Goal: Information Seeking & Learning: Learn about a topic

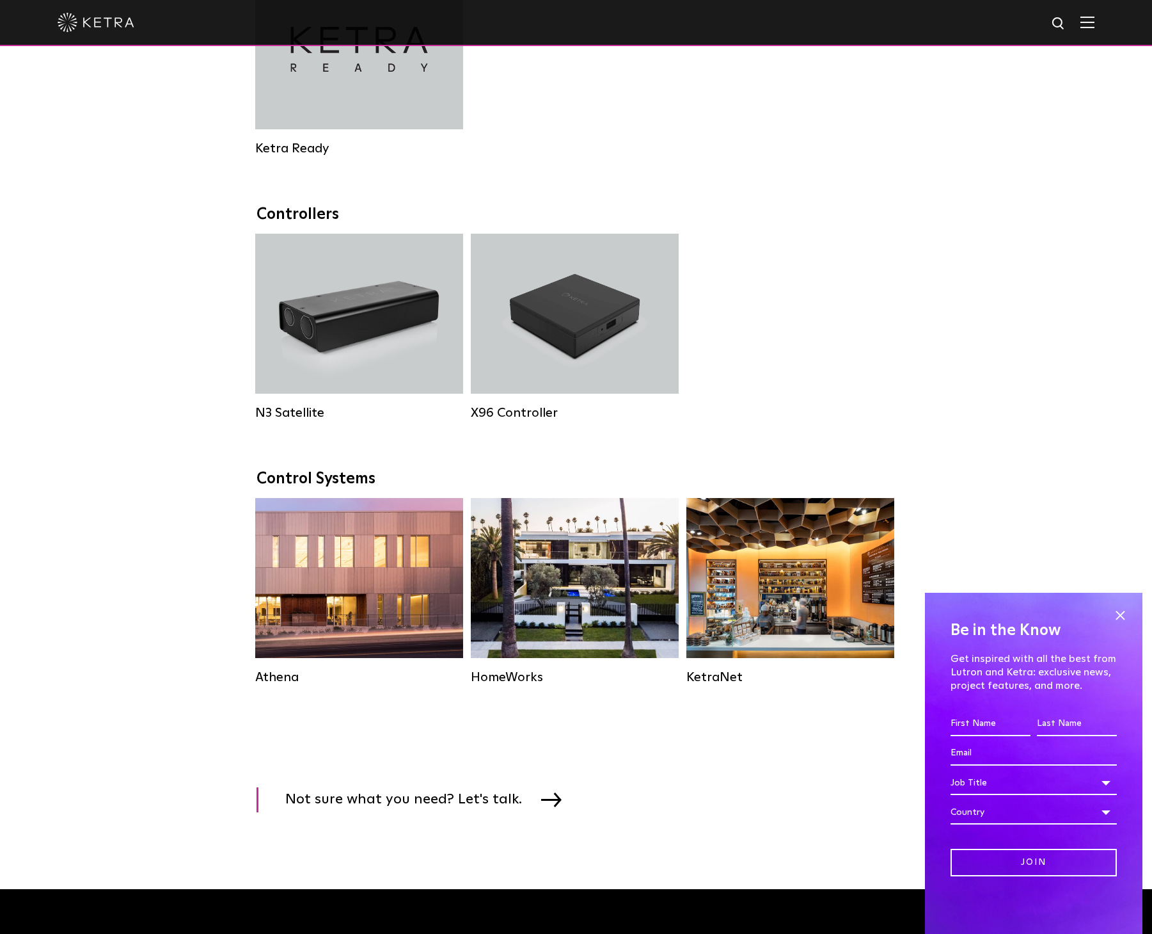
scroll to position [1536, 0]
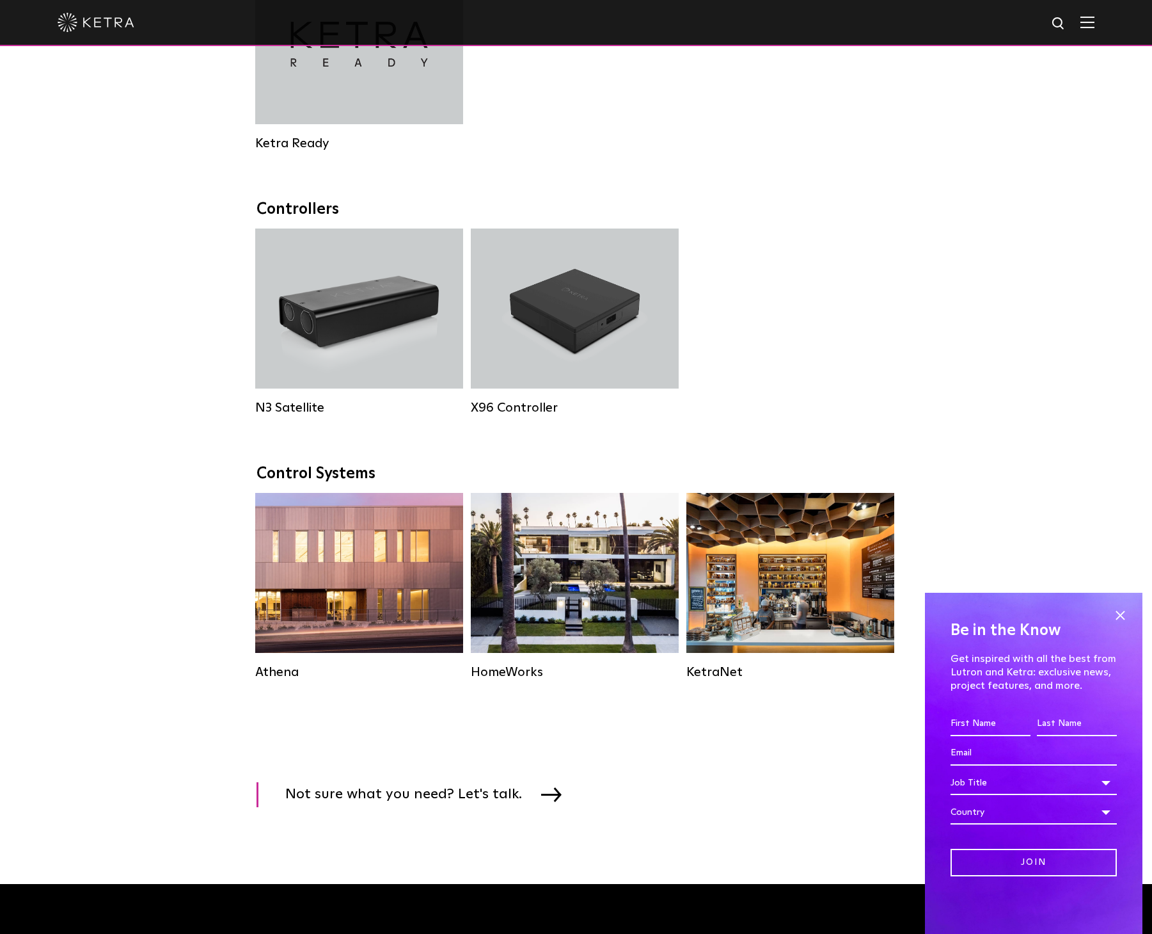
click at [976, 725] on input "First name *" at bounding box center [991, 724] width 80 height 24
type input "[PERSON_NAME]"
type input "[EMAIL_ADDRESS][DOMAIN_NAME]"
select select "[GEOGRAPHIC_DATA]"
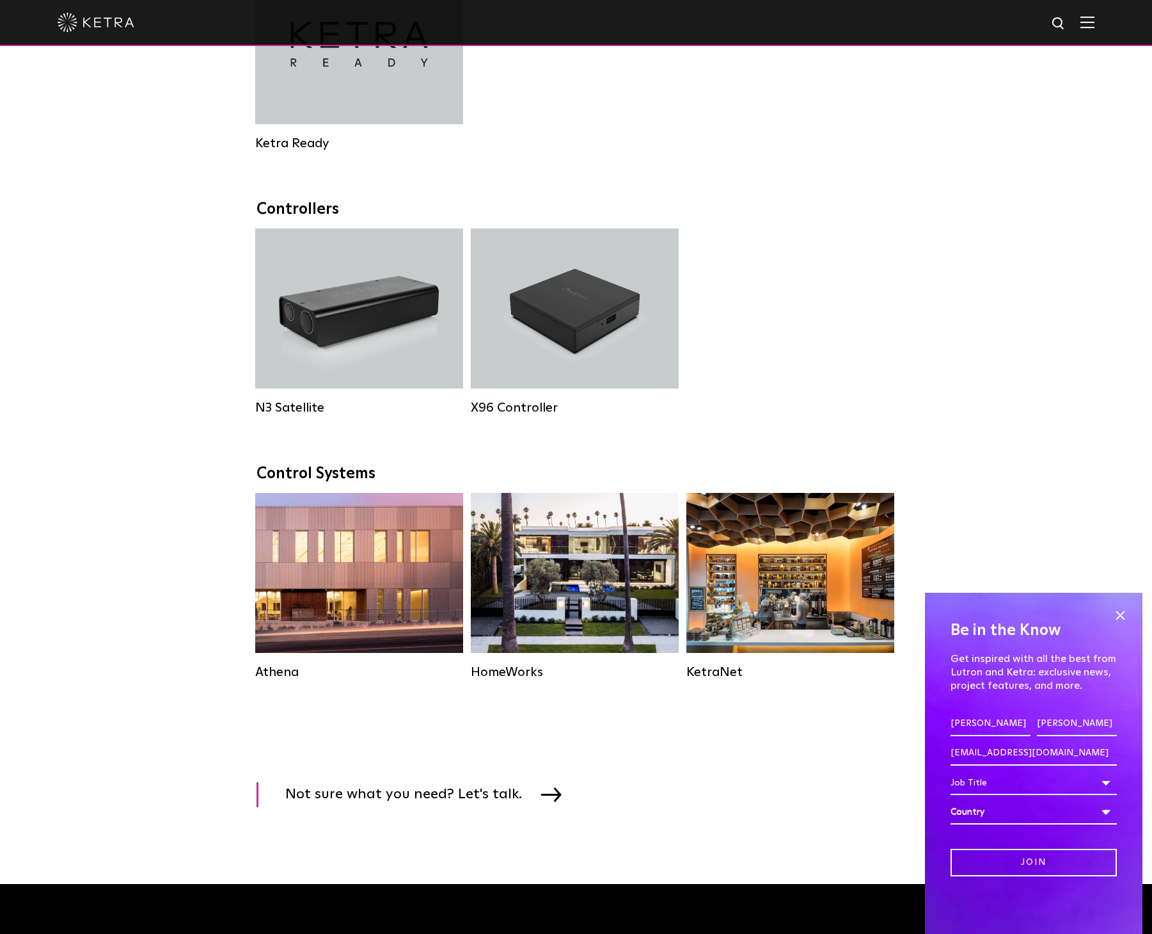
click at [997, 813] on div "Country" at bounding box center [1034, 812] width 166 height 24
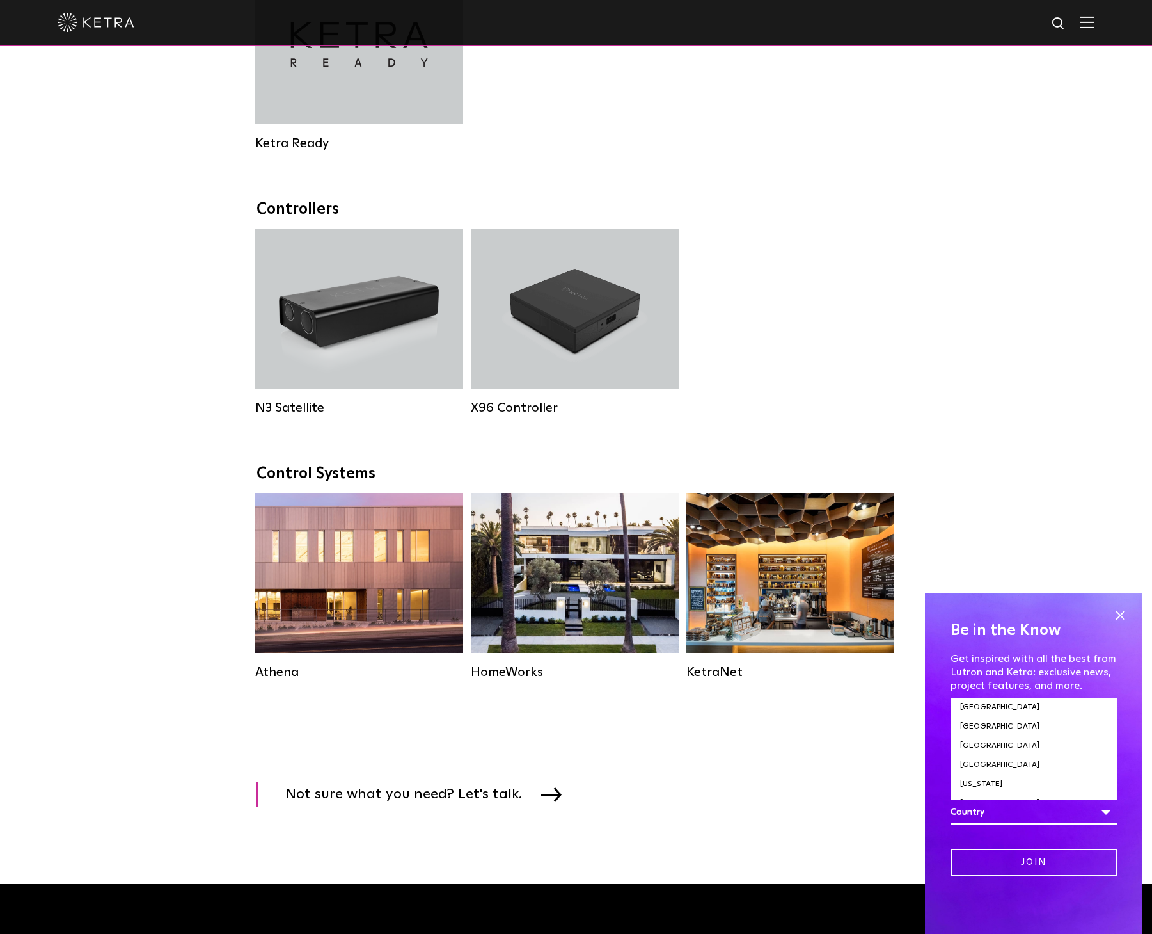
click at [929, 797] on div "Be in the Know Get inspired with all the best from Lutron and Ketra: exclusive …" at bounding box center [1034, 763] width 218 height 341
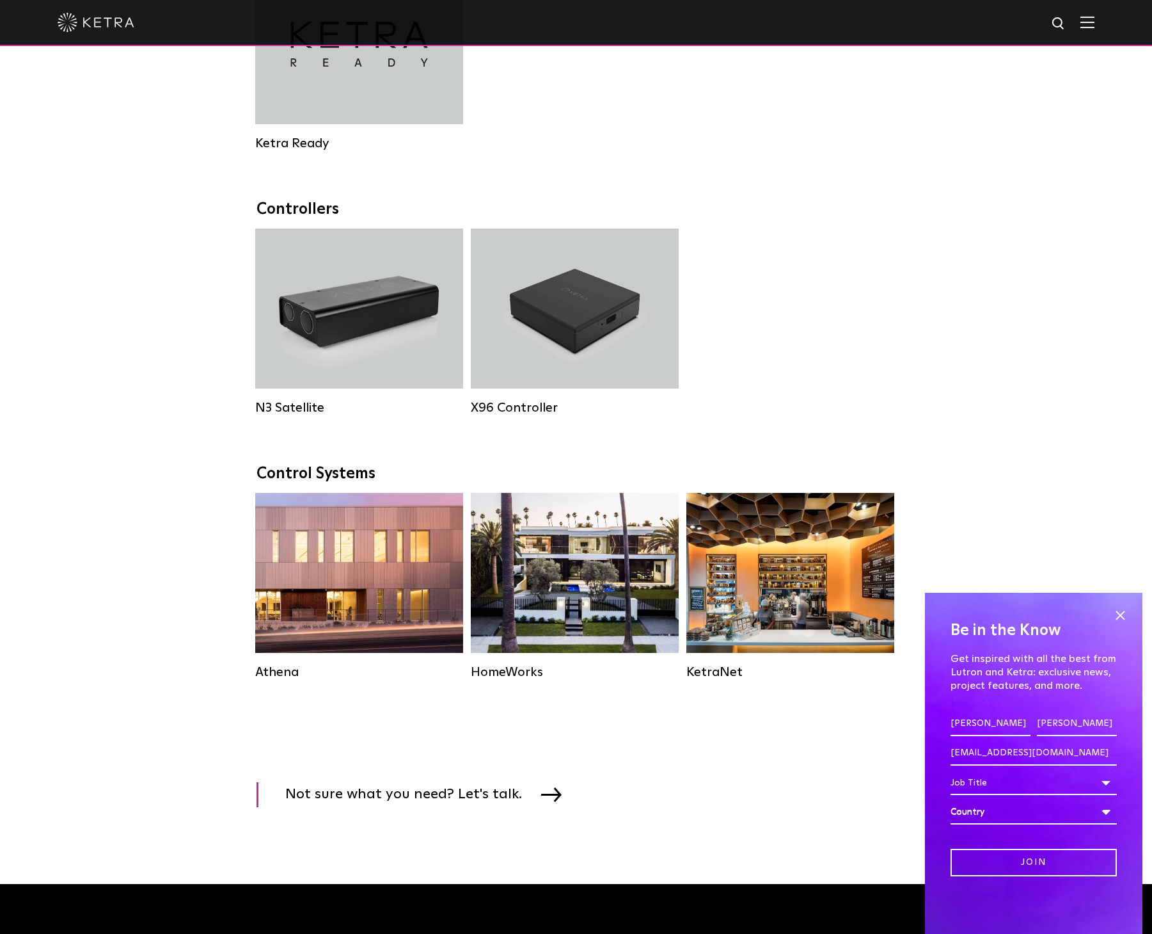
click at [1096, 781] on div "Job Title" at bounding box center [1034, 782] width 166 height 24
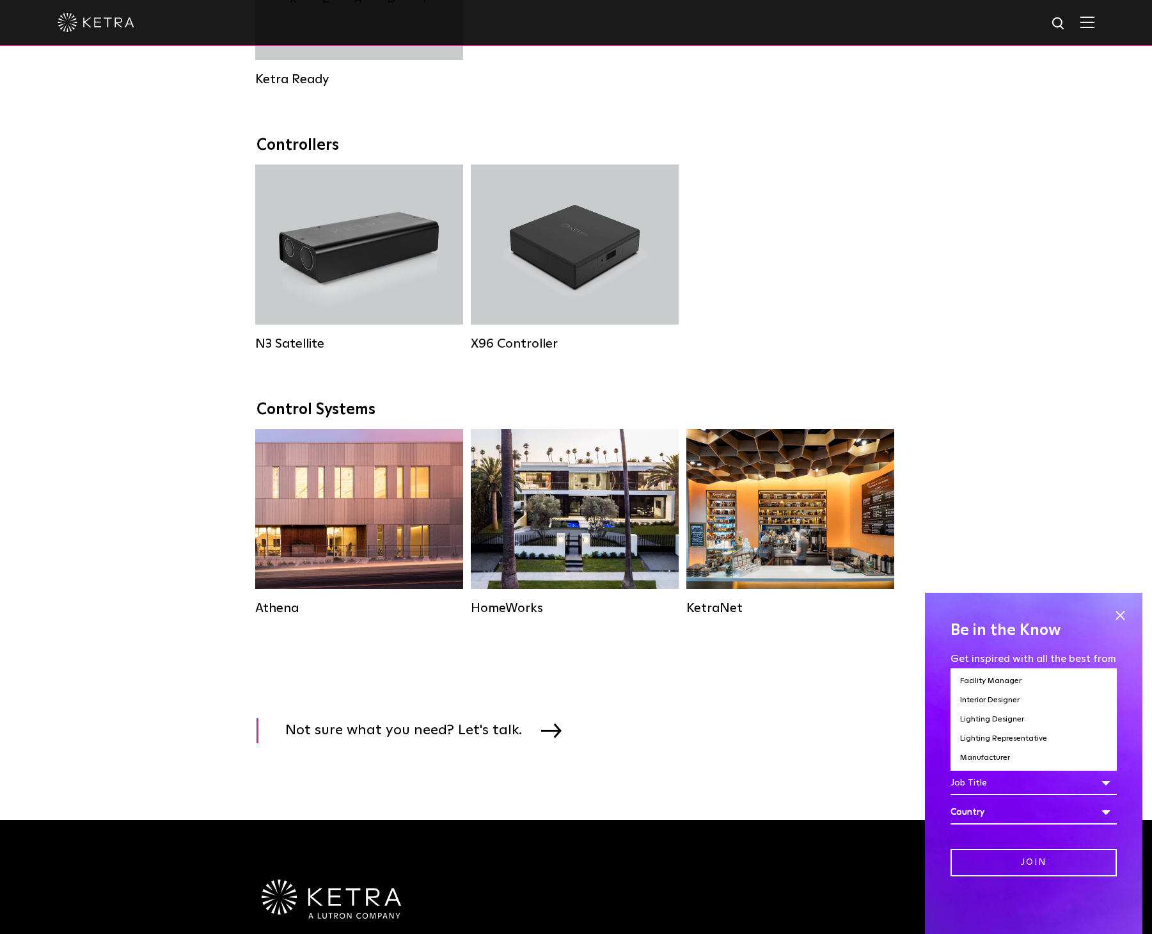
scroll to position [0, 0]
click at [988, 697] on li "Contractor" at bounding box center [1034, 696] width 166 height 19
select select "Contractor"
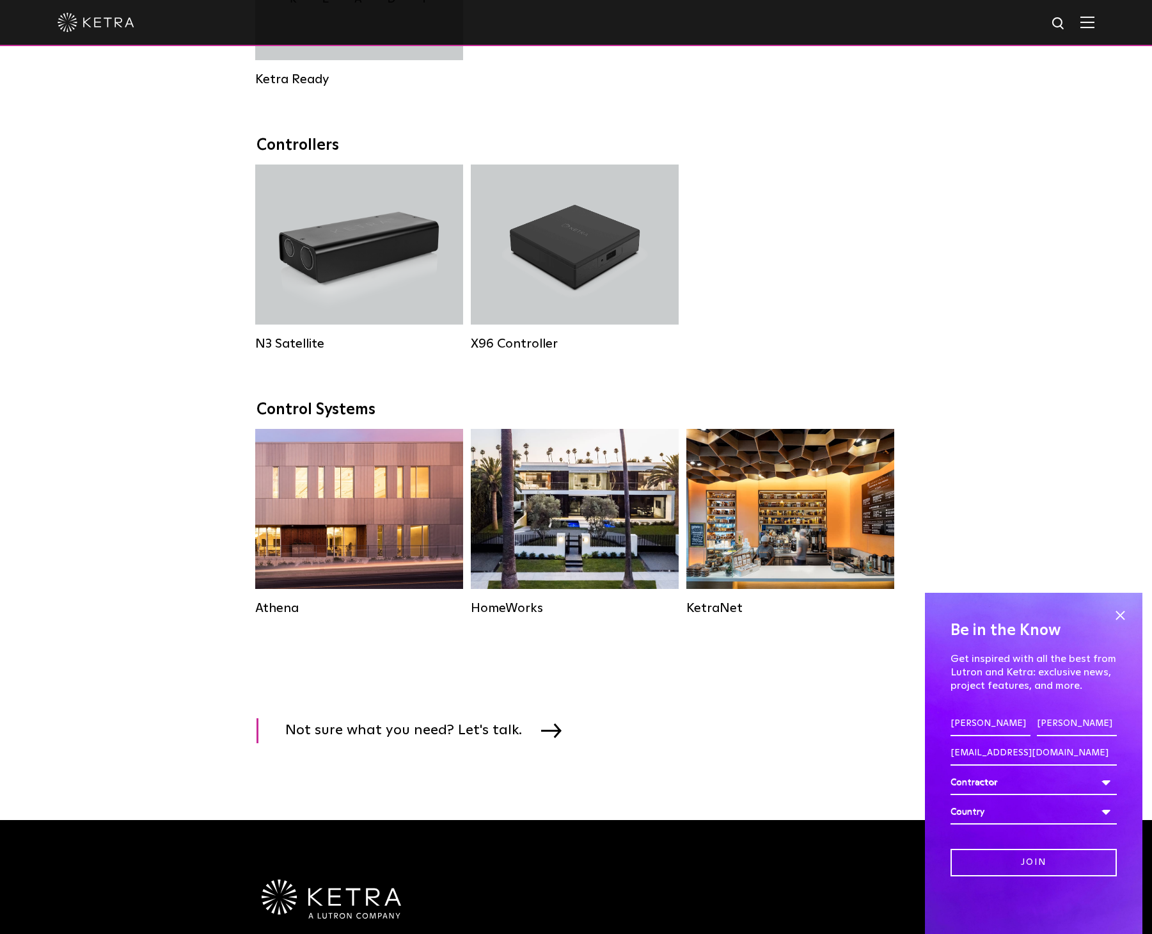
click at [1008, 817] on div "Country" at bounding box center [1034, 812] width 166 height 24
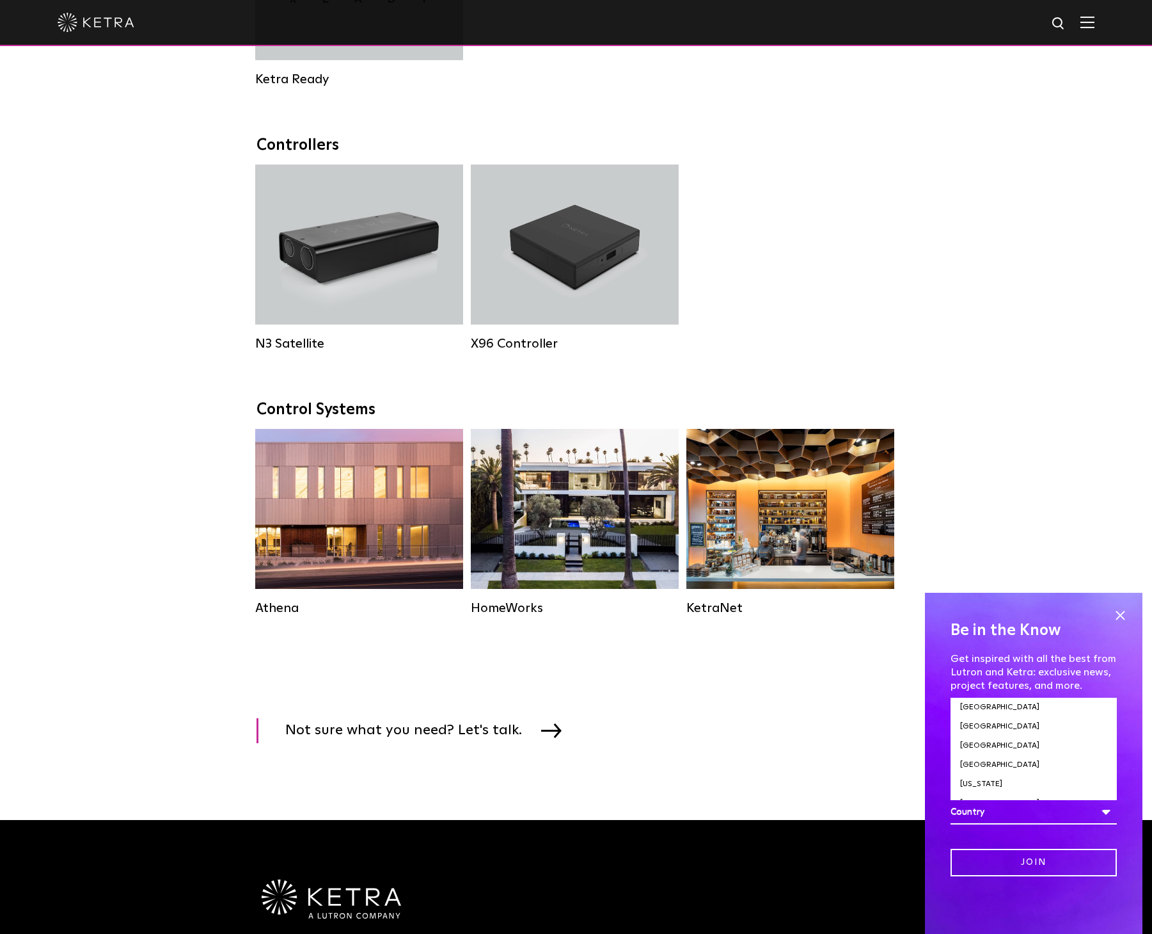
click at [935, 809] on div "Be in the Know Get inspired with all the best from Lutron and Ketra: exclusive …" at bounding box center [1034, 763] width 218 height 341
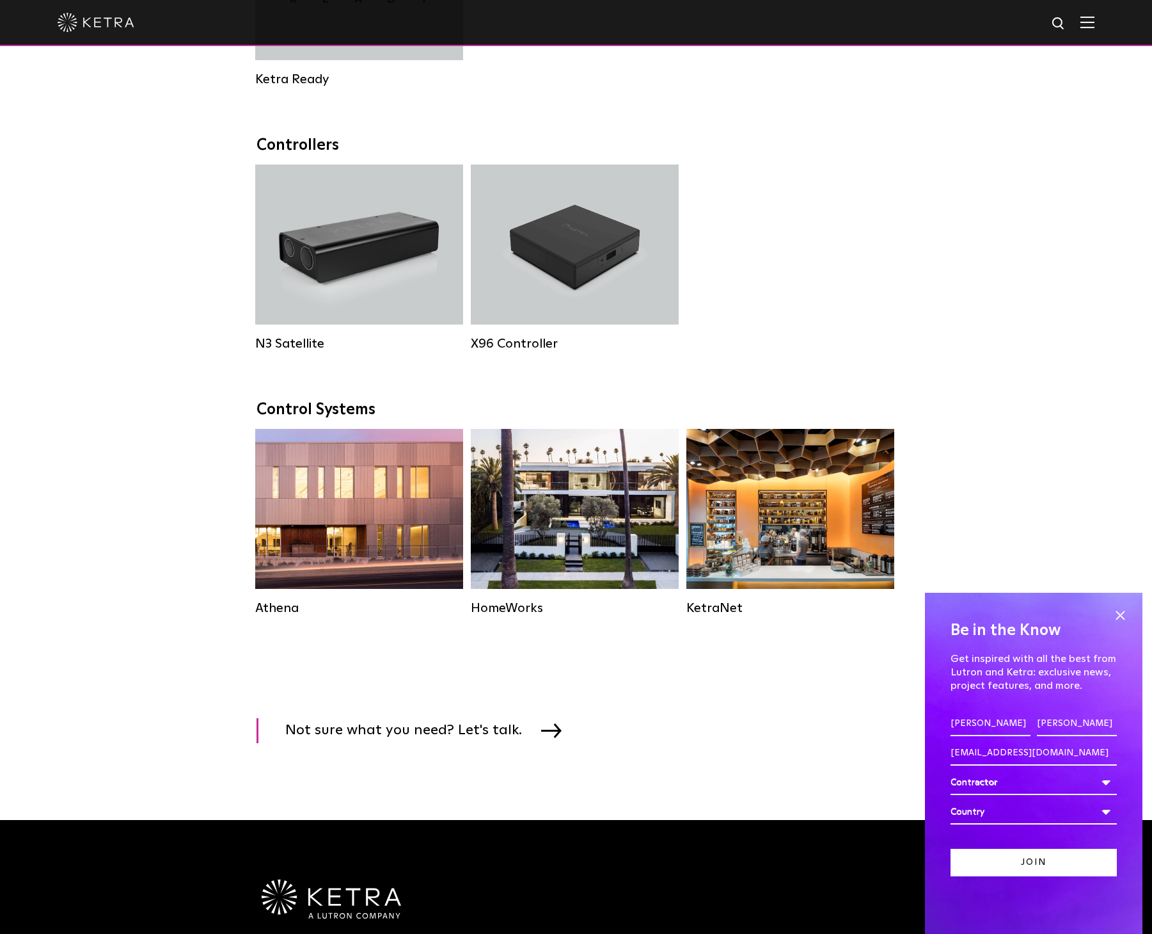
click at [1028, 872] on input "Join" at bounding box center [1034, 862] width 166 height 28
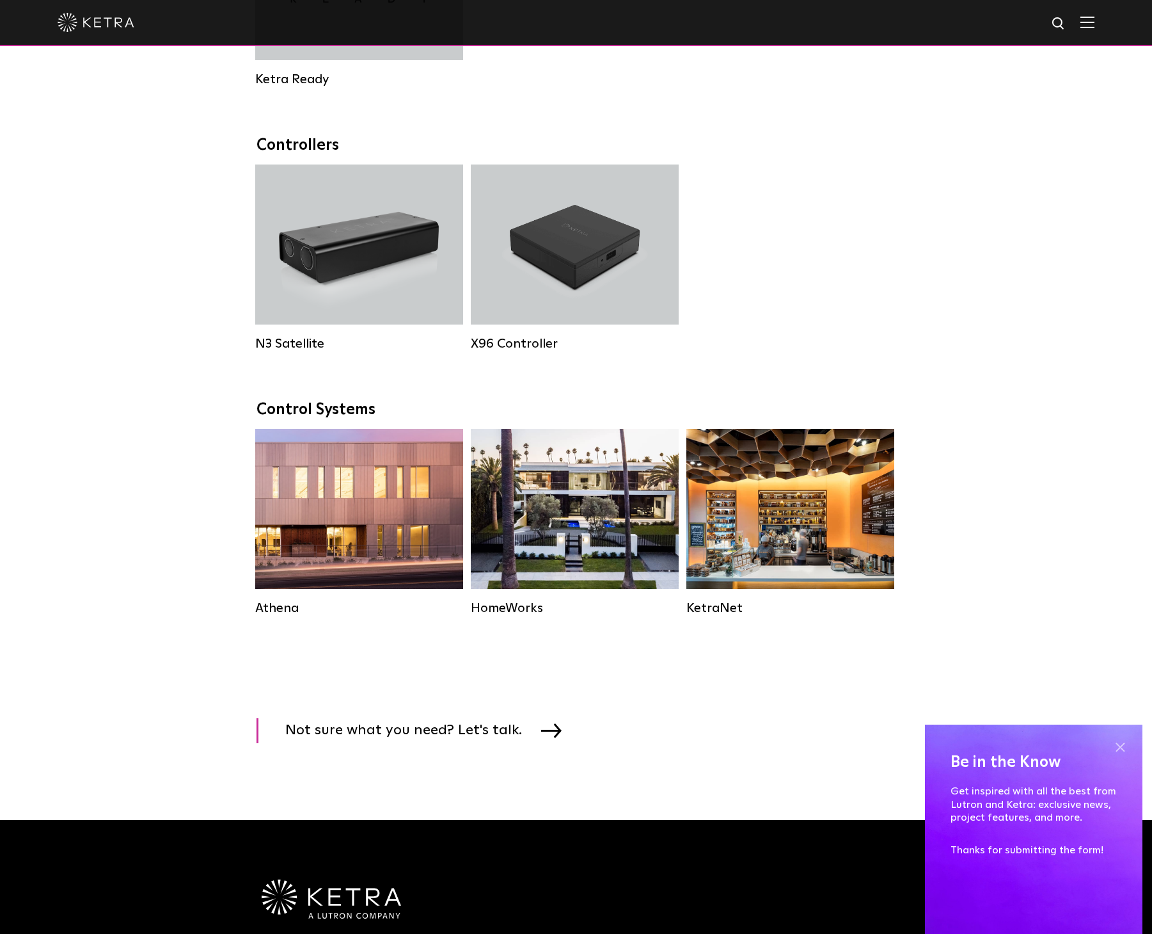
click at [1118, 747] on span at bounding box center [1120, 746] width 19 height 19
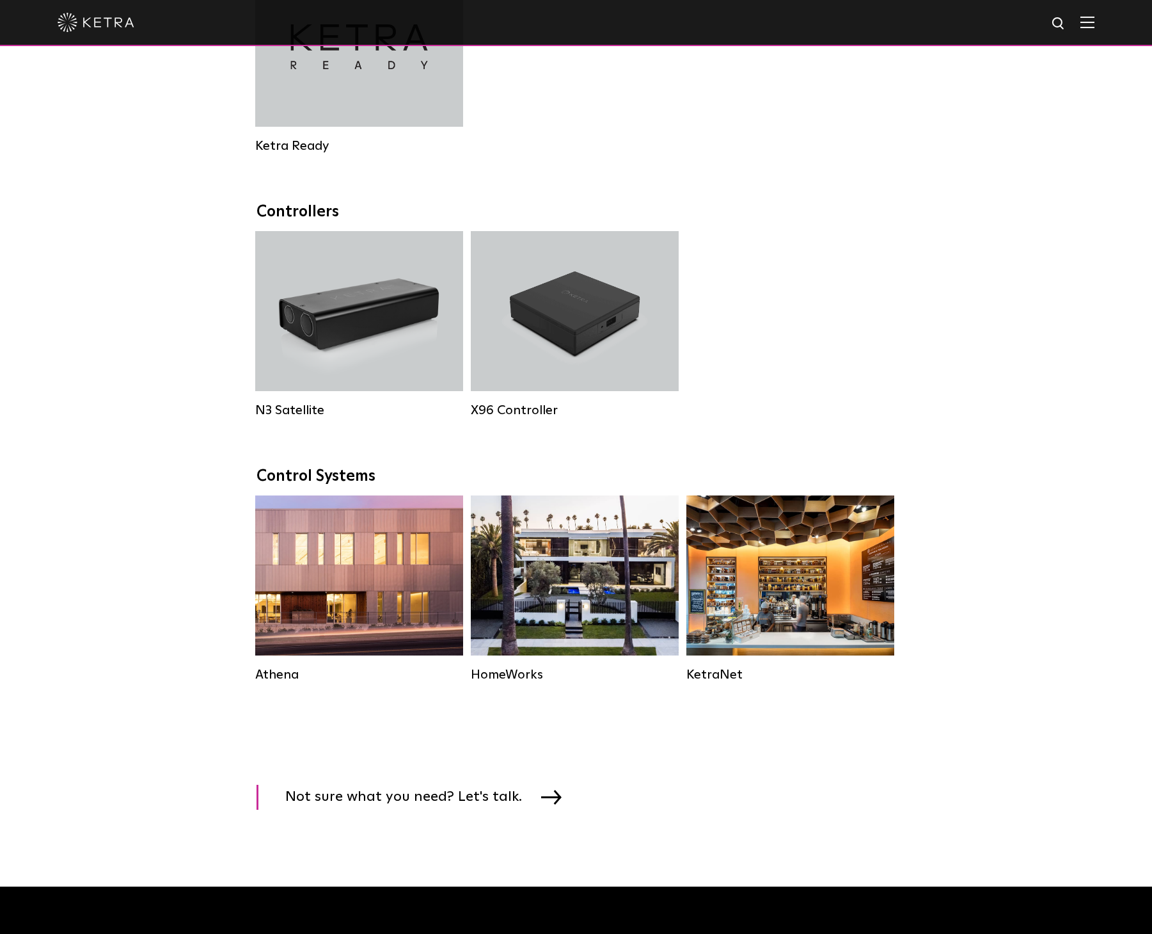
scroll to position [1406, 0]
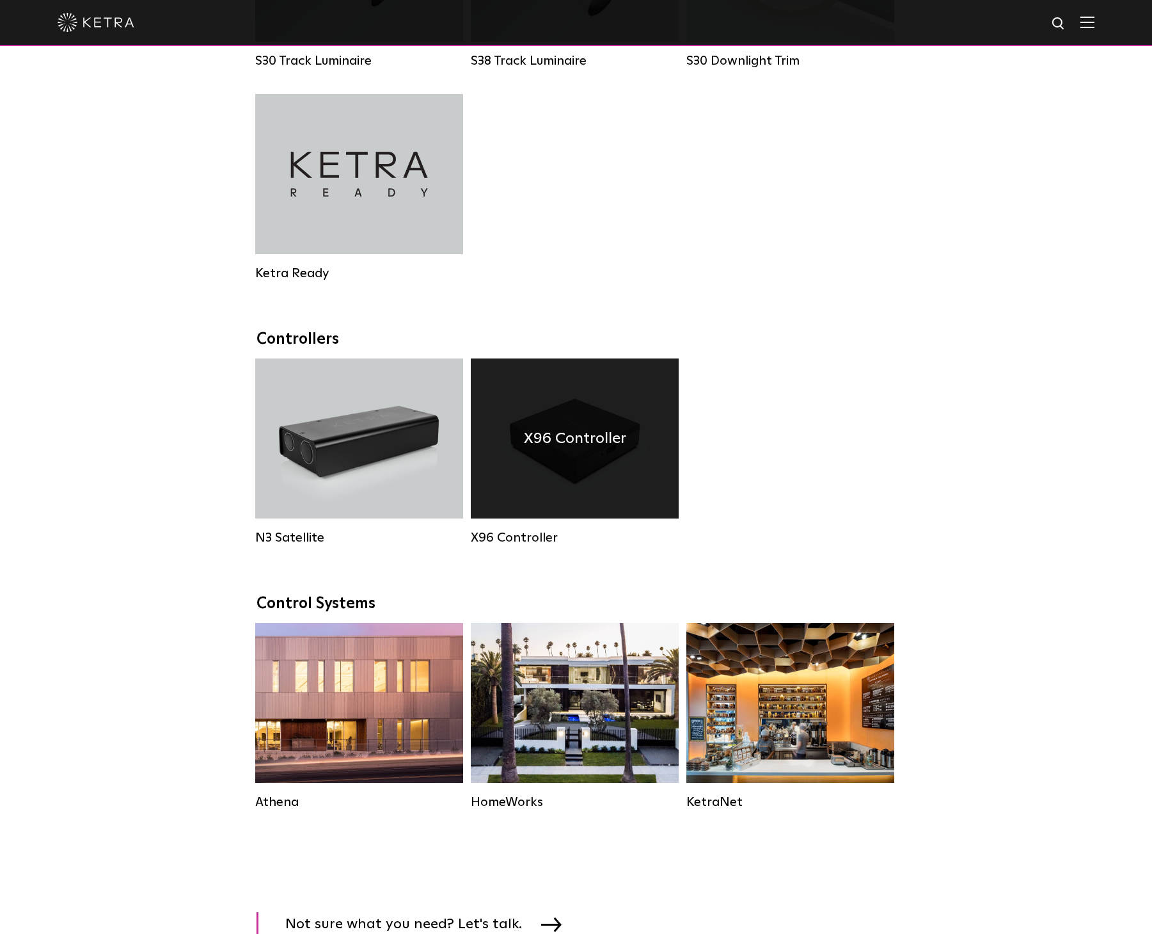
click at [577, 450] on h4 "X96 Controller" at bounding box center [575, 438] width 102 height 24
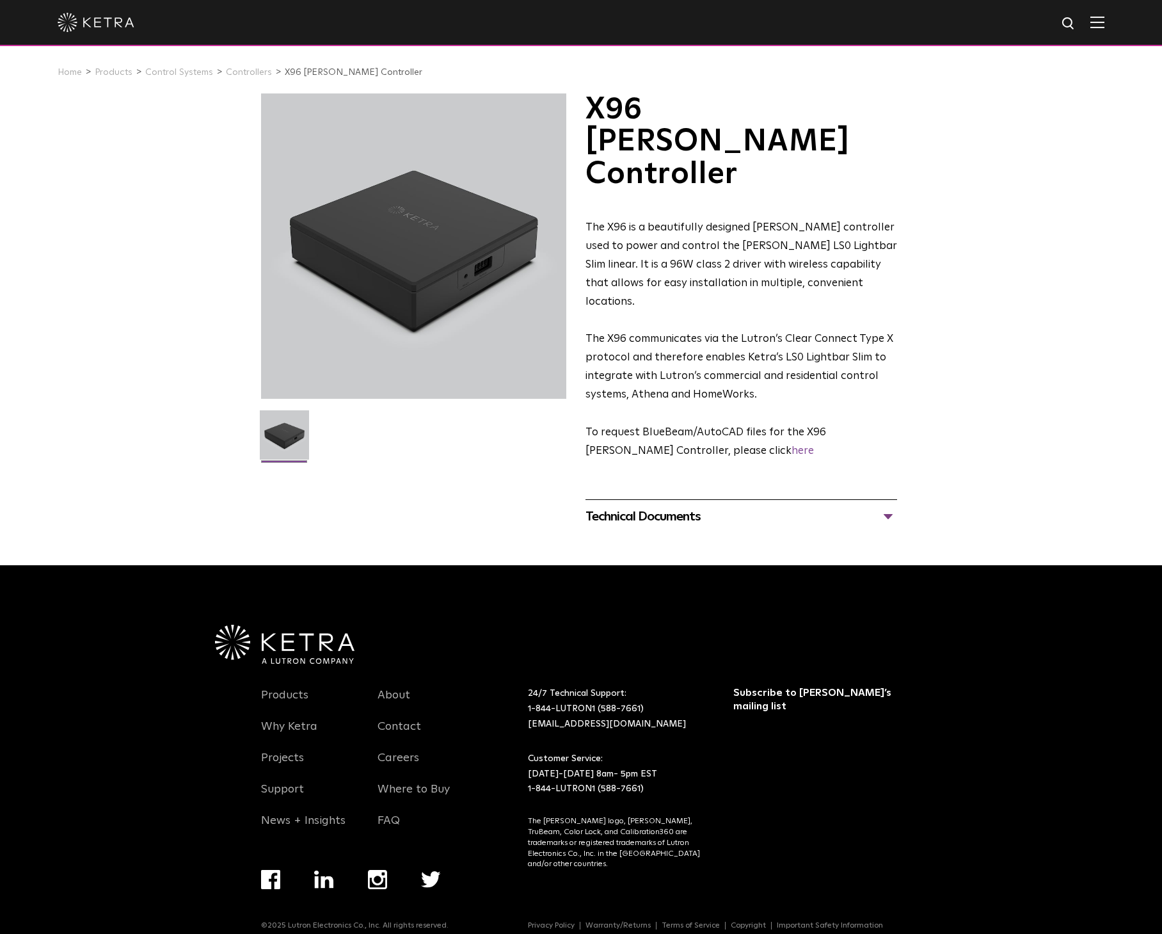
select select "Contractor"
select select "[GEOGRAPHIC_DATA]"
select select "Contractor"
select select "[GEOGRAPHIC_DATA]"
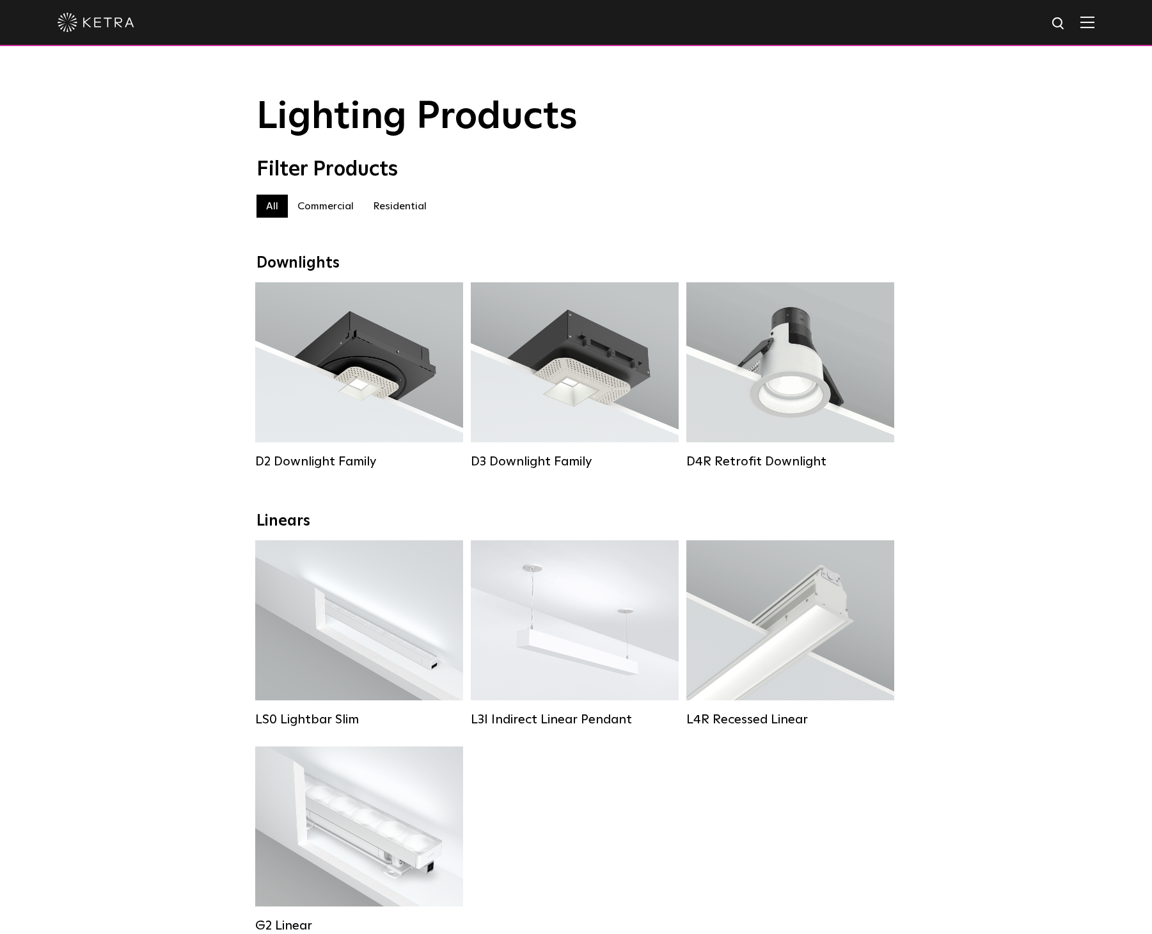
select select "Contractor"
select select "[GEOGRAPHIC_DATA]"
select select "Contractor"
select select "[GEOGRAPHIC_DATA]"
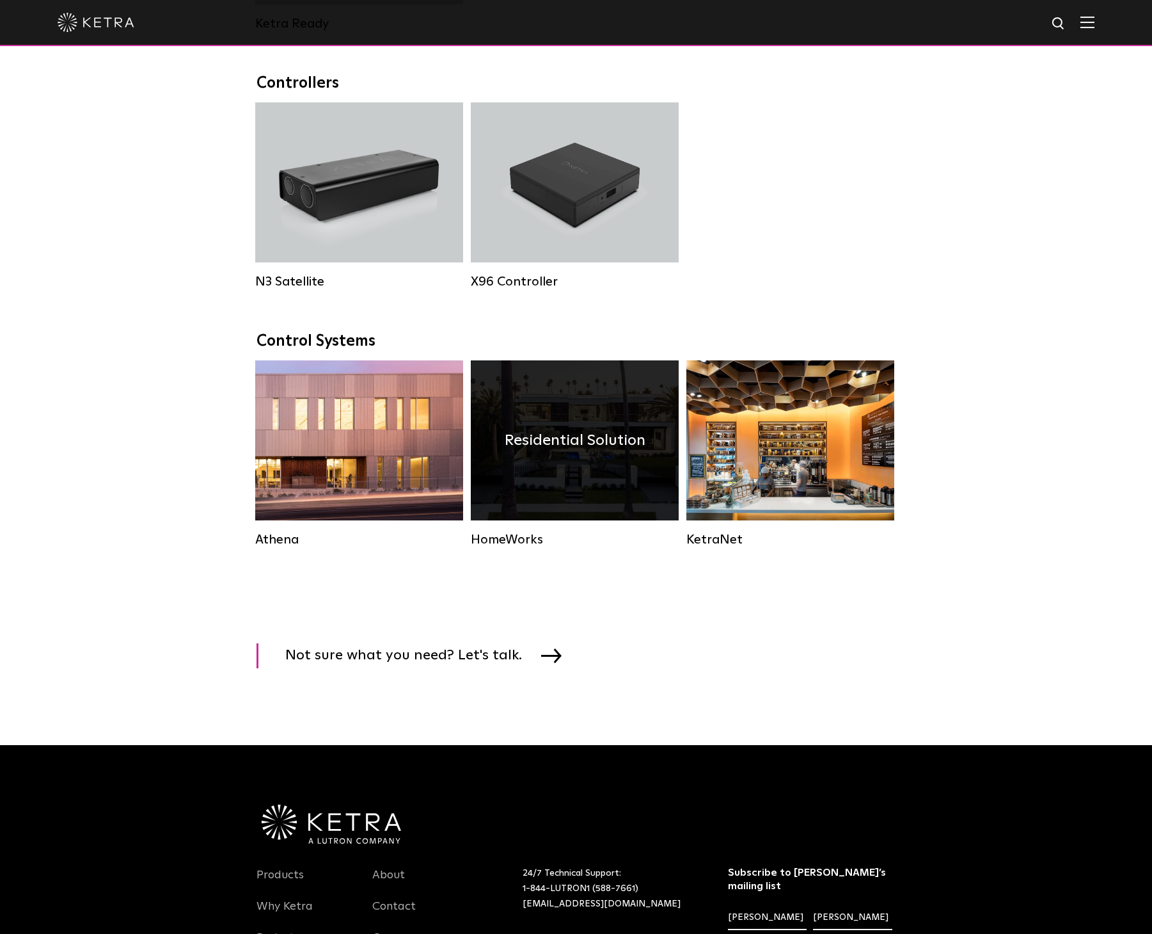
scroll to position [1406, 0]
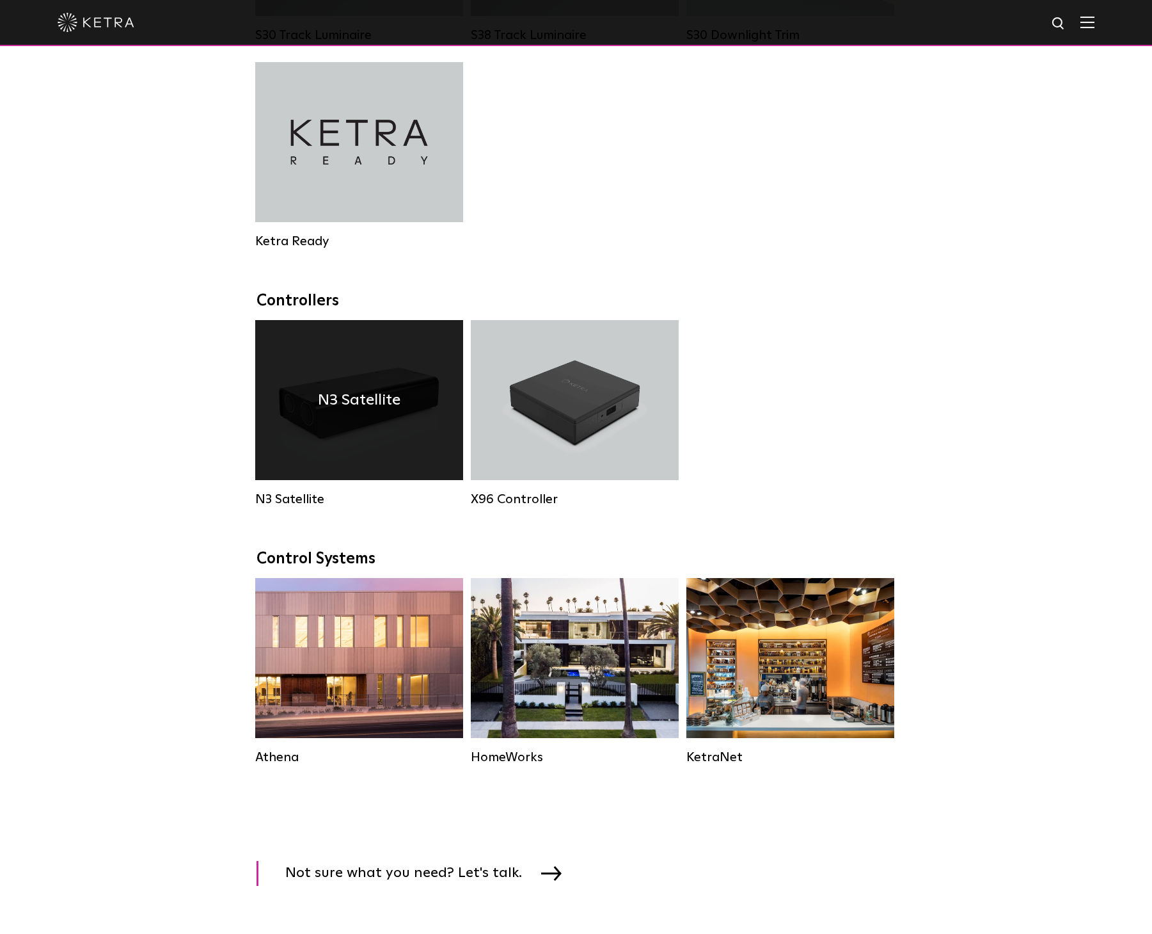
click at [360, 410] on h4 "N3 Satellite" at bounding box center [359, 400] width 83 height 24
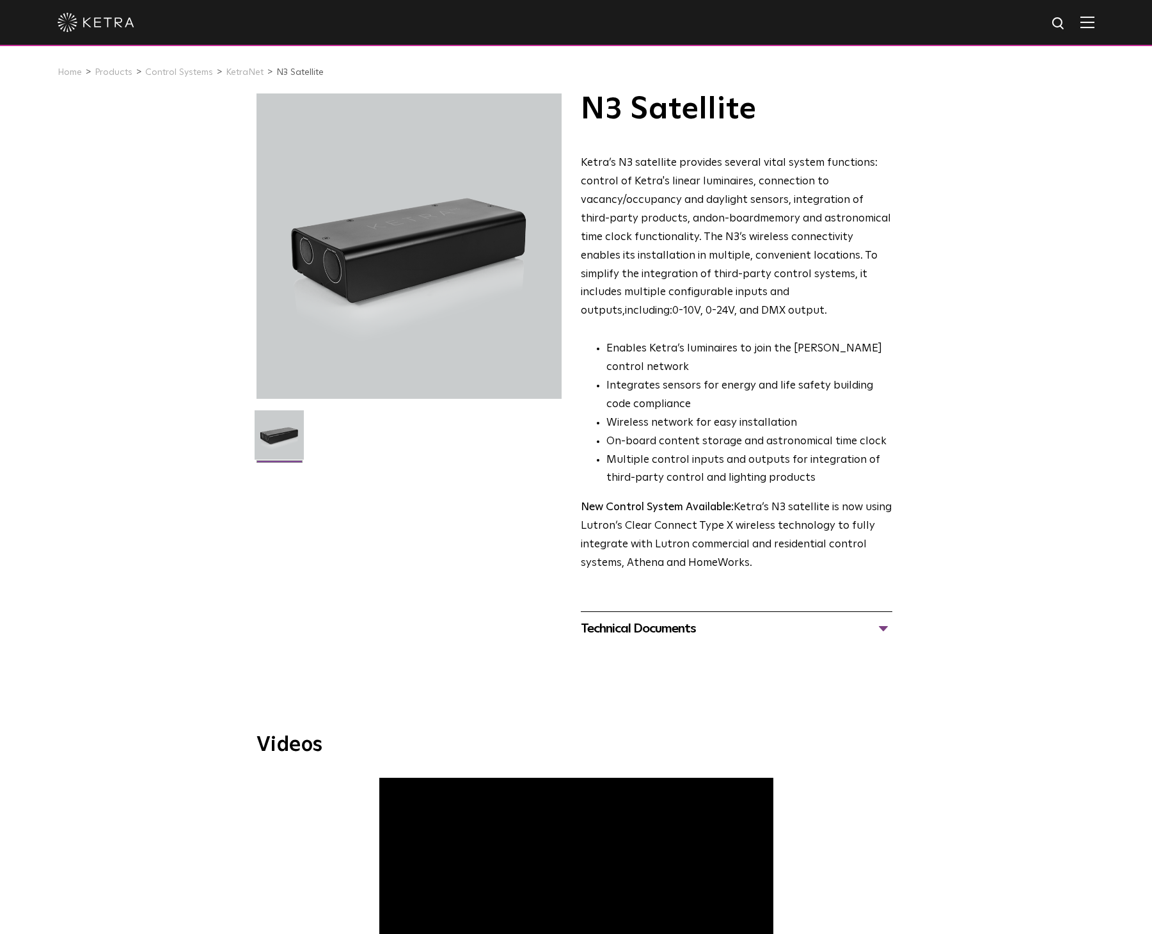
select select "Contractor"
select select "[GEOGRAPHIC_DATA]"
select select "Contractor"
select select "[GEOGRAPHIC_DATA]"
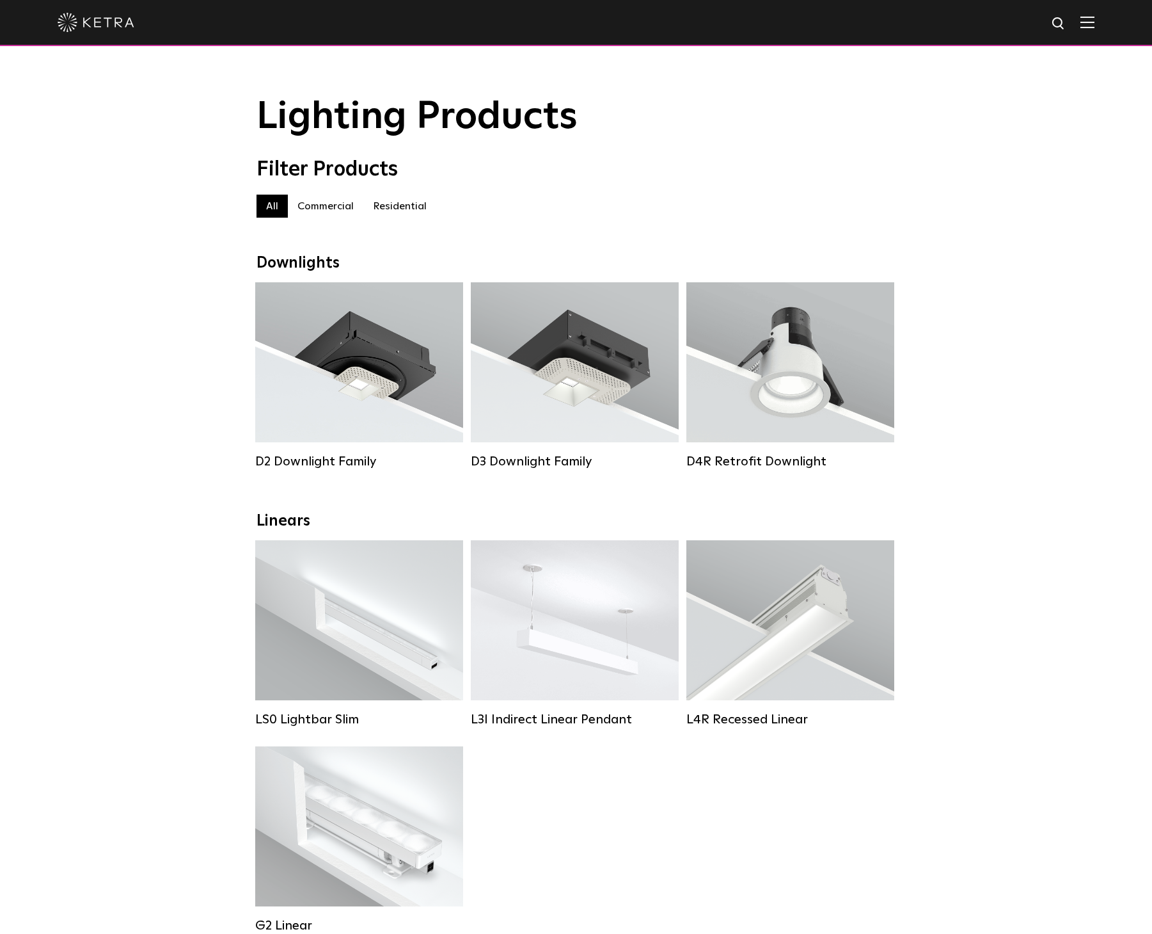
select select "Contractor"
select select "[GEOGRAPHIC_DATA]"
select select "Contractor"
select select "[GEOGRAPHIC_DATA]"
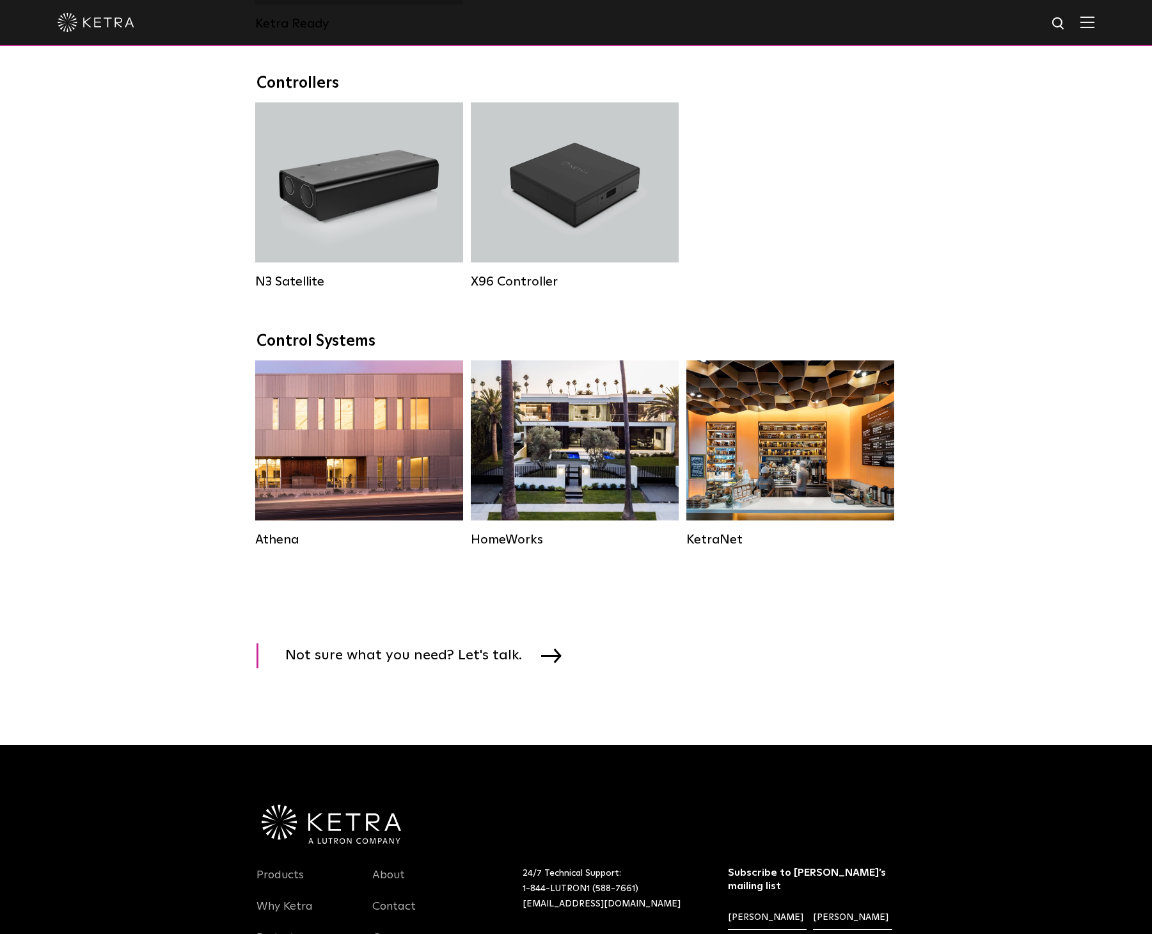
scroll to position [1406, 0]
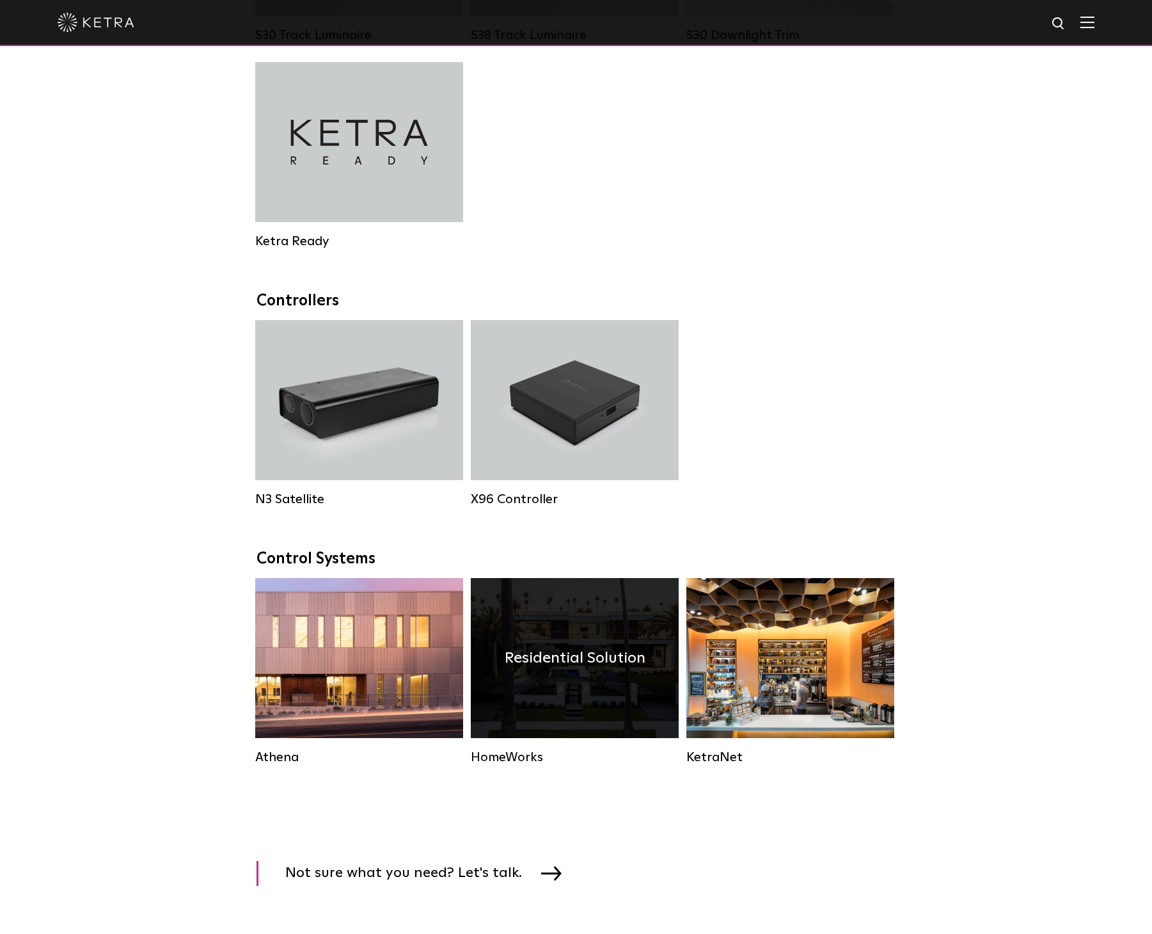
click at [568, 670] on h4 "Residential Solution" at bounding box center [575, 658] width 141 height 24
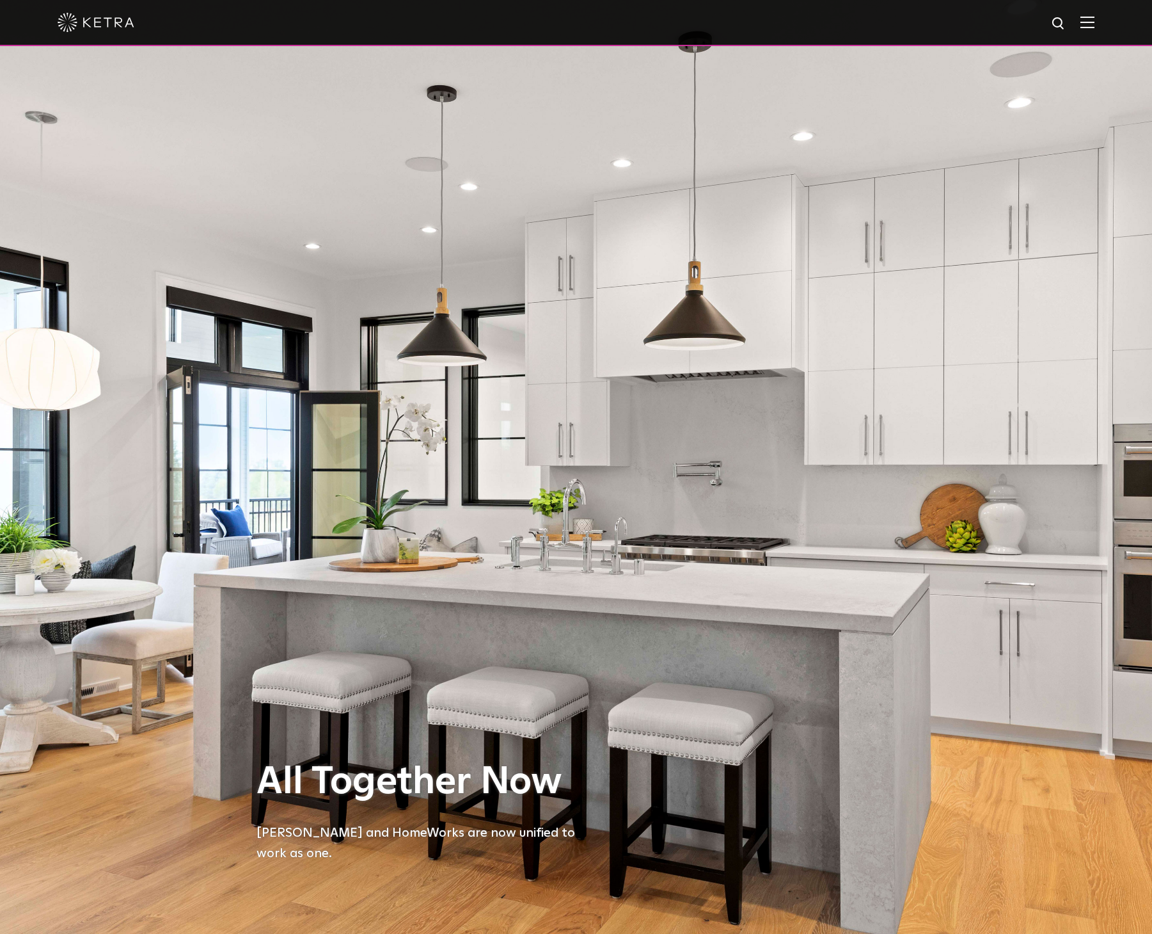
select select "Contractor"
select select "[GEOGRAPHIC_DATA]"
select select "Contractor"
select select "[GEOGRAPHIC_DATA]"
click at [1095, 32] on div at bounding box center [576, 22] width 1037 height 45
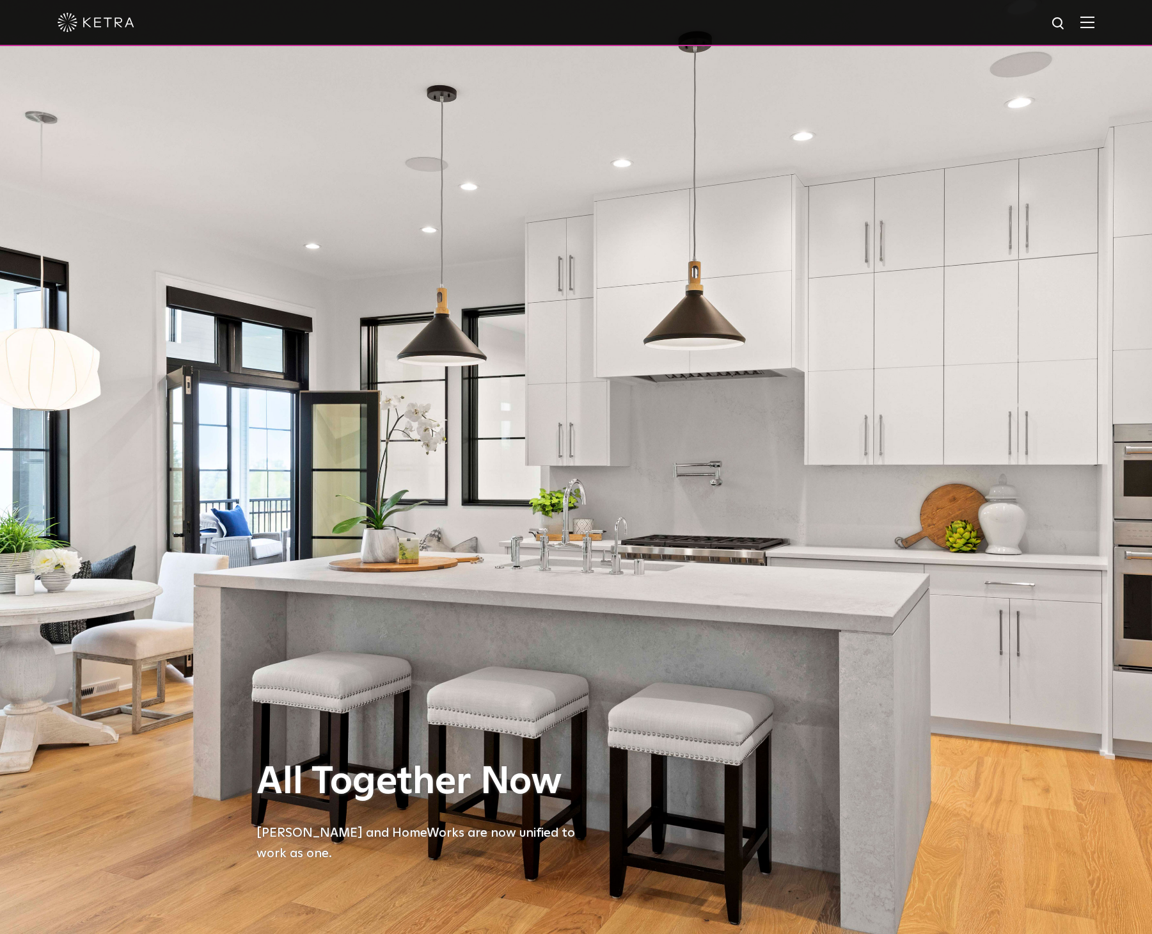
click at [1095, 26] on img at bounding box center [1088, 22] width 14 height 12
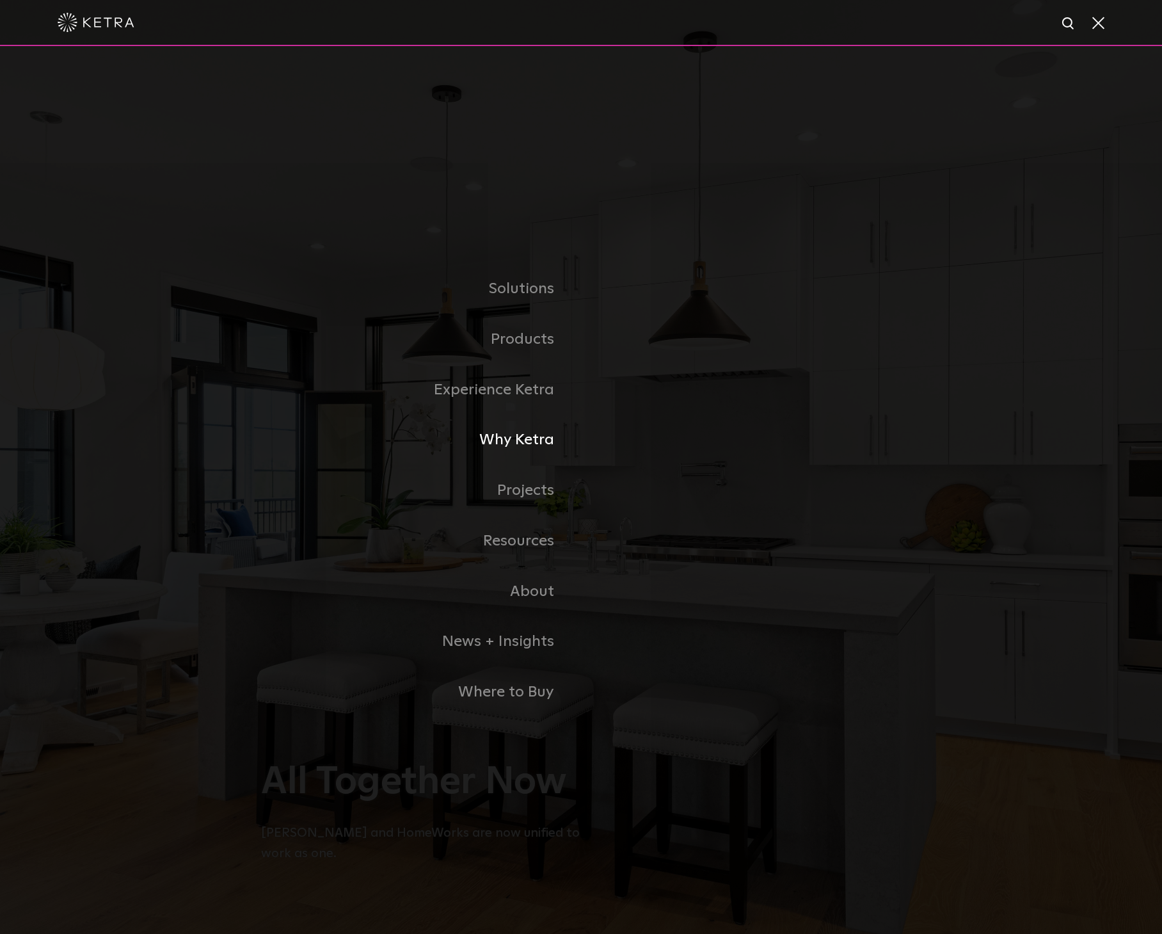
click at [522, 448] on link "Why Ketra" at bounding box center [421, 440] width 320 height 51
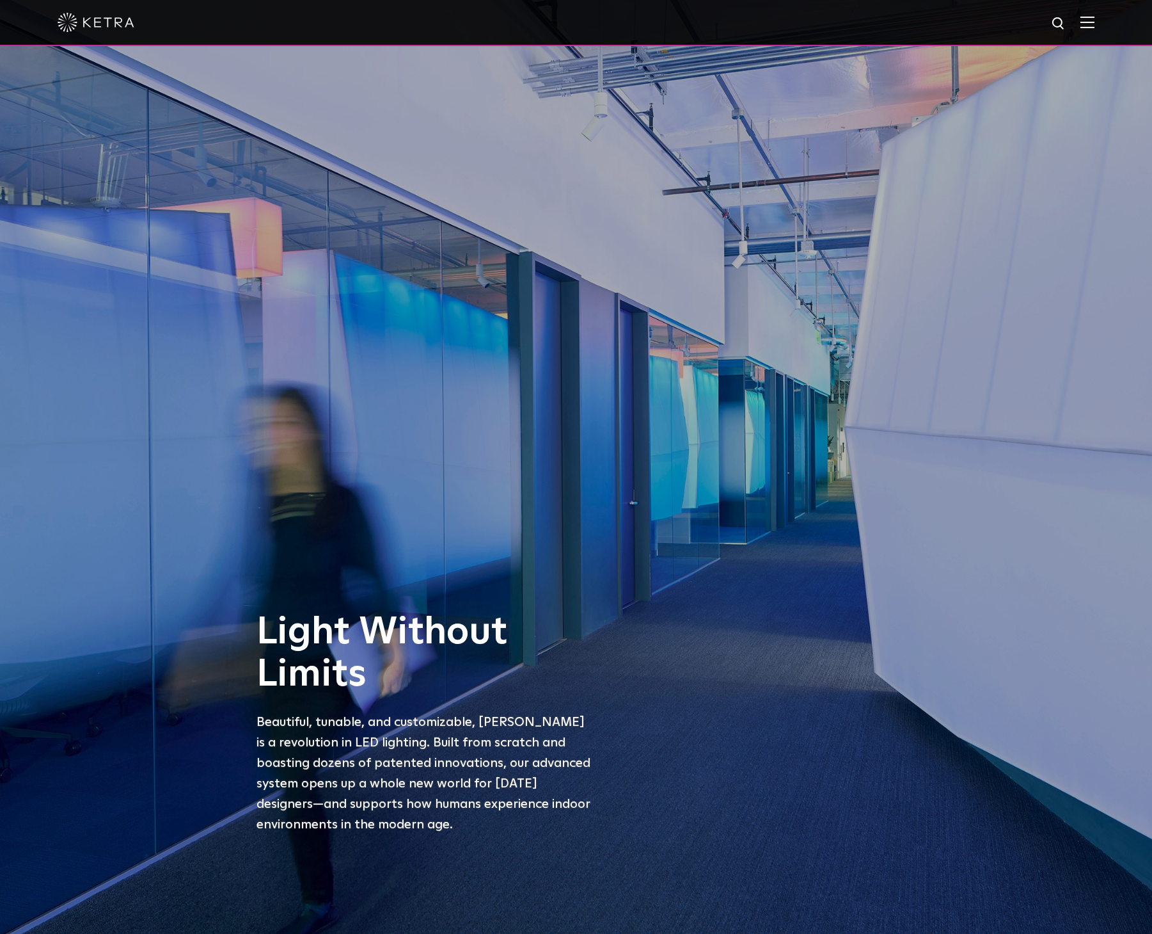
select select "Contractor"
select select "[GEOGRAPHIC_DATA]"
select select "Contractor"
select select "[GEOGRAPHIC_DATA]"
click at [1095, 22] on img at bounding box center [1088, 22] width 14 height 12
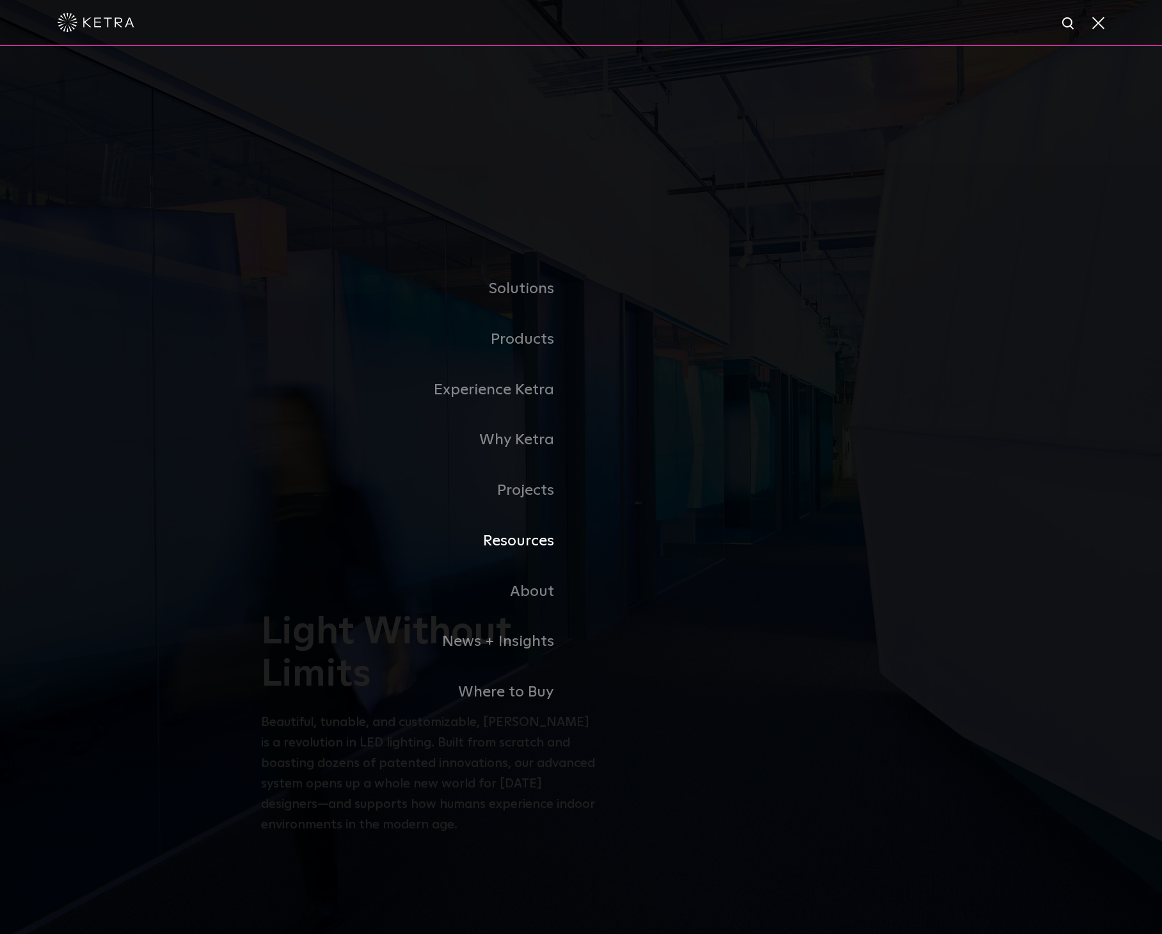
click at [531, 541] on link "Resources" at bounding box center [421, 541] width 320 height 51
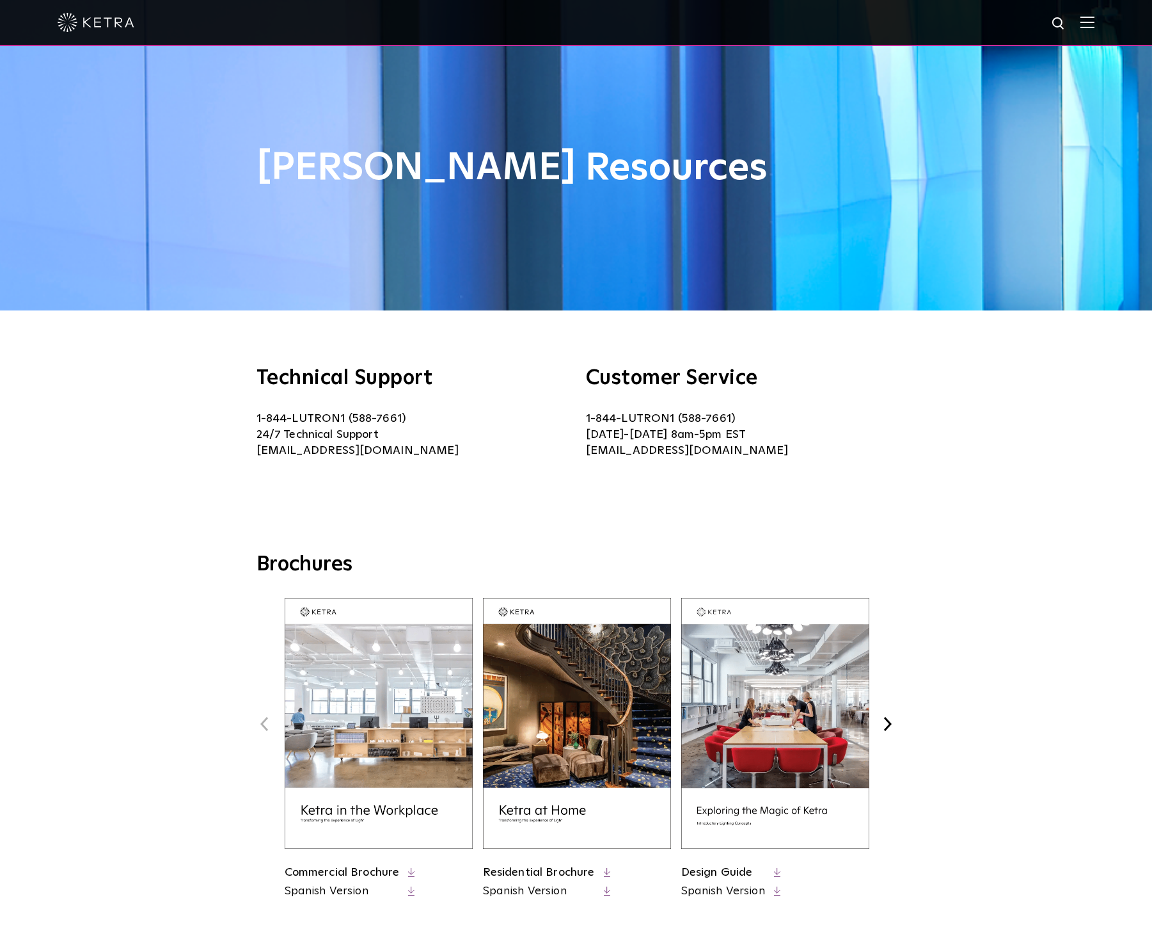
select select "Contractor"
select select "[GEOGRAPHIC_DATA]"
select select "Contractor"
select select "[GEOGRAPHIC_DATA]"
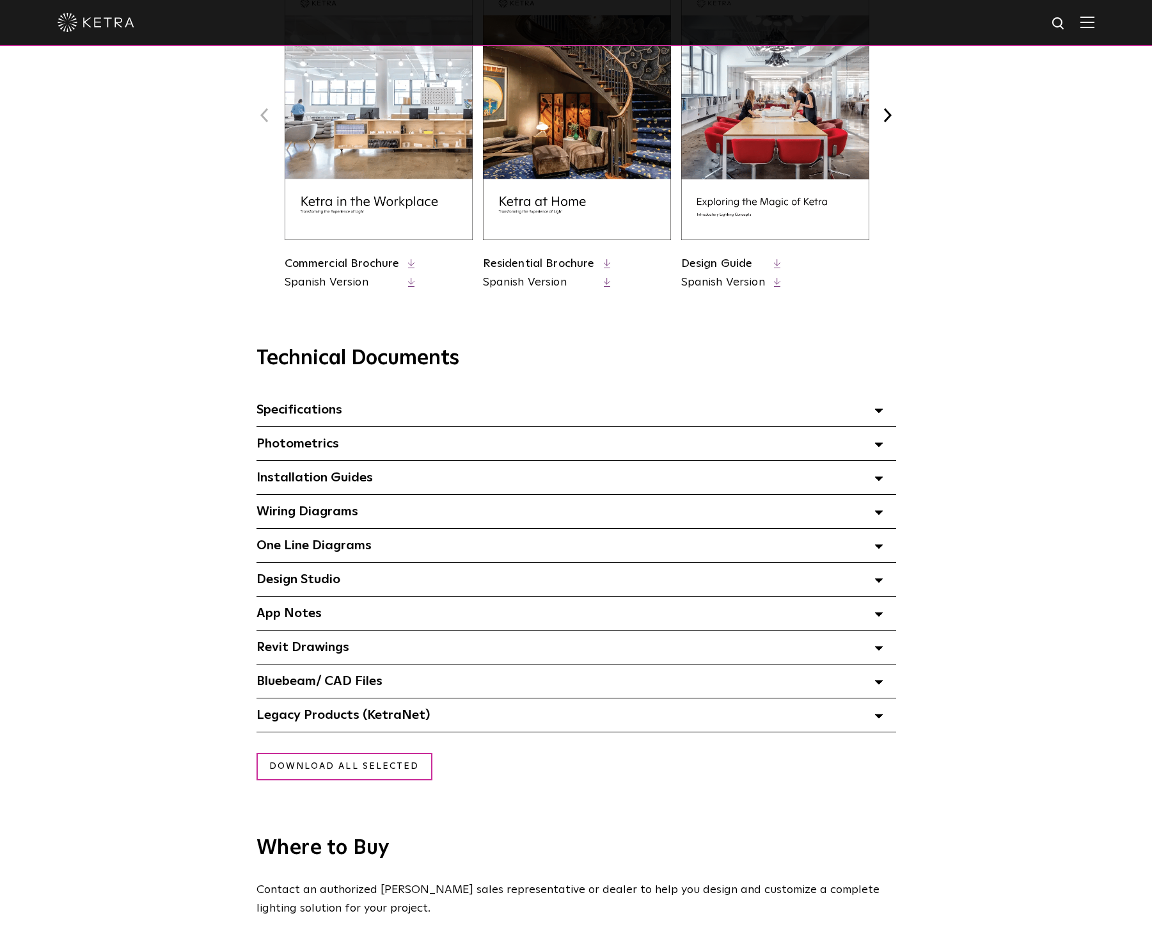
scroll to position [640, 0]
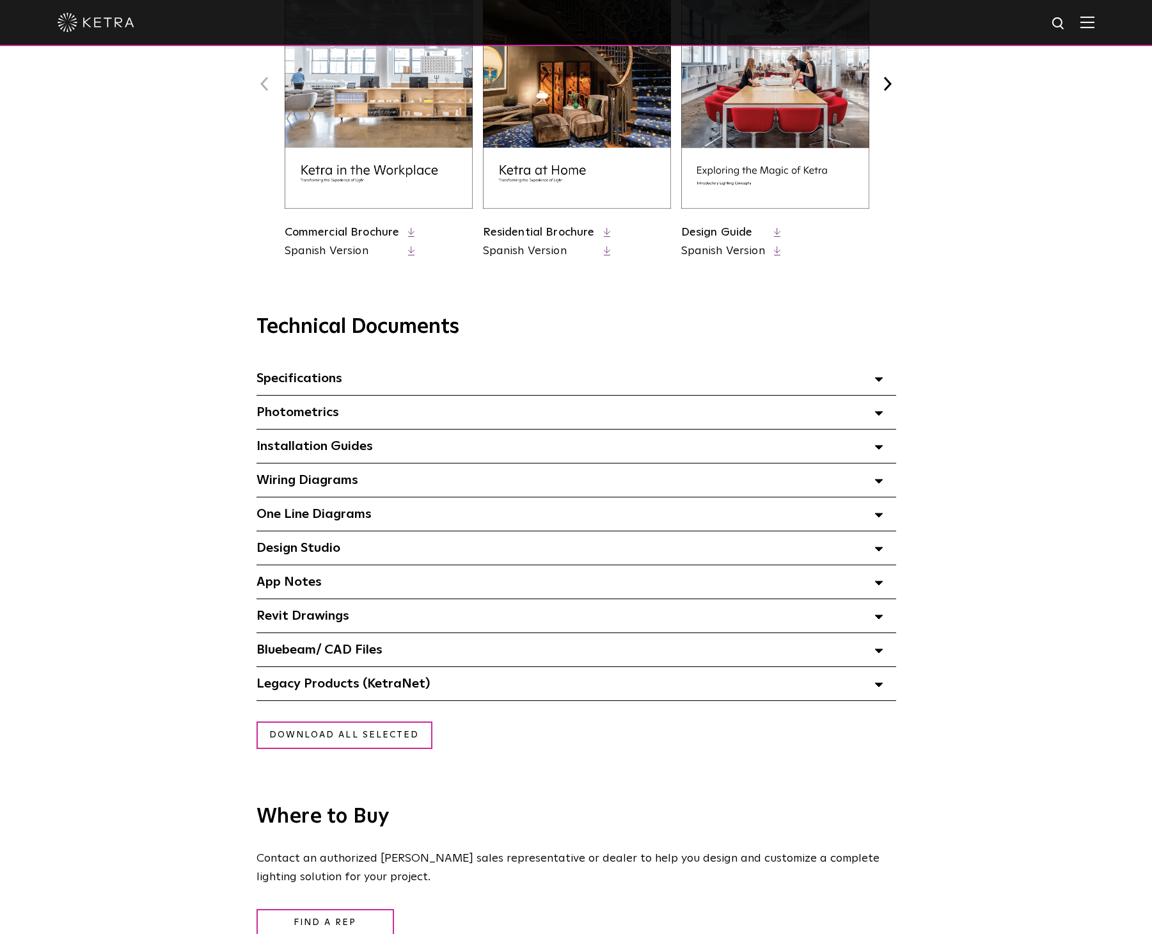
click at [324, 486] on span "Wiring Diagrams Select checkboxes to use the bulk download option below" at bounding box center [308, 480] width 102 height 13
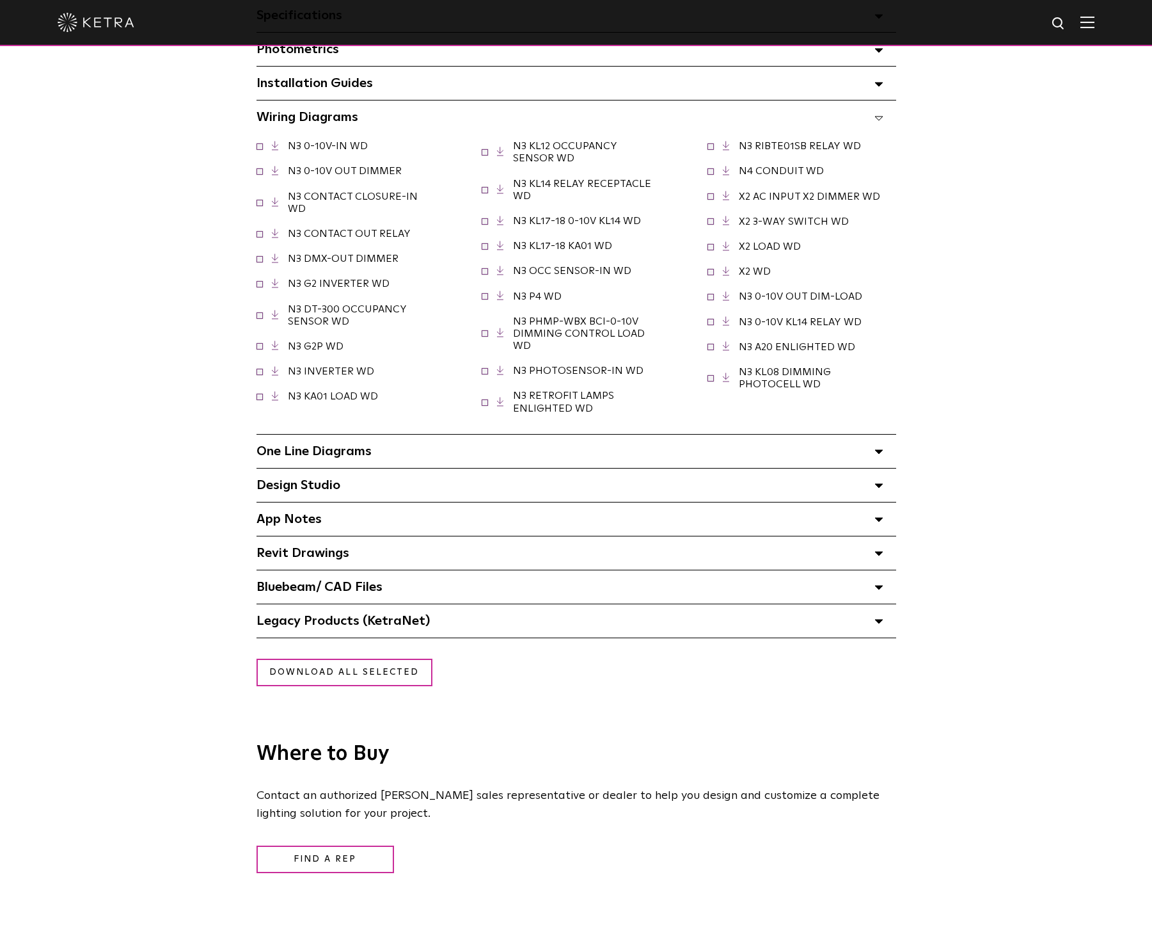
scroll to position [1024, 0]
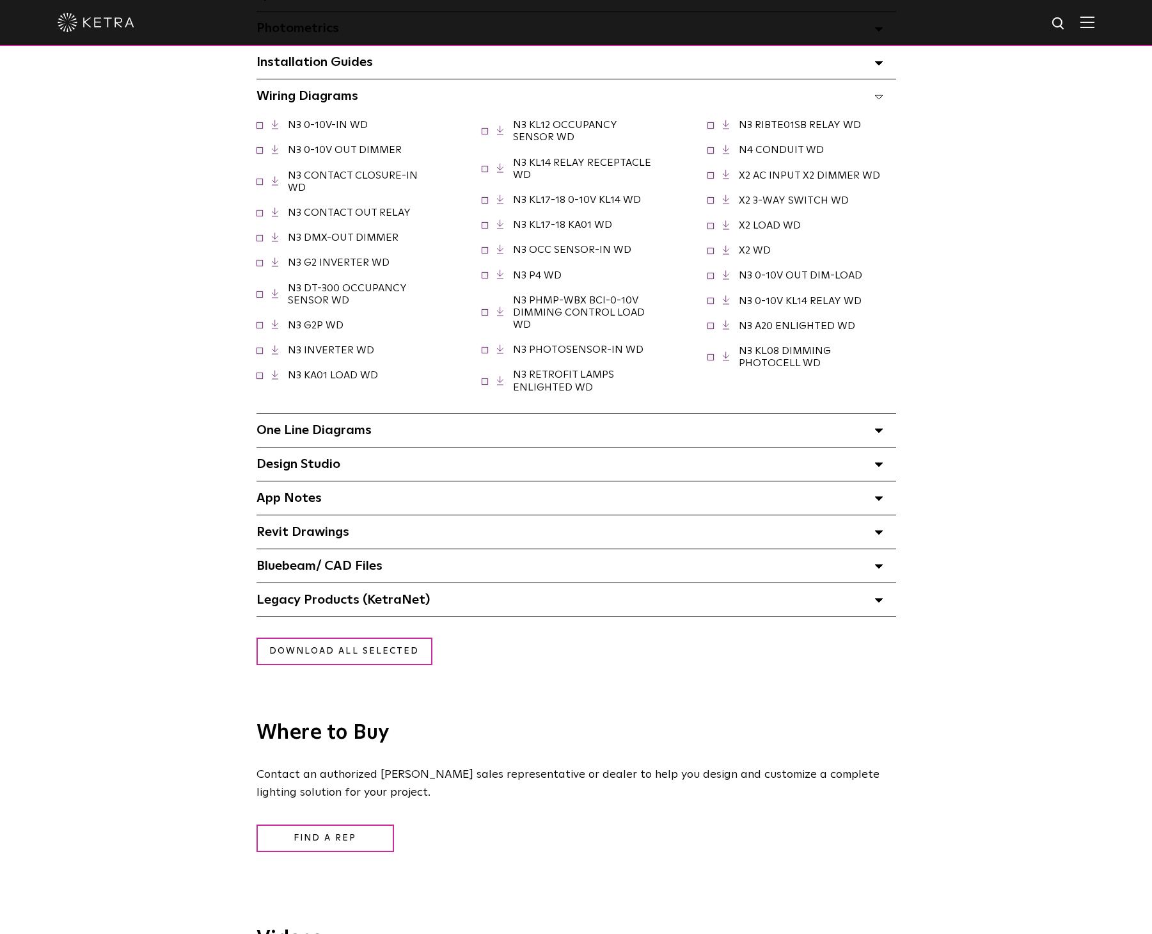
click at [365, 436] on span "One Line Diagrams Select checkboxes to use the bulk download option below" at bounding box center [314, 430] width 115 height 13
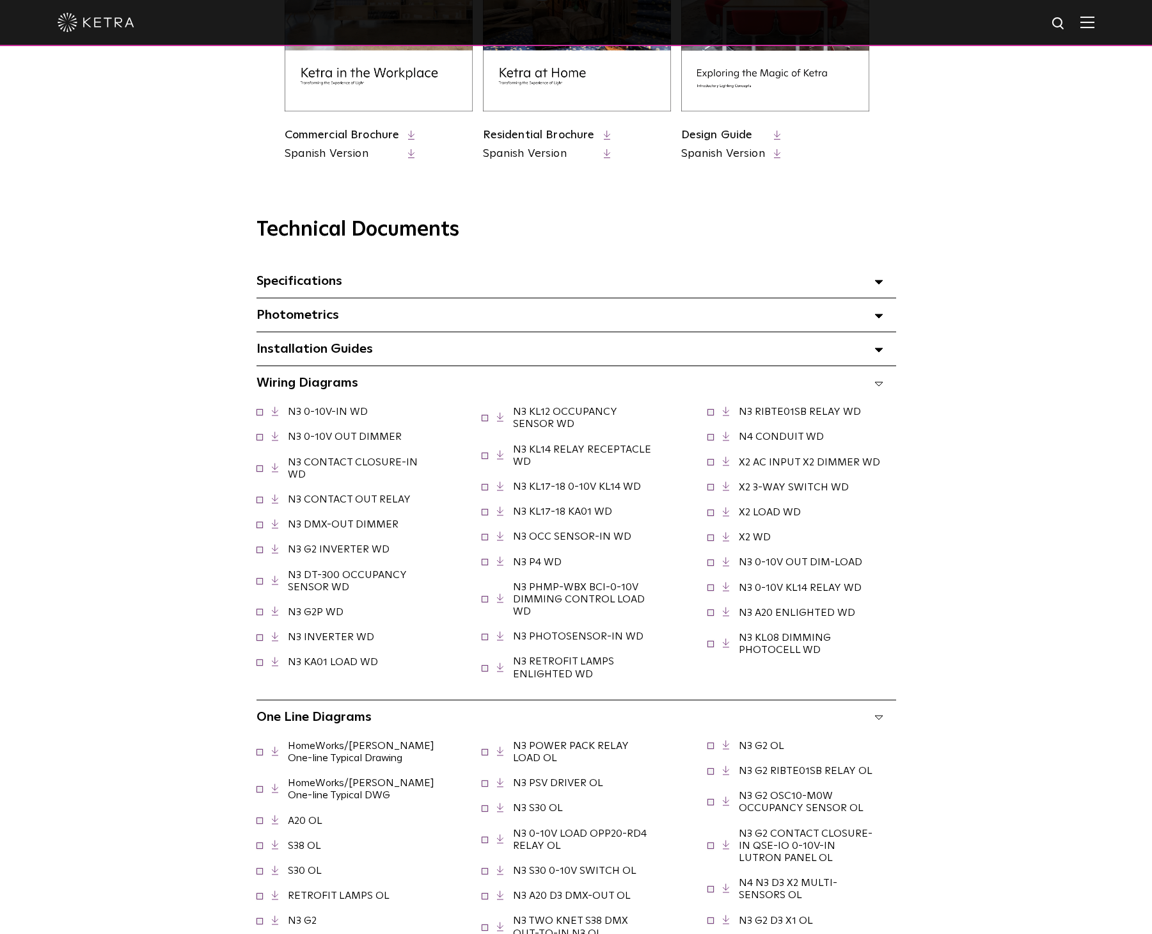
scroll to position [704, 0]
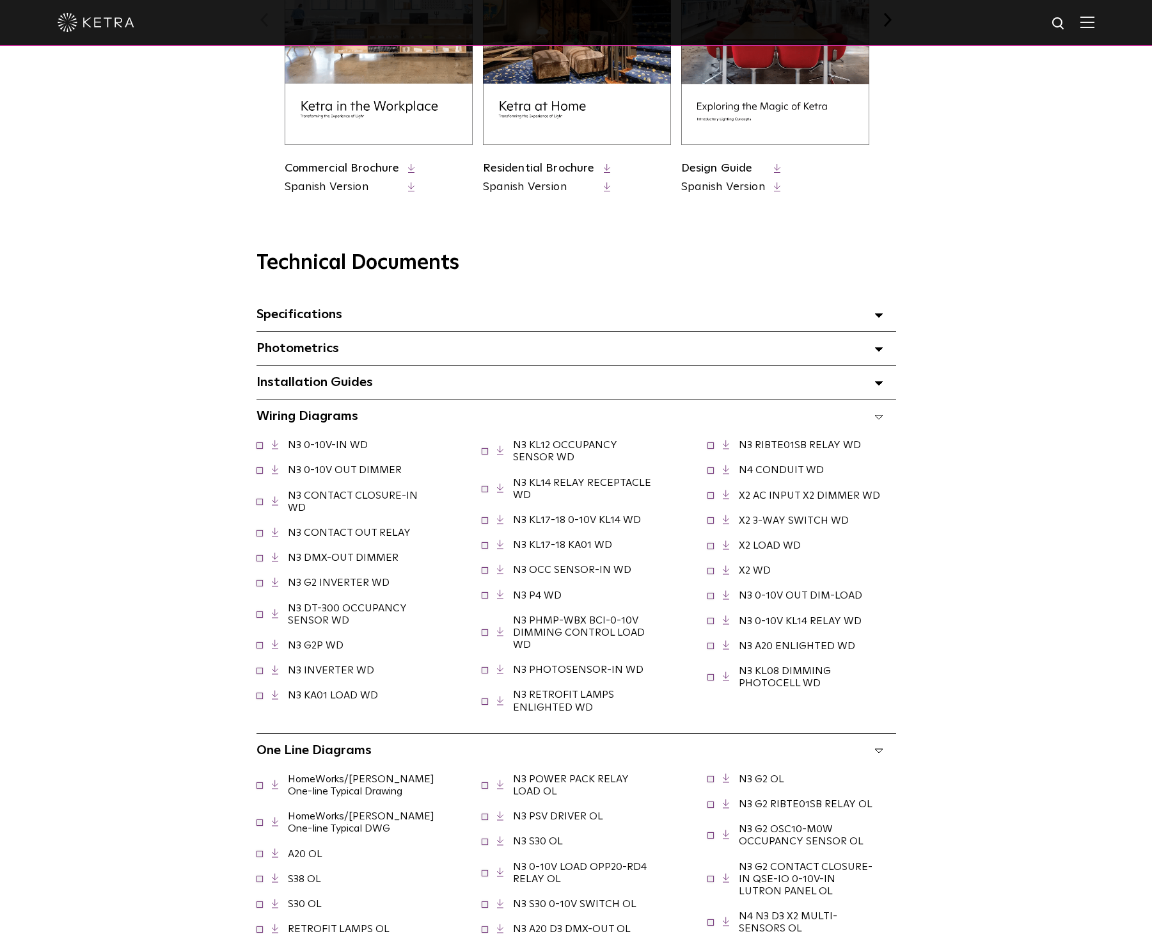
click at [381, 384] on div "Installation Guides Select checkboxes to use the bulk download option below" at bounding box center [577, 381] width 640 height 33
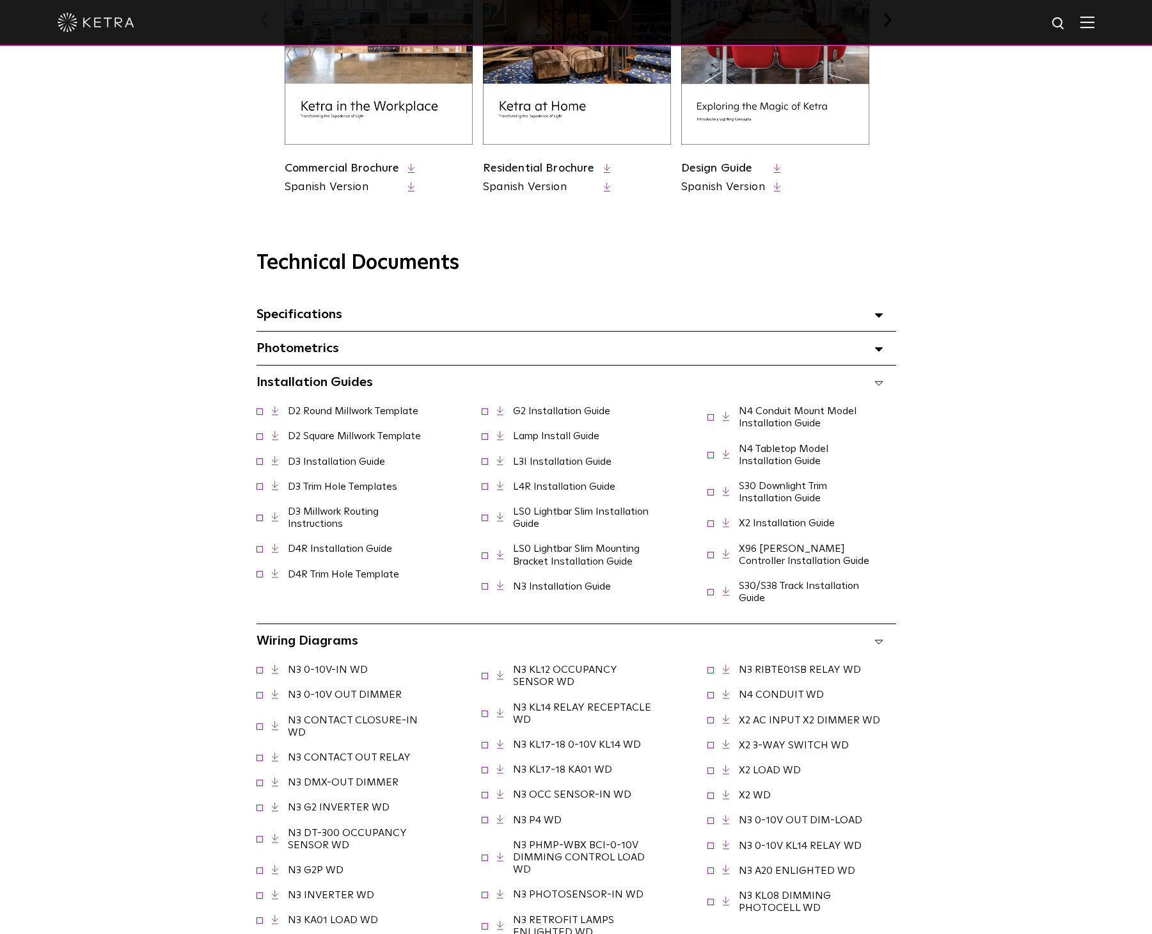
click at [366, 364] on div "Photometrics Select checkboxes to use the bulk download option below" at bounding box center [577, 347] width 640 height 33
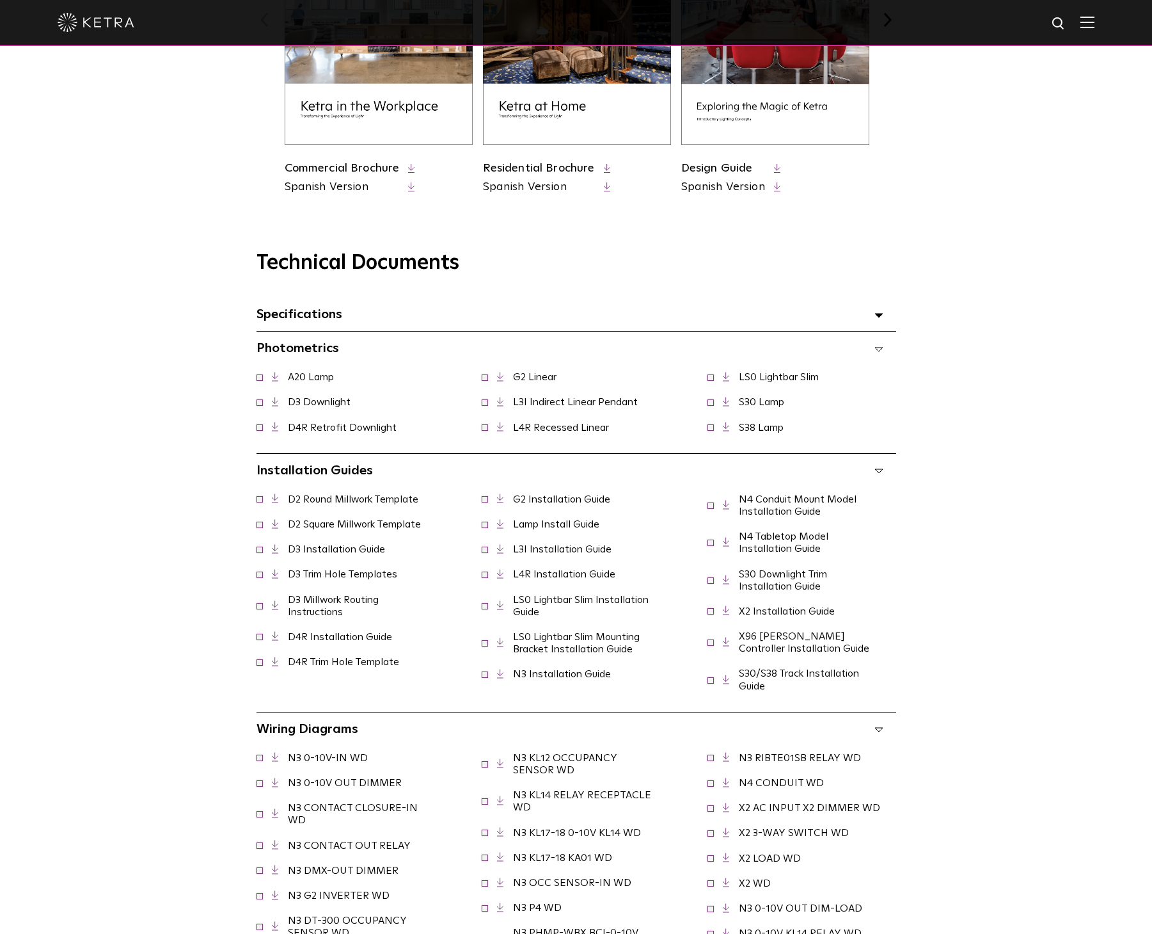
click at [337, 318] on span "Specifications Select checkboxes to use the bulk download option below" at bounding box center [300, 314] width 86 height 13
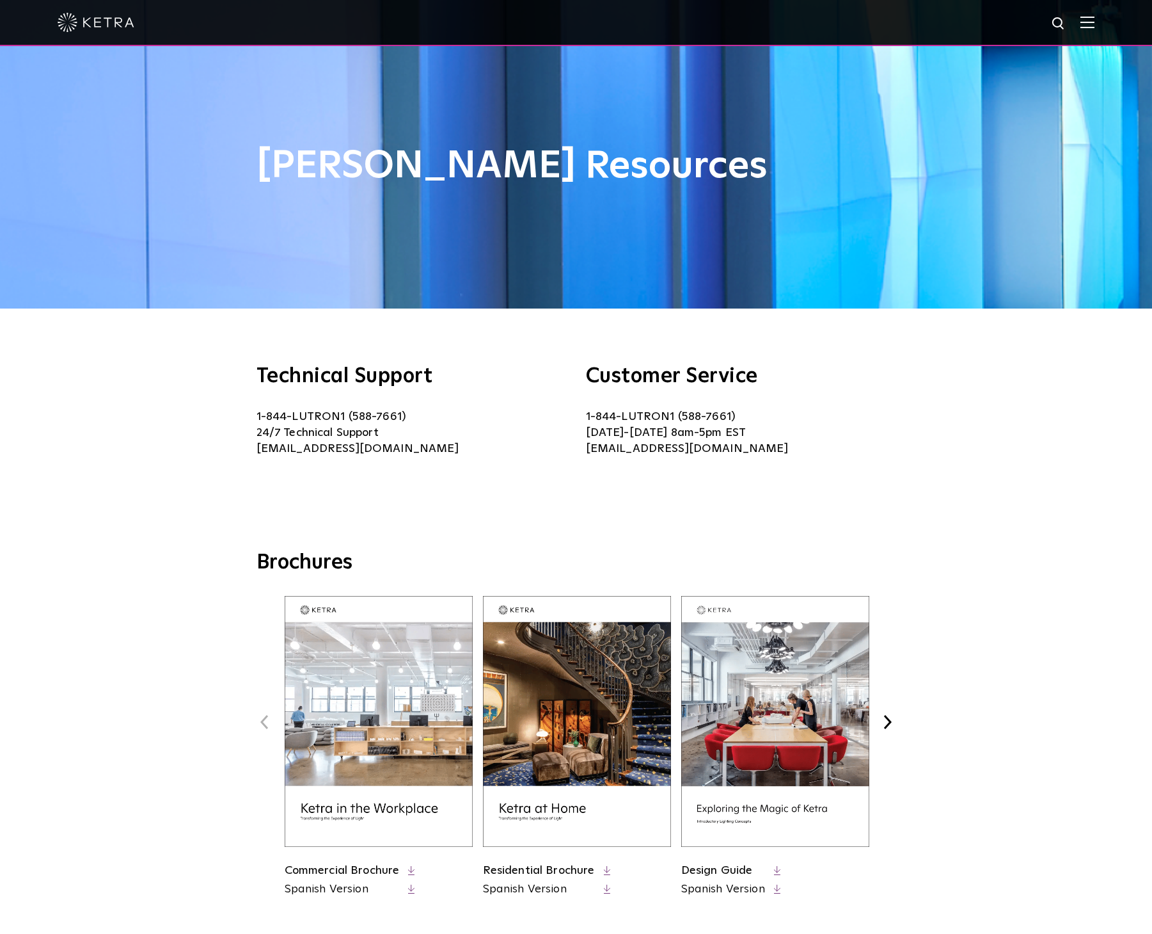
scroll to position [0, 0]
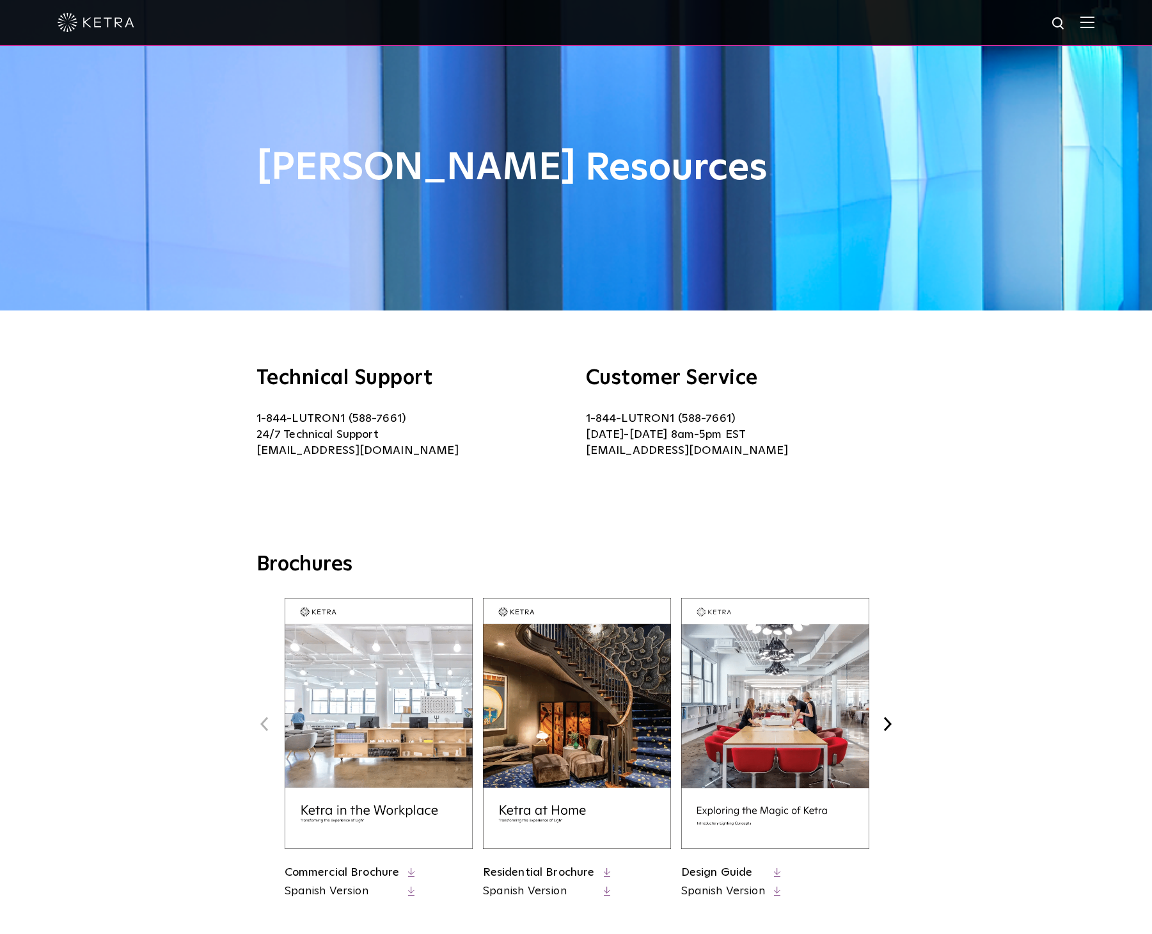
click at [1095, 25] on img at bounding box center [1088, 22] width 14 height 12
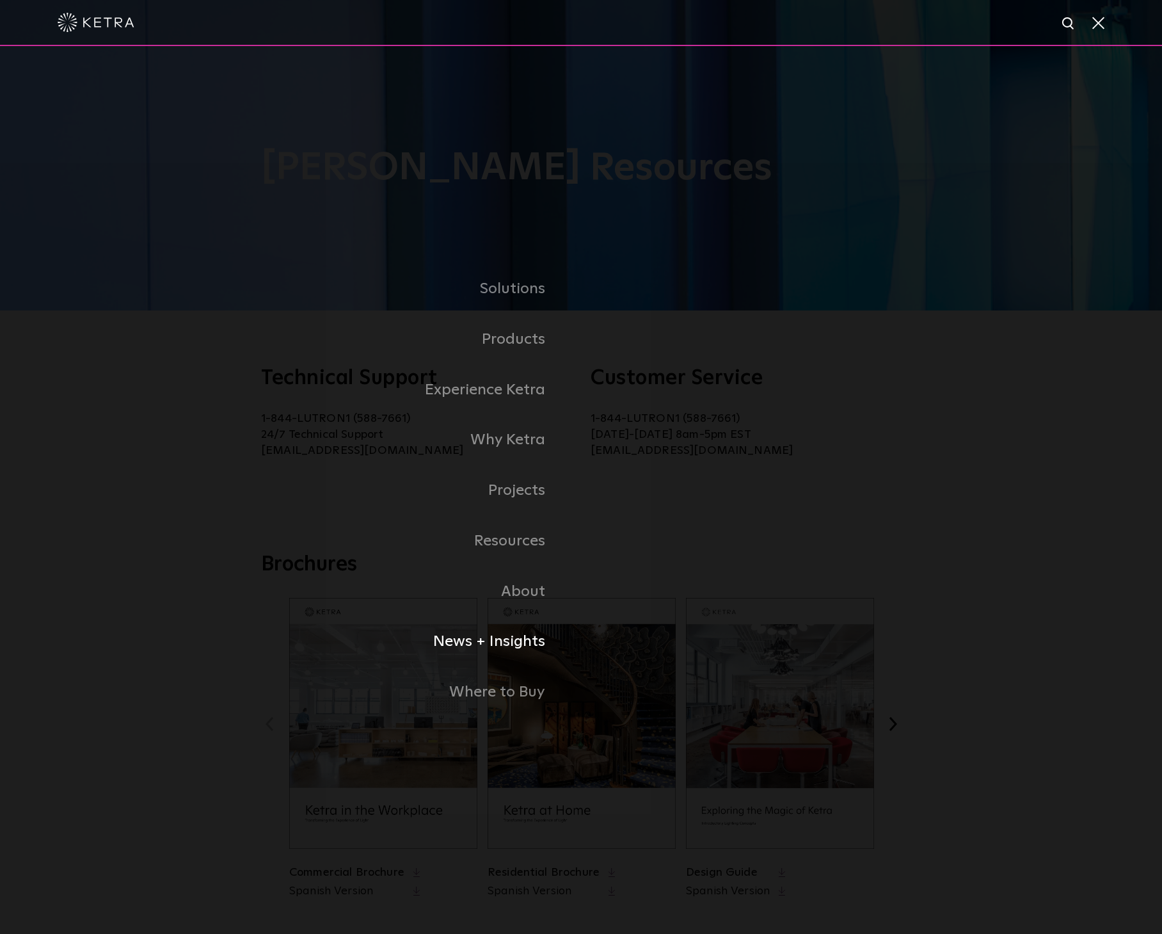
click at [507, 642] on link "News + Insights" at bounding box center [366, 641] width 429 height 51
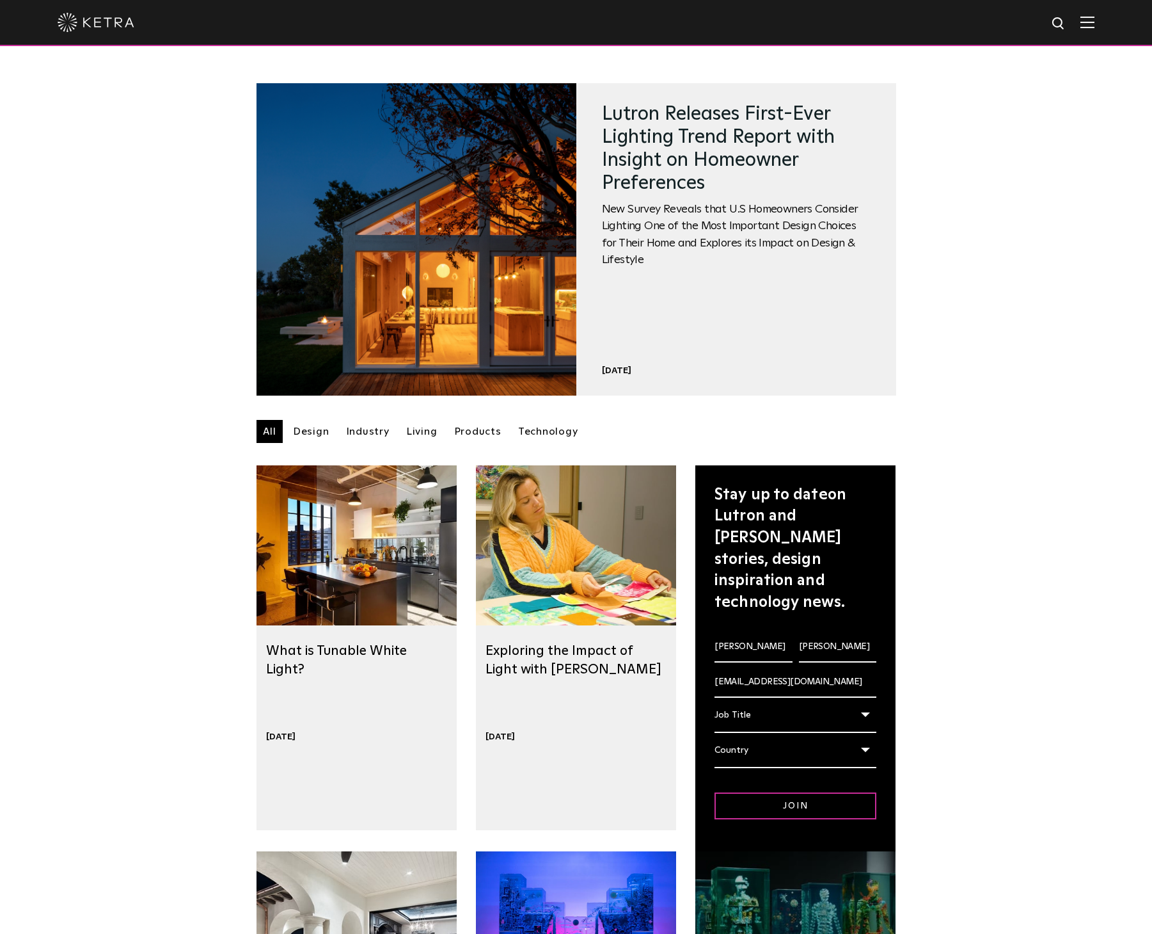
select select "Contractor"
select select "[GEOGRAPHIC_DATA]"
select select "Contractor"
select select "[GEOGRAPHIC_DATA]"
select select "Contractor"
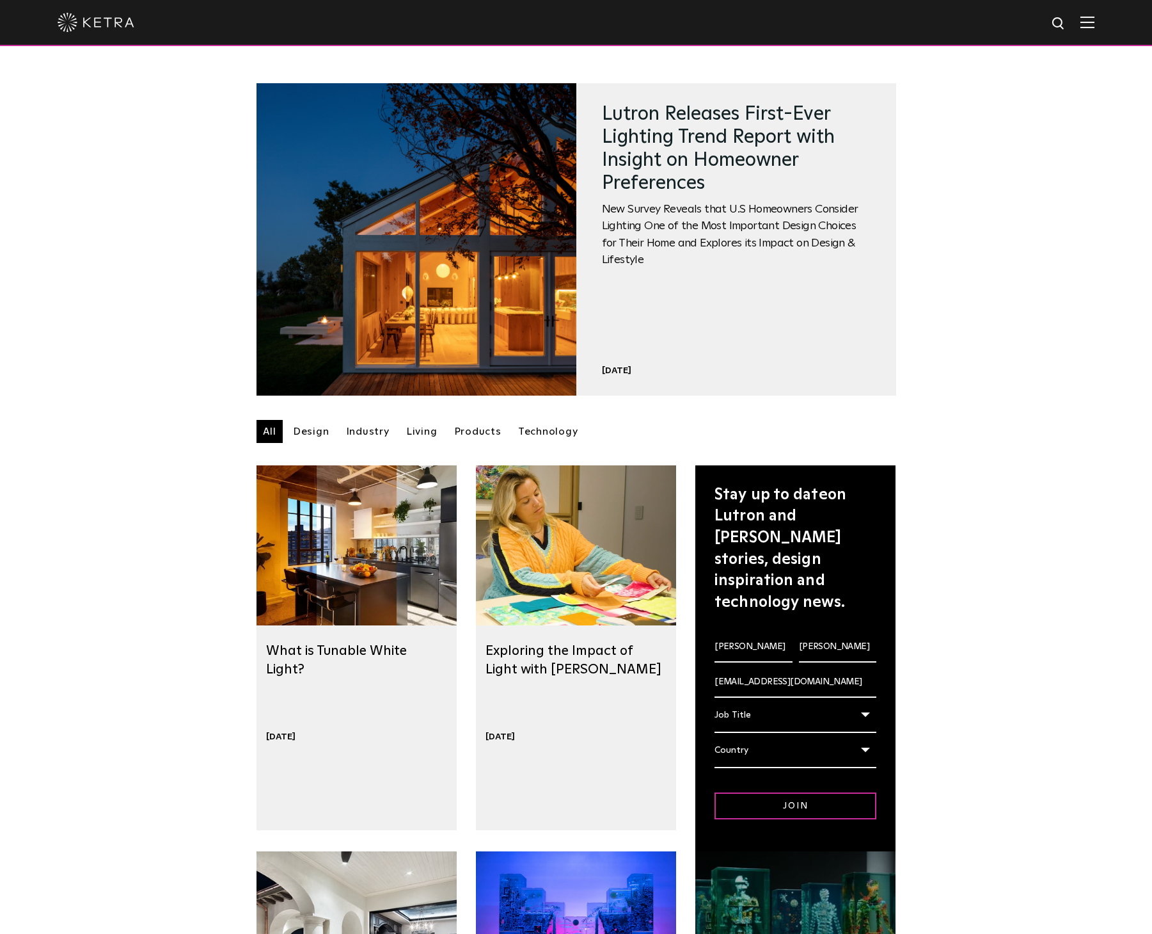
select select "[GEOGRAPHIC_DATA]"
select select "Contractor"
select select "[GEOGRAPHIC_DATA]"
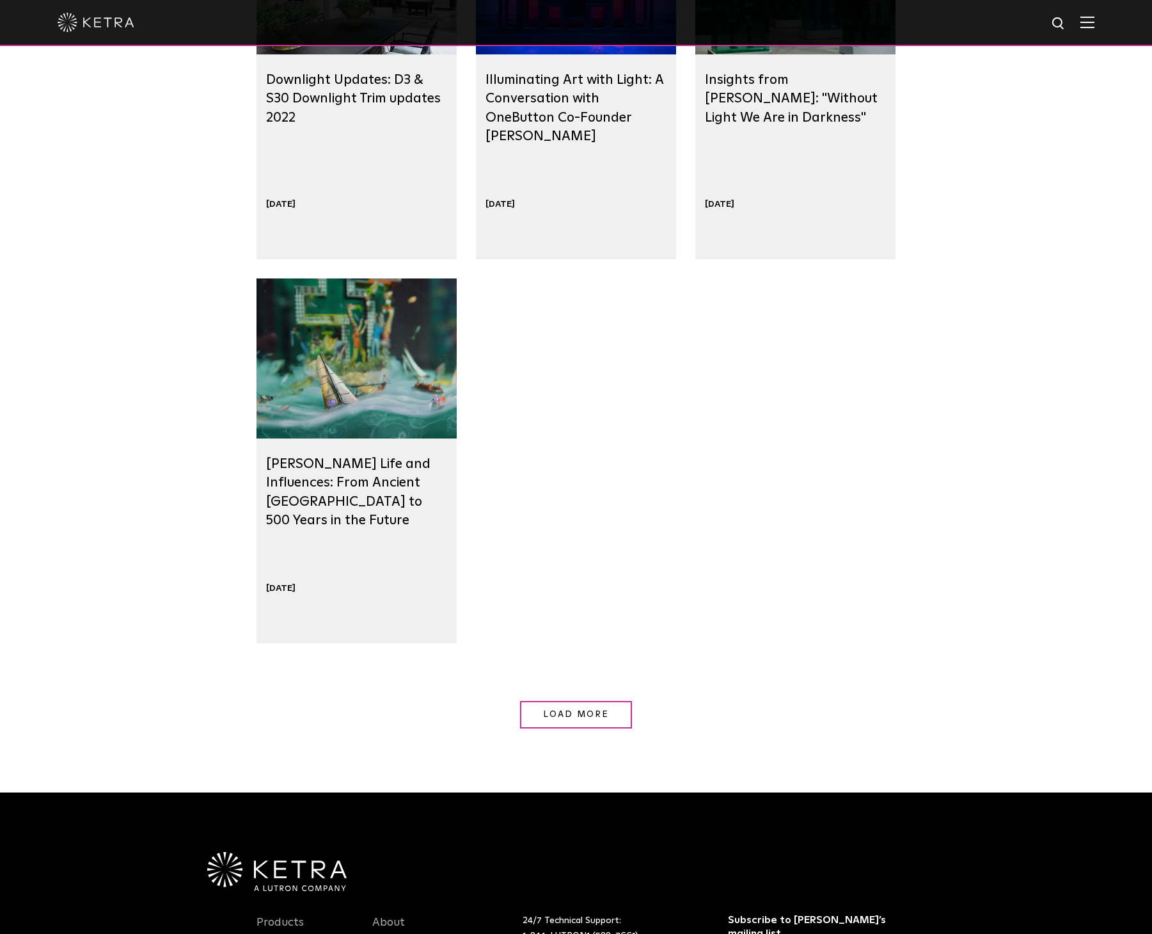
scroll to position [960, 0]
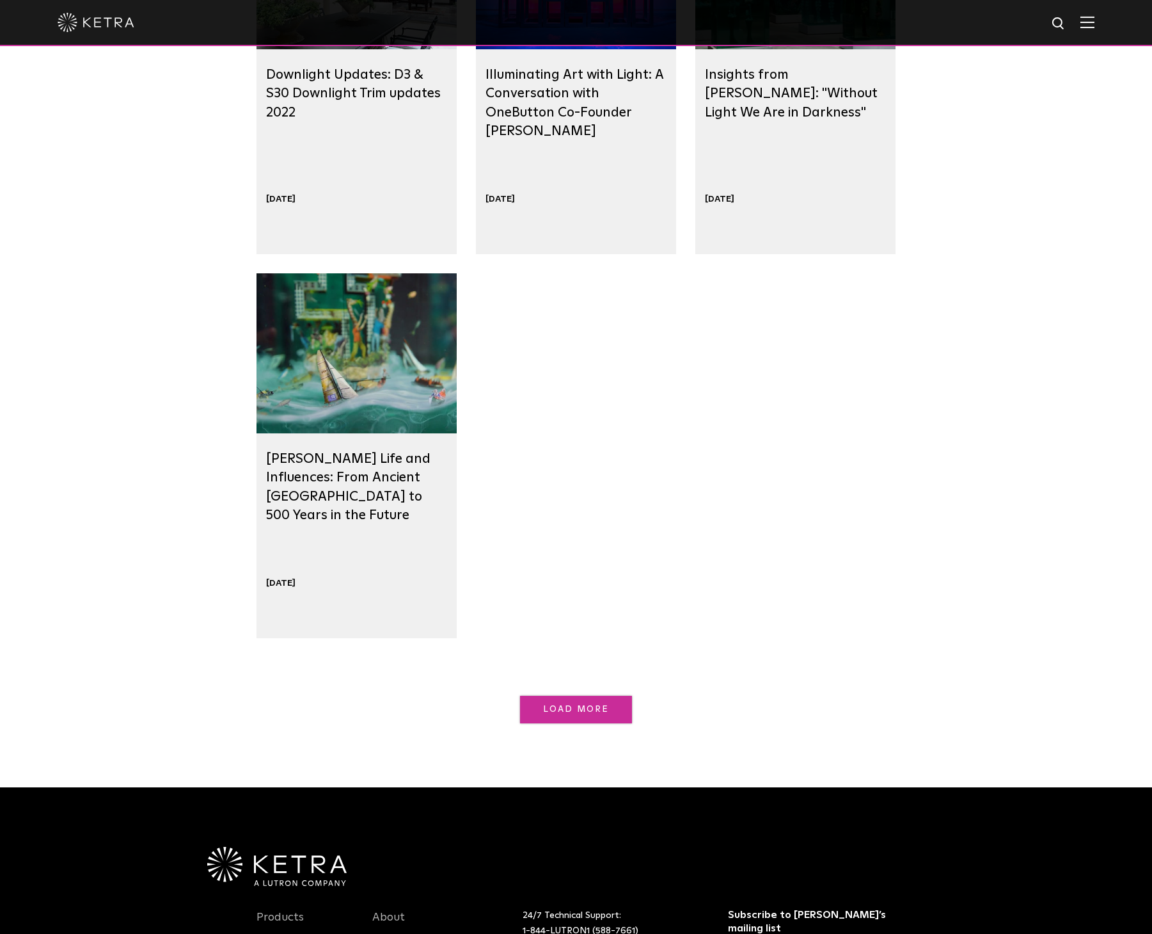
click at [598, 699] on link "Load More" at bounding box center [576, 710] width 112 height 28
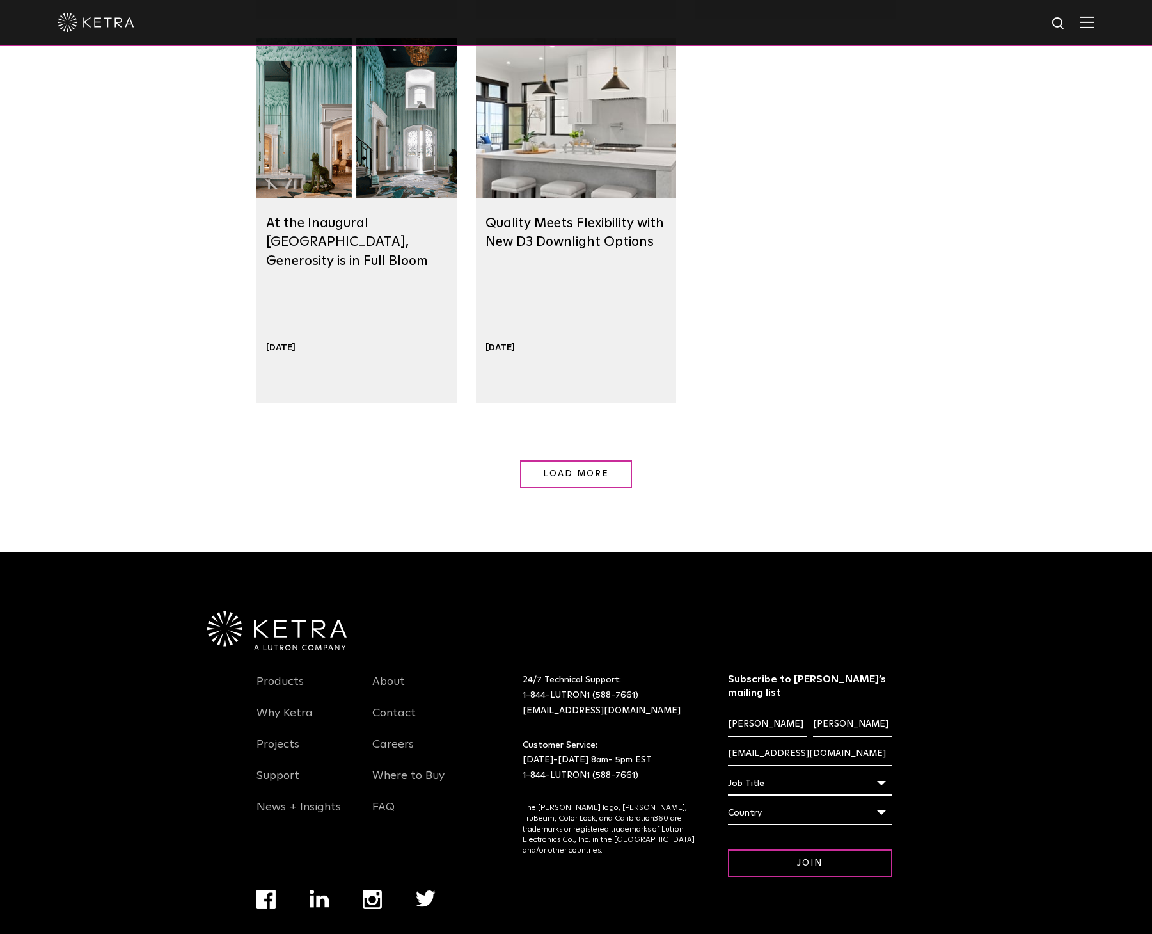
scroll to position [1984, 0]
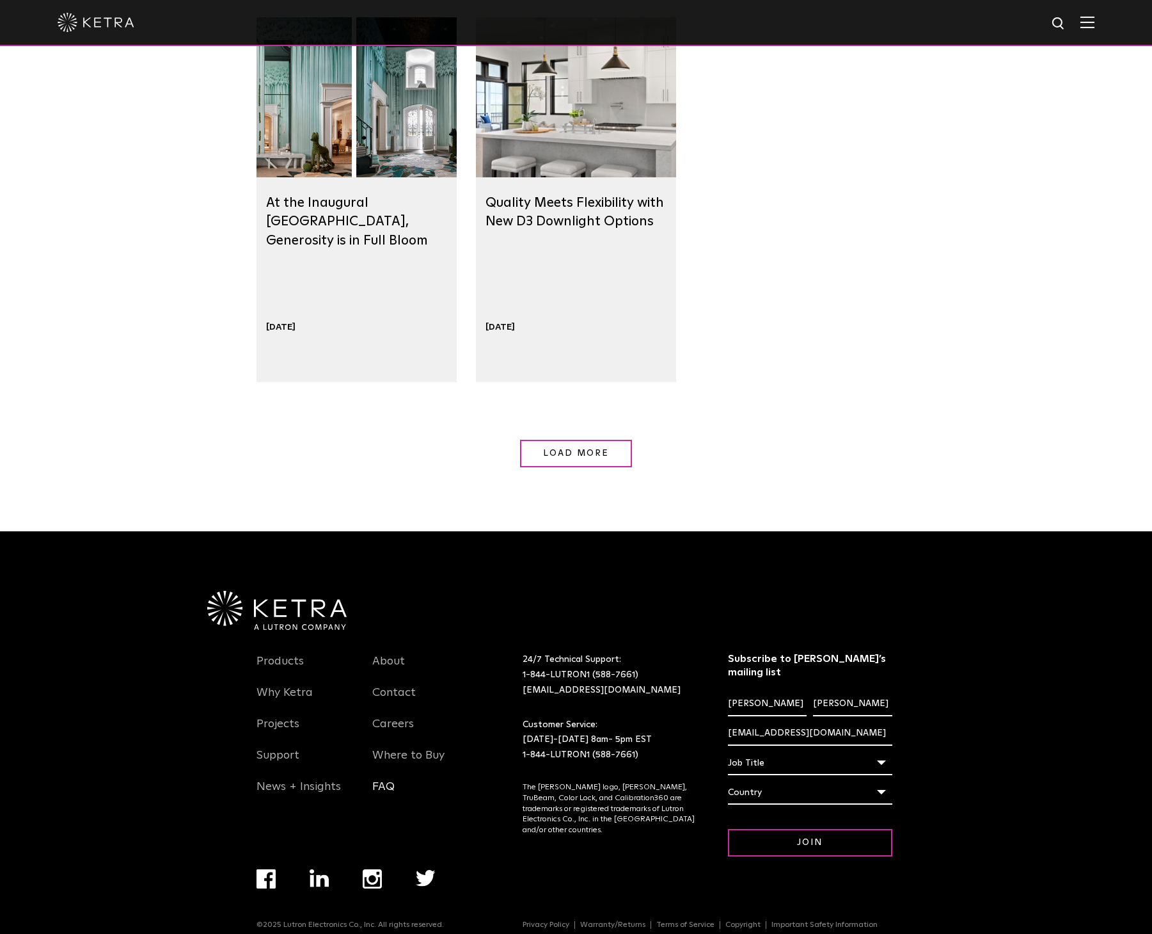
click at [382, 794] on link "FAQ" at bounding box center [383, 793] width 22 height 29
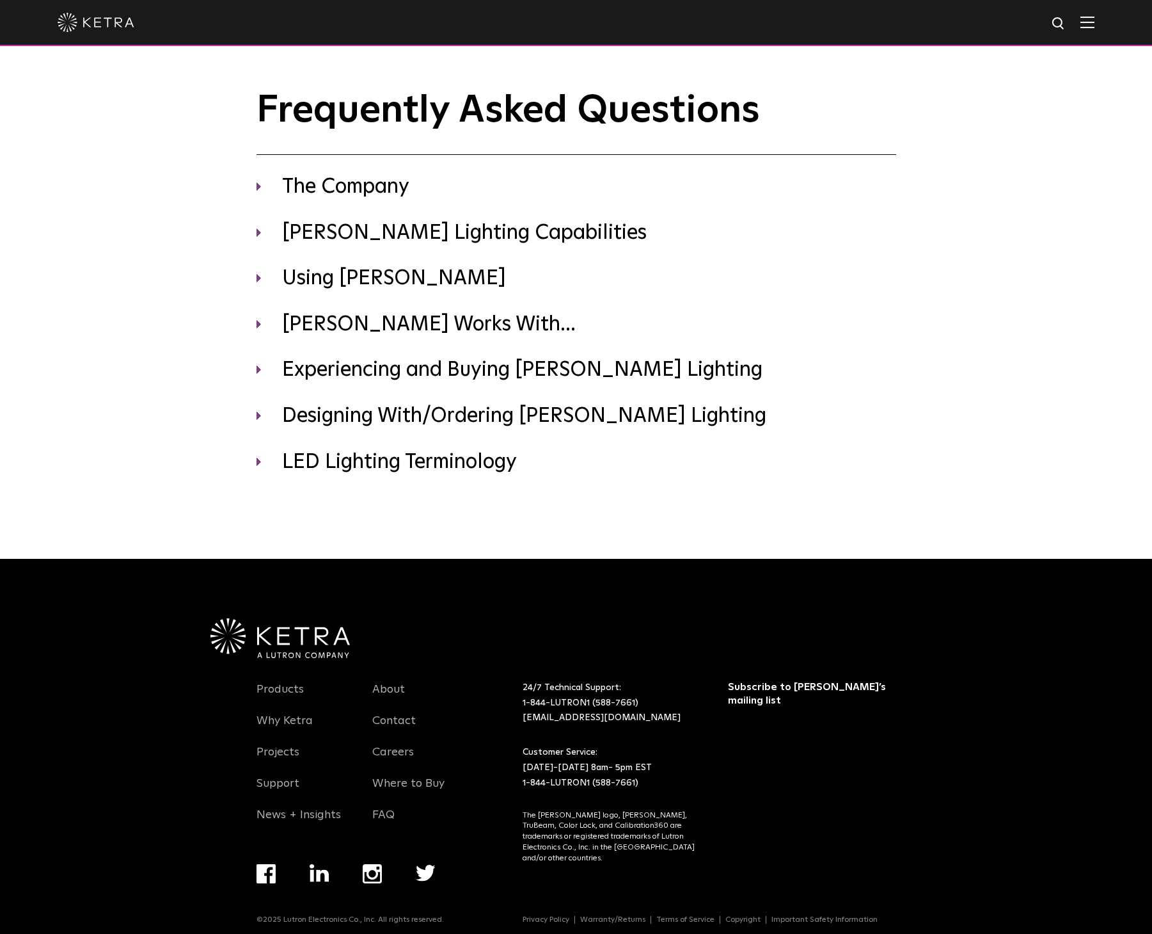
select select "Contractor"
select select "[GEOGRAPHIC_DATA]"
select select "Contractor"
select select "[GEOGRAPHIC_DATA]"
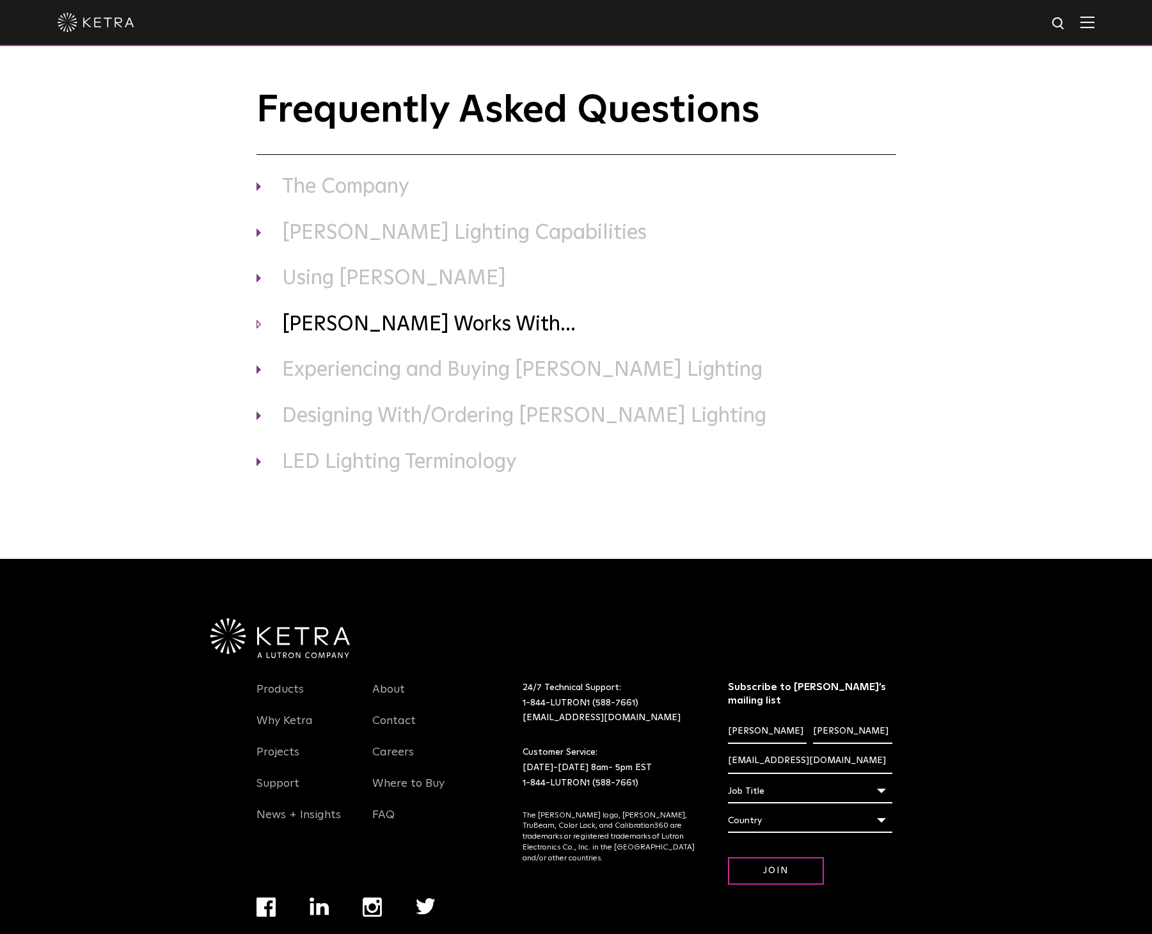
click at [387, 323] on h3 "[PERSON_NAME] Works With..." at bounding box center [577, 325] width 640 height 27
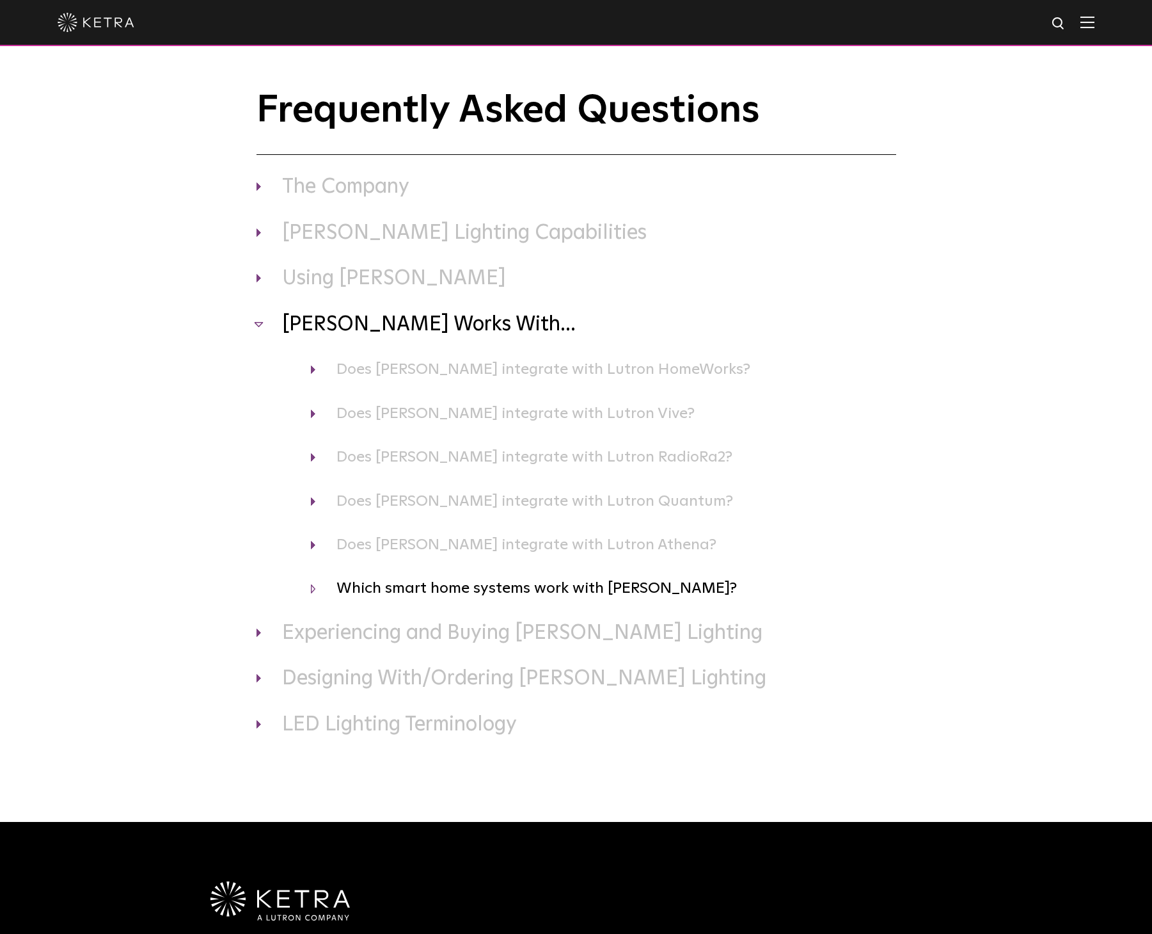
click at [497, 589] on h4 "Which smart home systems work with [PERSON_NAME]?" at bounding box center [604, 588] width 586 height 24
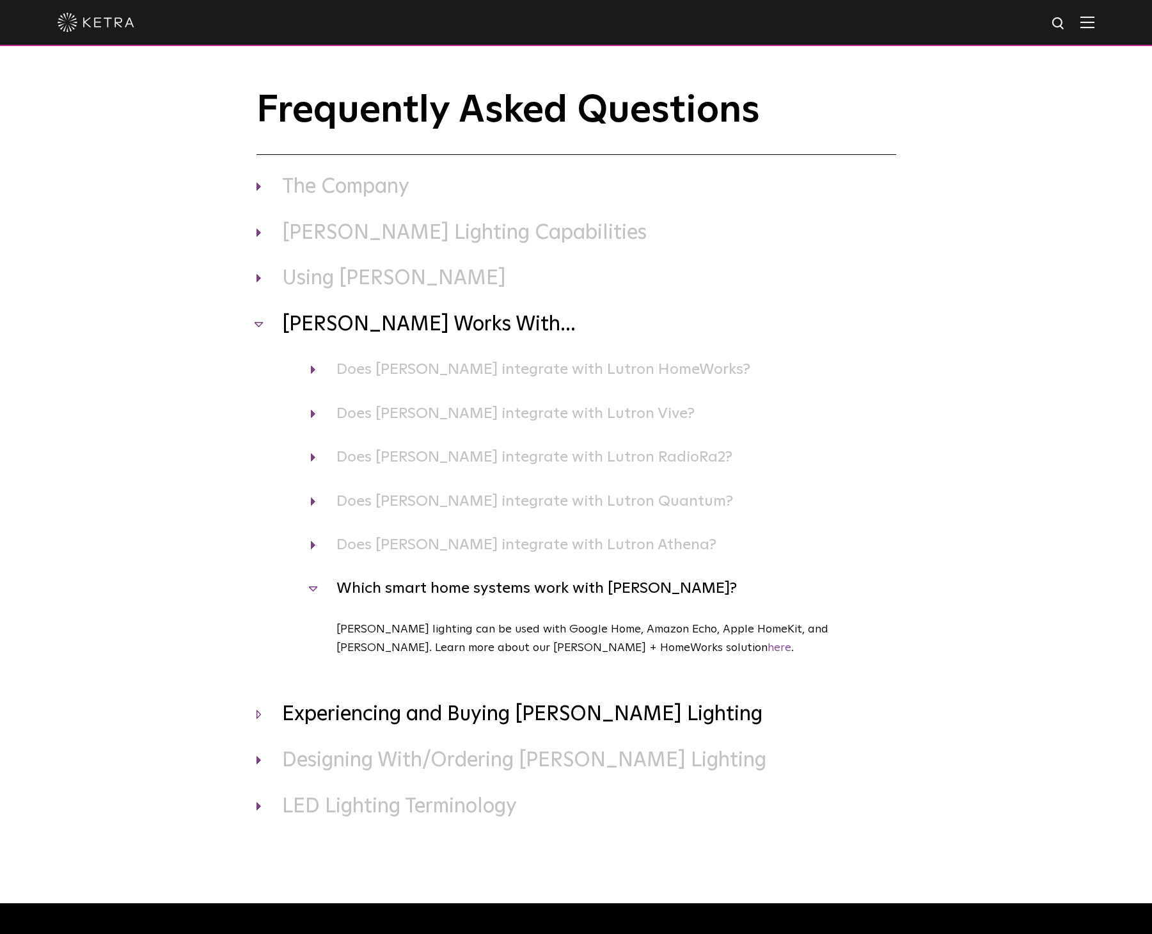
click at [369, 717] on h3 "Experiencing and Buying [PERSON_NAME] Lighting" at bounding box center [577, 714] width 640 height 27
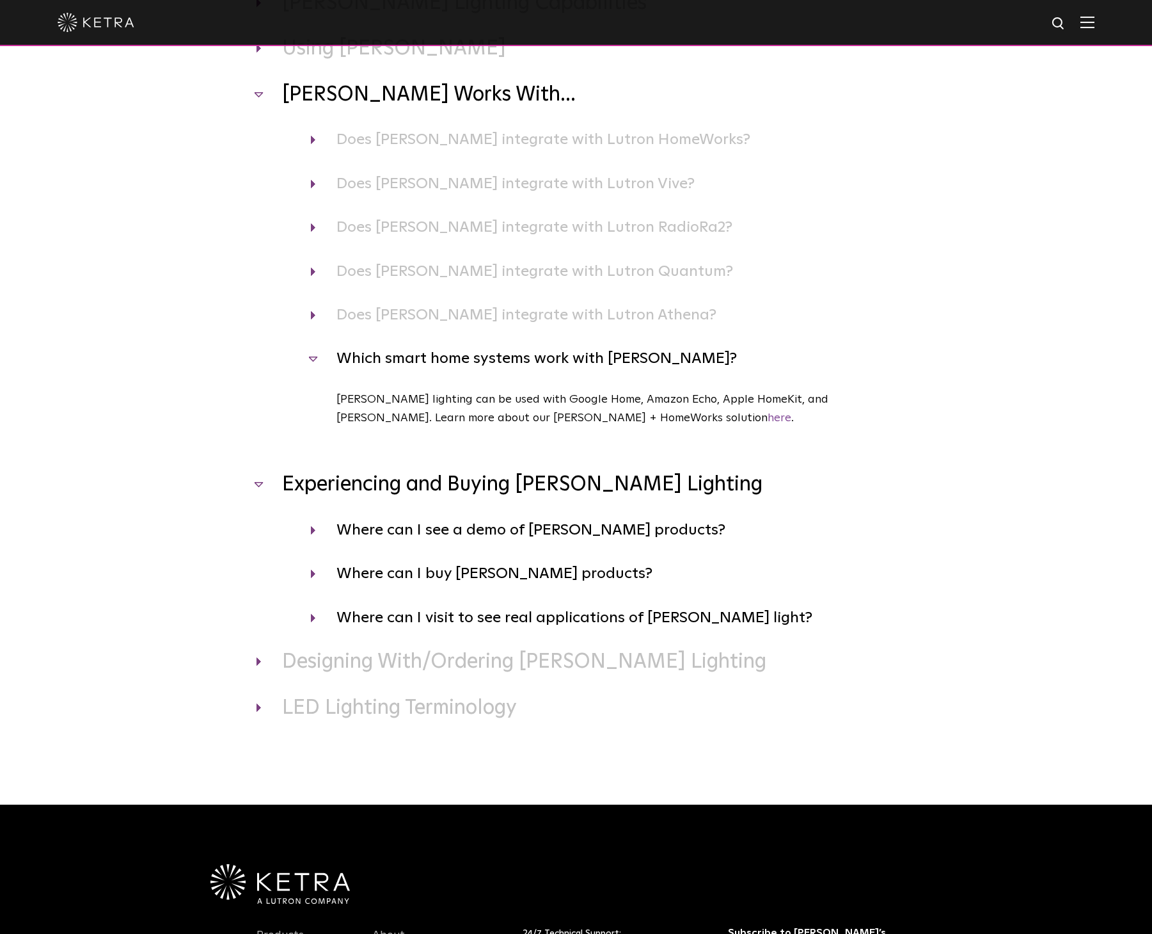
scroll to position [256, 0]
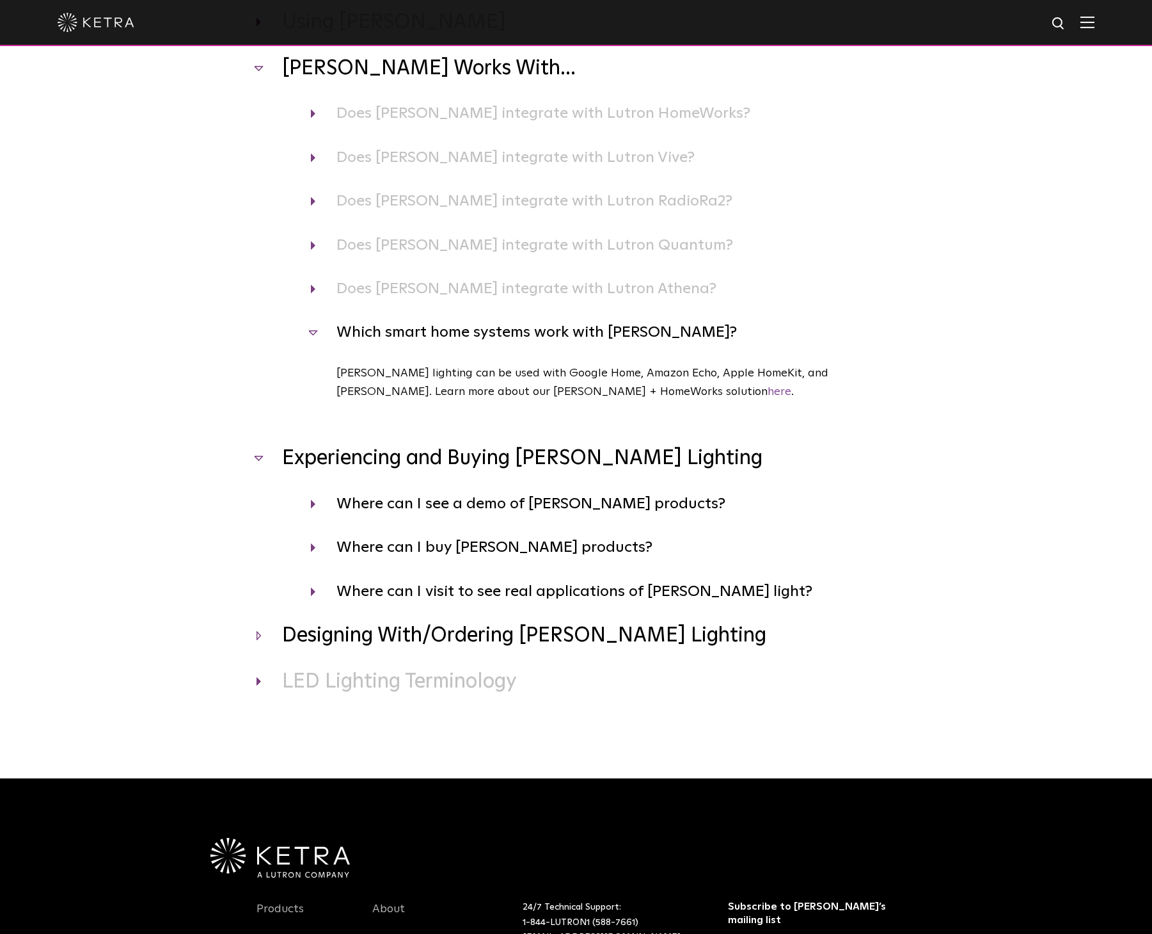
click at [390, 635] on h3 "Designing With/Ordering [PERSON_NAME] Lighting" at bounding box center [577, 636] width 640 height 27
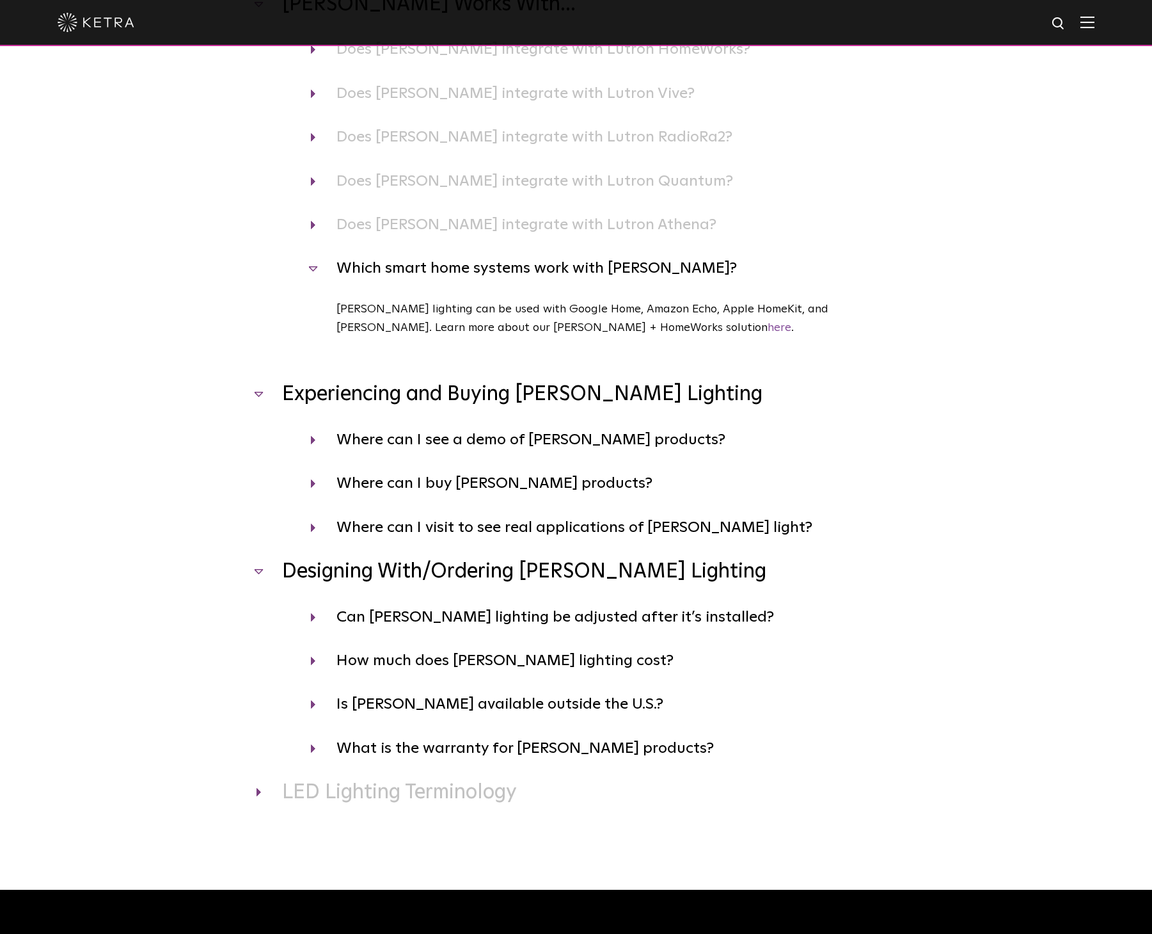
scroll to position [384, 0]
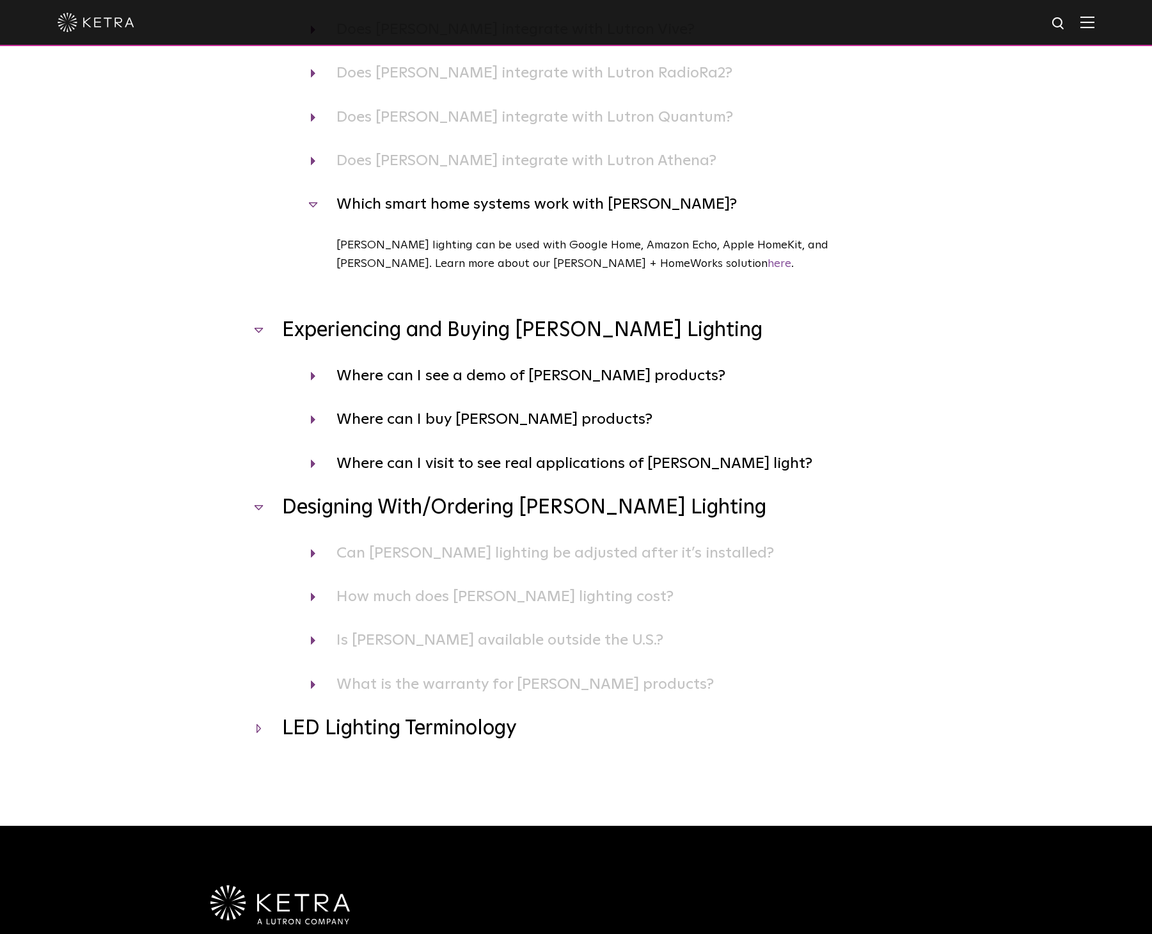
click at [405, 729] on h3 "LED Lighting Terminology" at bounding box center [577, 728] width 640 height 27
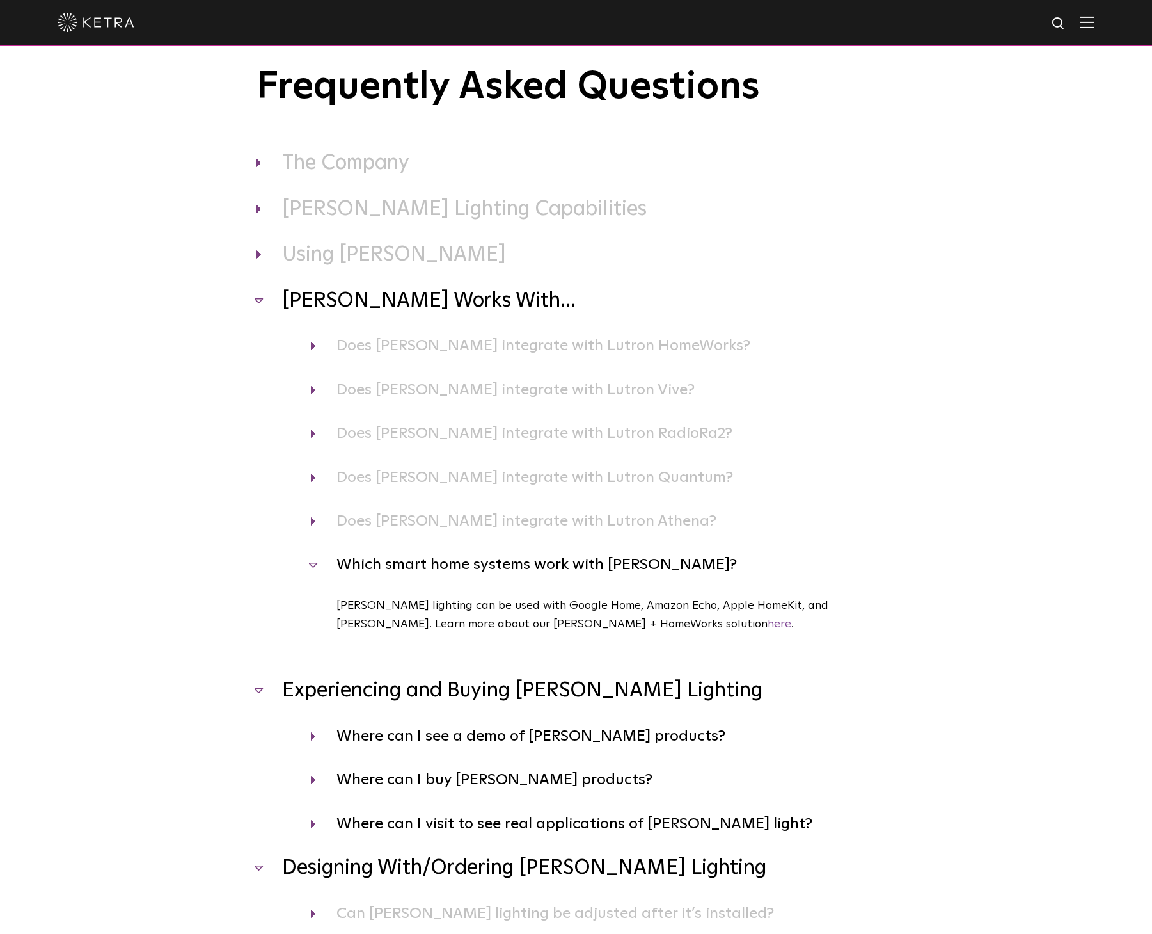
scroll to position [0, 0]
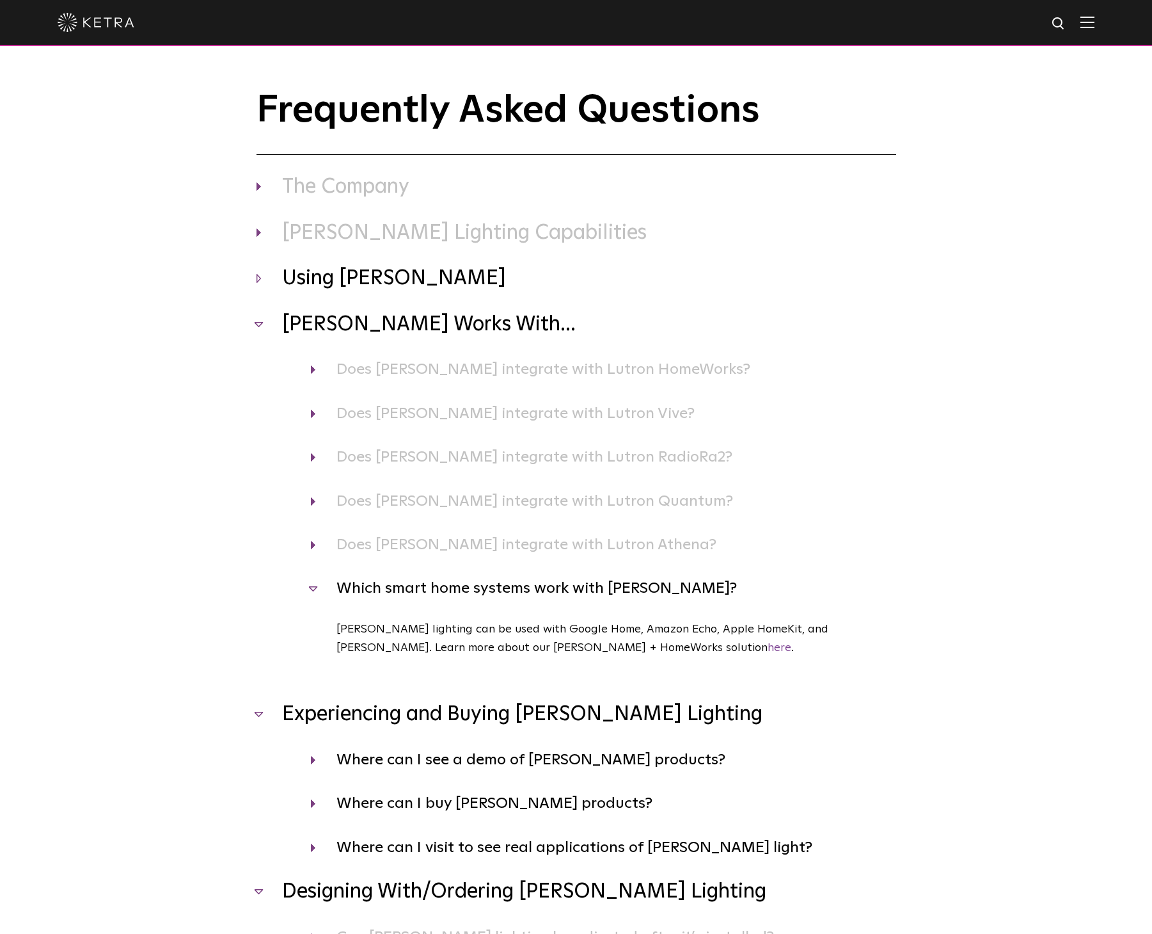
click at [355, 282] on h3 "Using Ketra" at bounding box center [577, 279] width 640 height 27
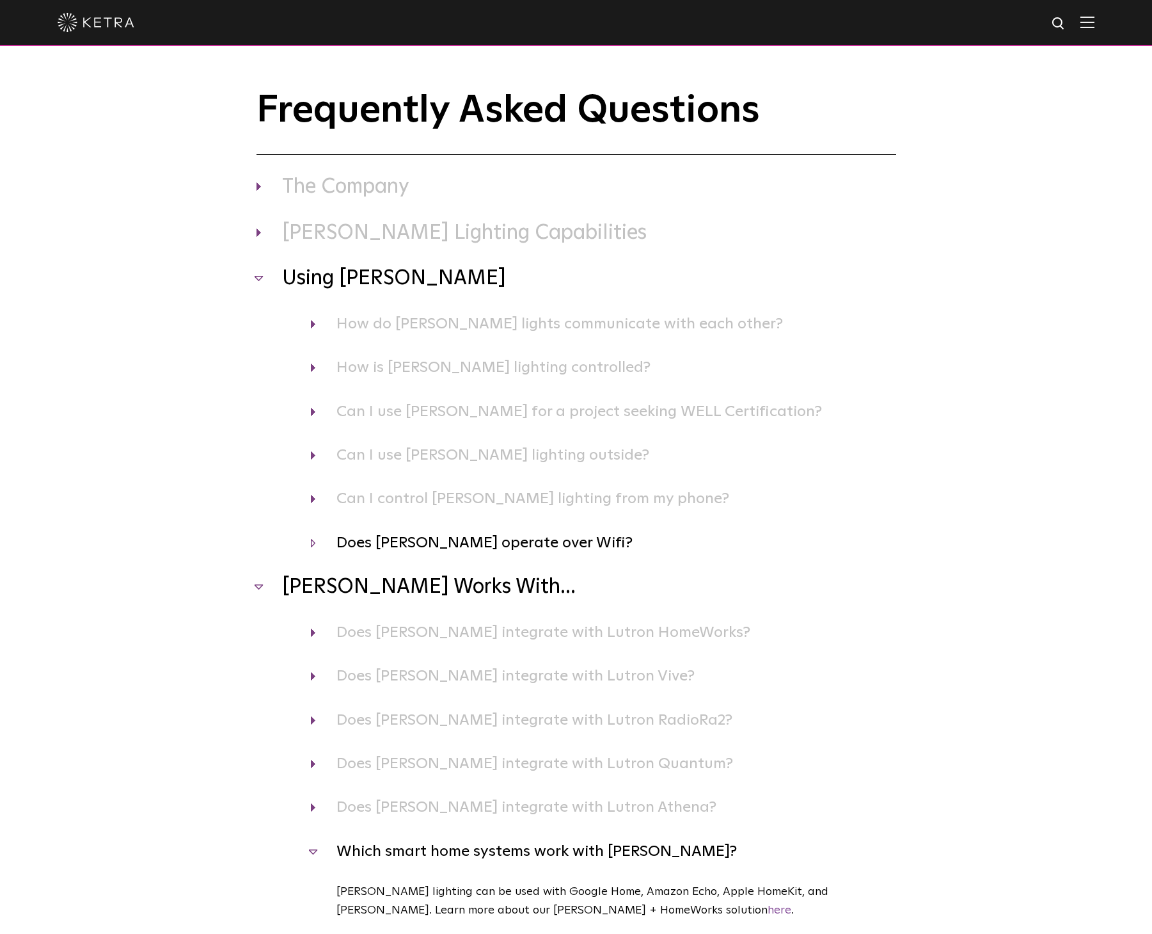
click at [474, 546] on h4 "Does Ketra operate over Wifi?" at bounding box center [604, 542] width 586 height 24
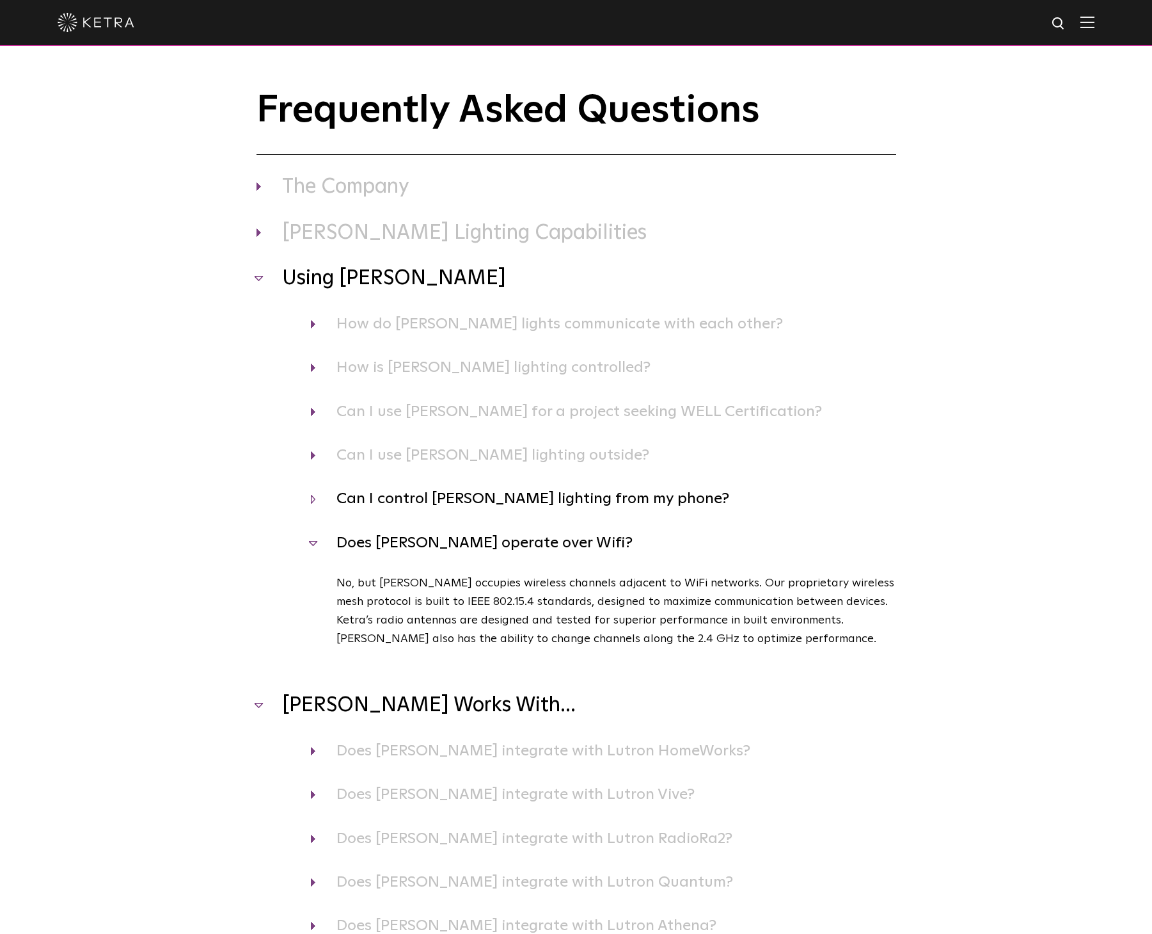
click at [390, 502] on h4 "Can I control Ketra lighting from my phone?" at bounding box center [604, 498] width 586 height 24
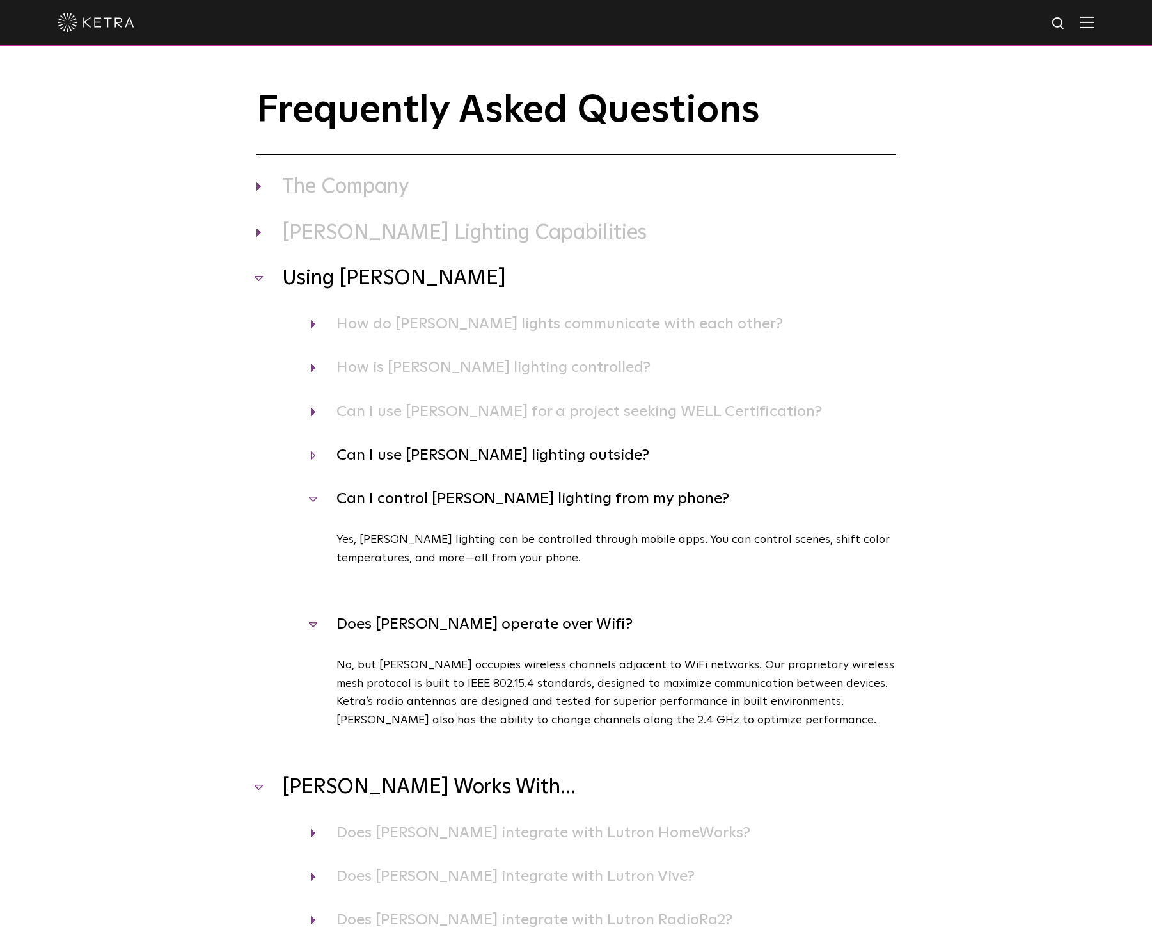
click at [388, 453] on h4 "Can I use Ketra lighting outside?" at bounding box center [604, 455] width 586 height 24
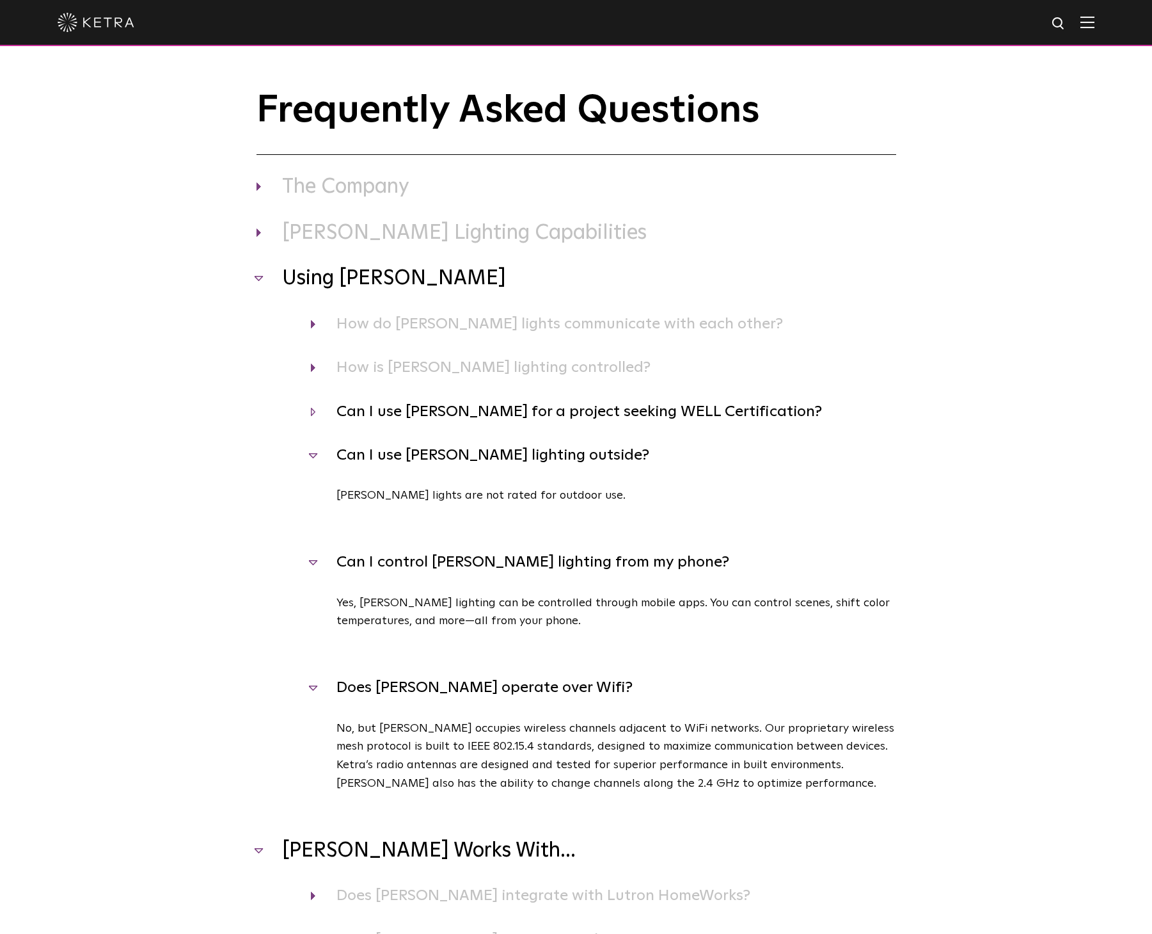
click at [394, 416] on h4 "Can I use Ketra for a project seeking WELL Certification?" at bounding box center [604, 411] width 586 height 24
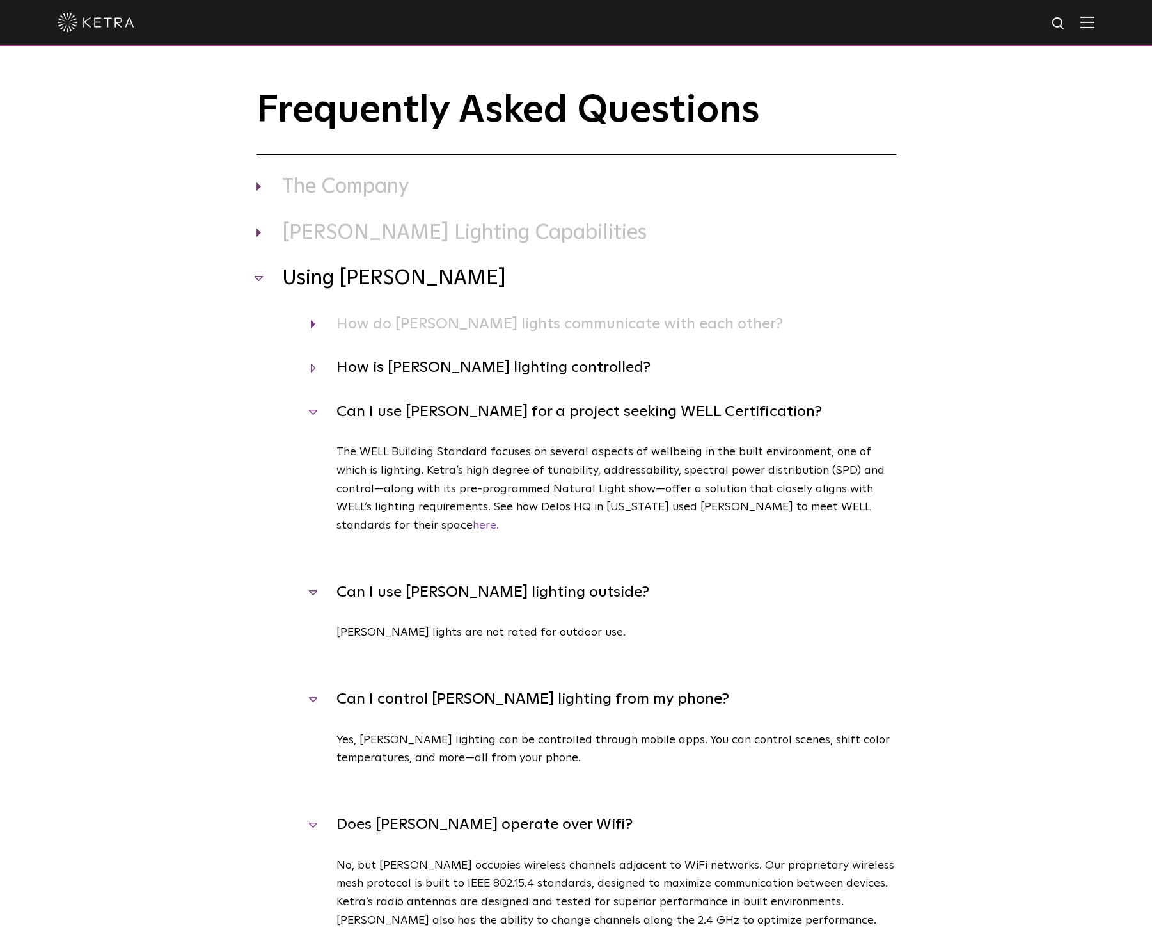
click at [421, 373] on h4 "How is Ketra lighting controlled?" at bounding box center [604, 367] width 586 height 24
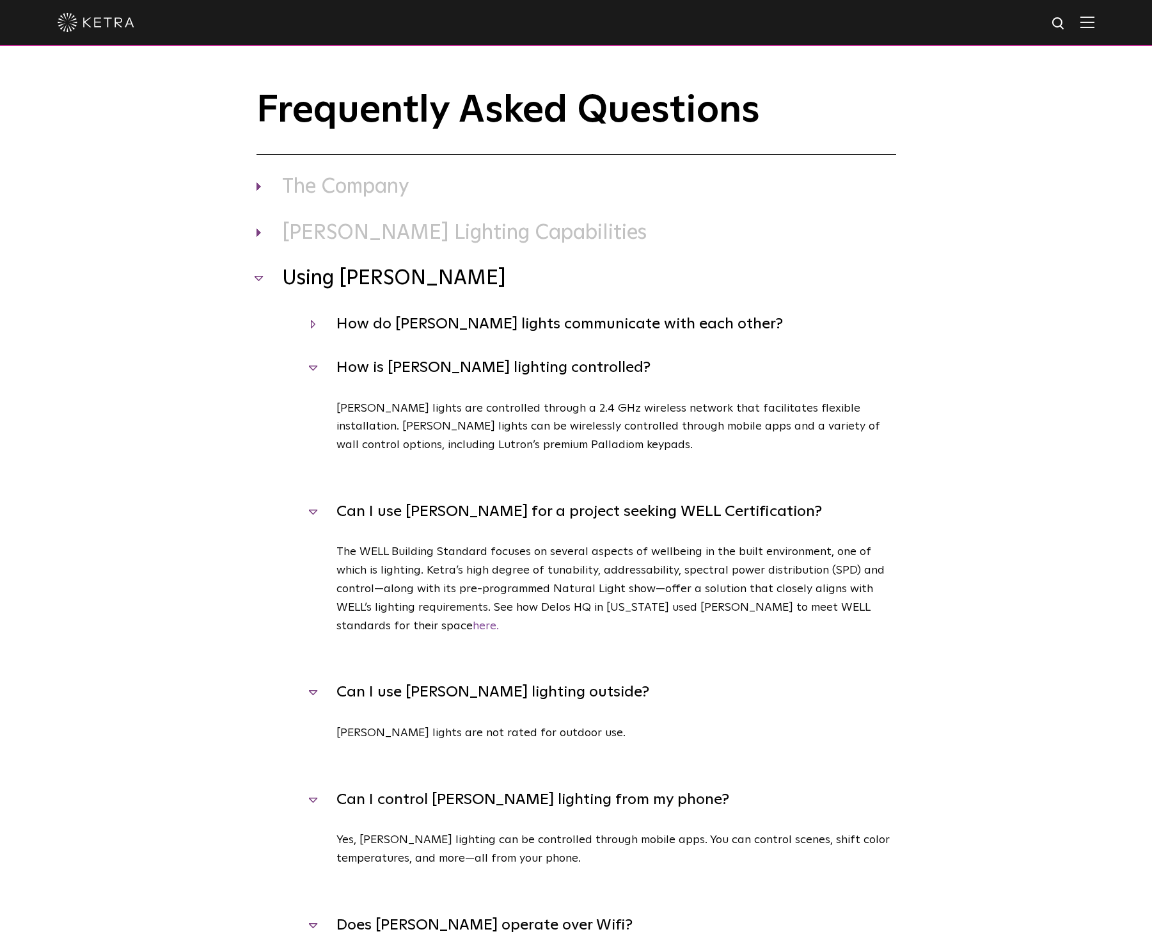
click at [406, 326] on h4 "How do Ketra lights communicate with each other?" at bounding box center [604, 324] width 586 height 24
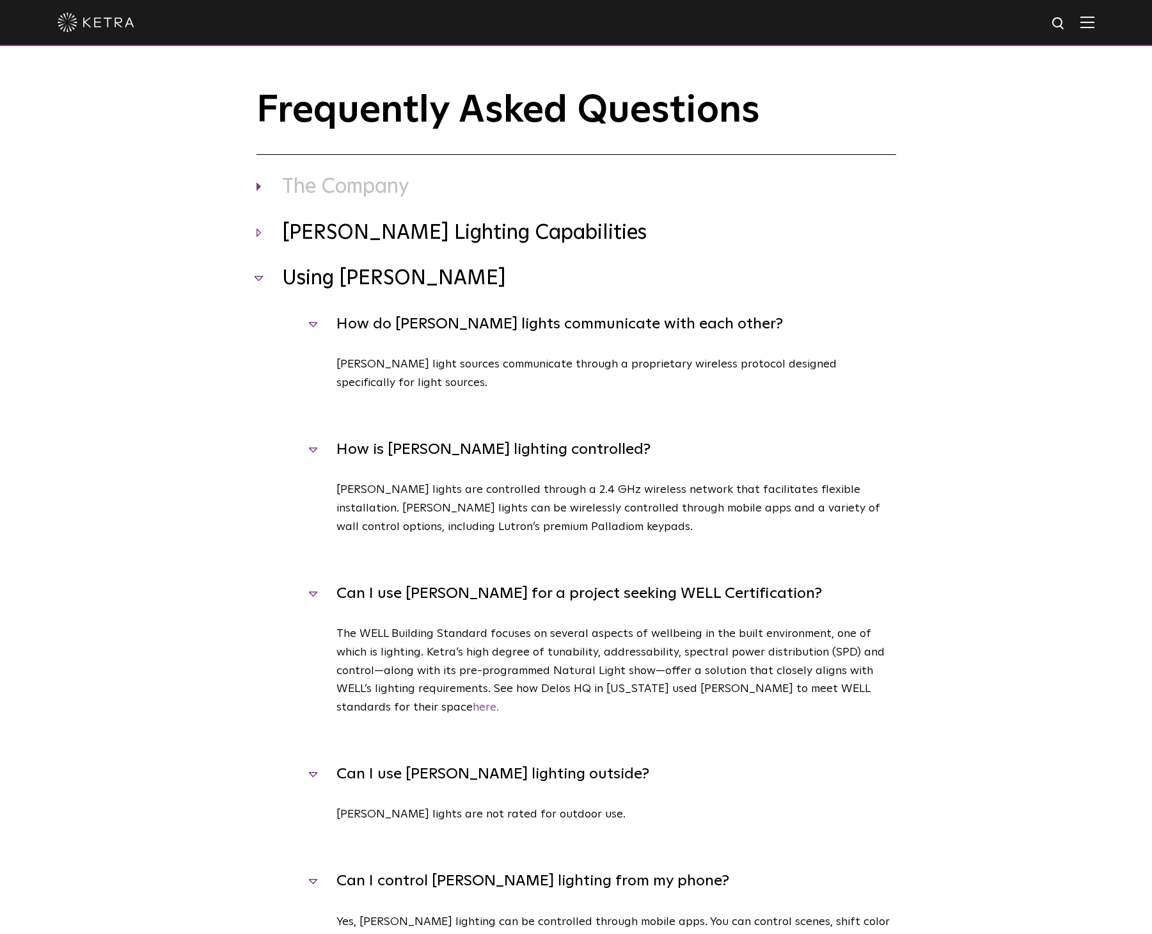
click at [351, 241] on h3 "Ketra Lighting Capabilities" at bounding box center [577, 233] width 640 height 27
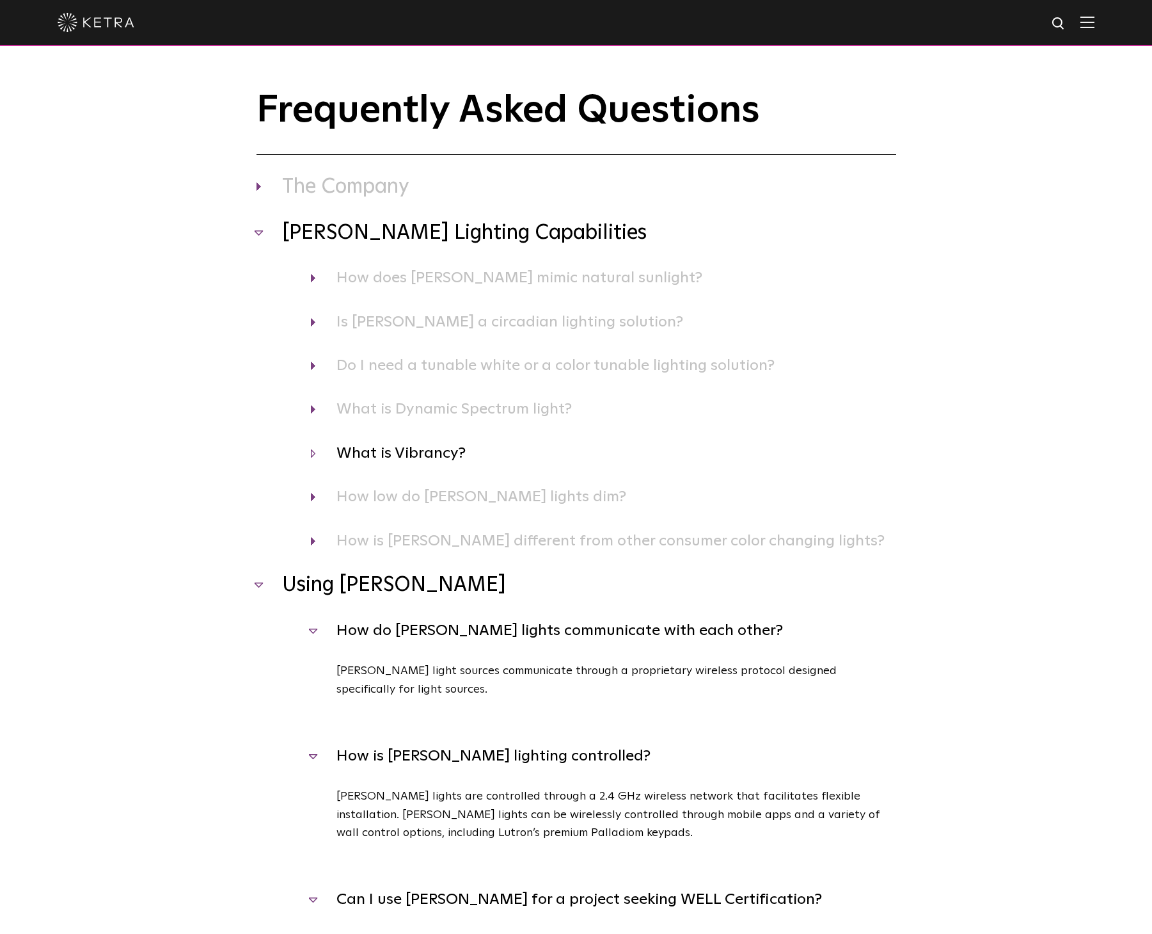
click at [414, 463] on h4 "What is Vibrancy?" at bounding box center [604, 453] width 586 height 24
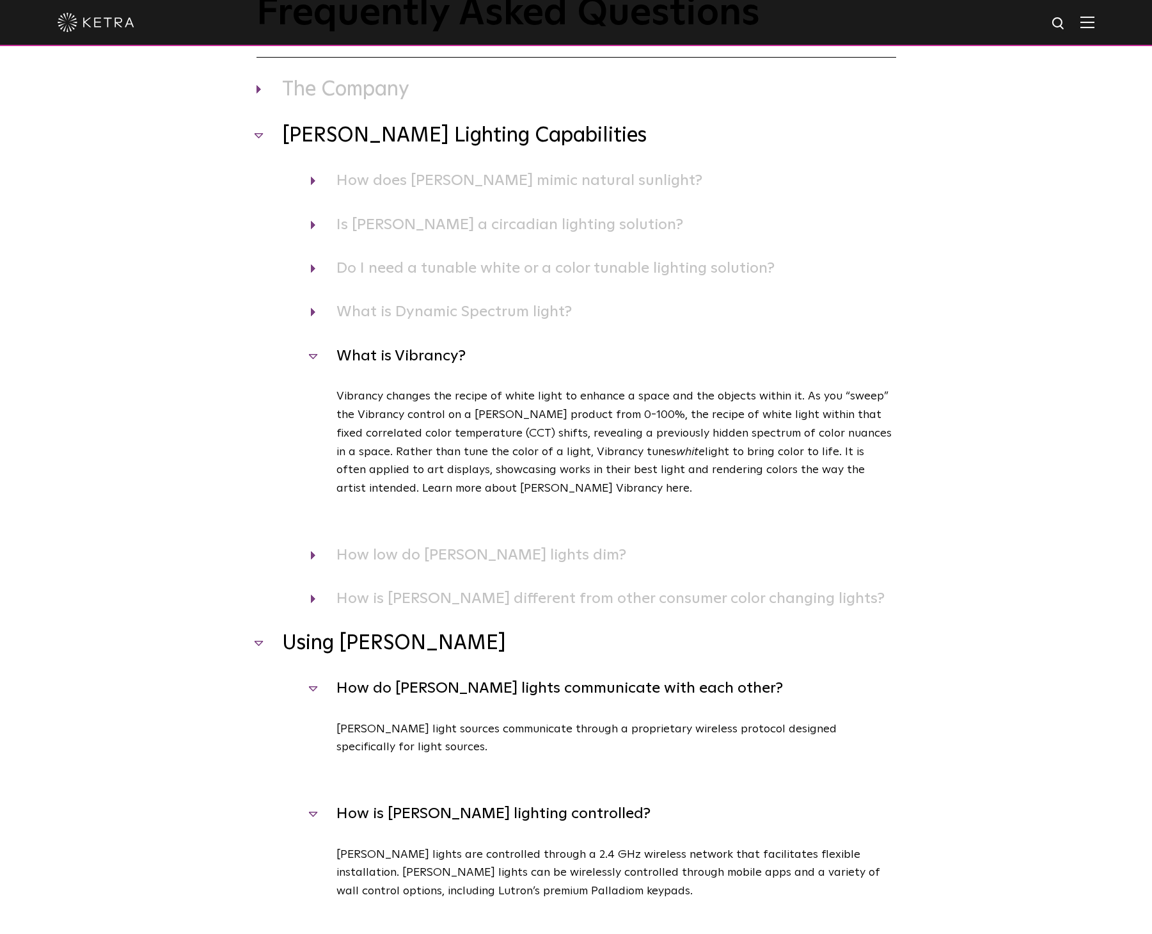
scroll to position [128, 0]
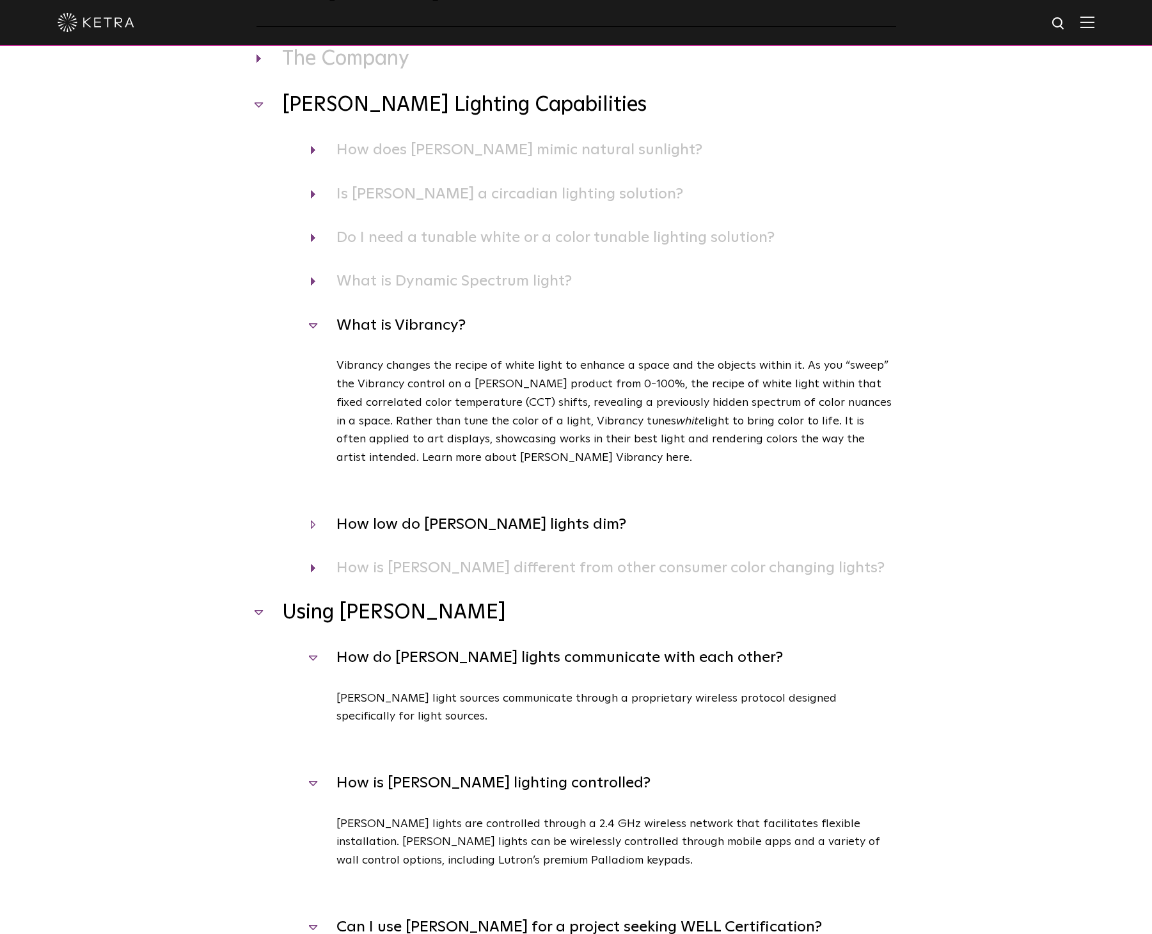
click at [447, 531] on h4 "How low do Ketra lights dim?" at bounding box center [604, 524] width 586 height 24
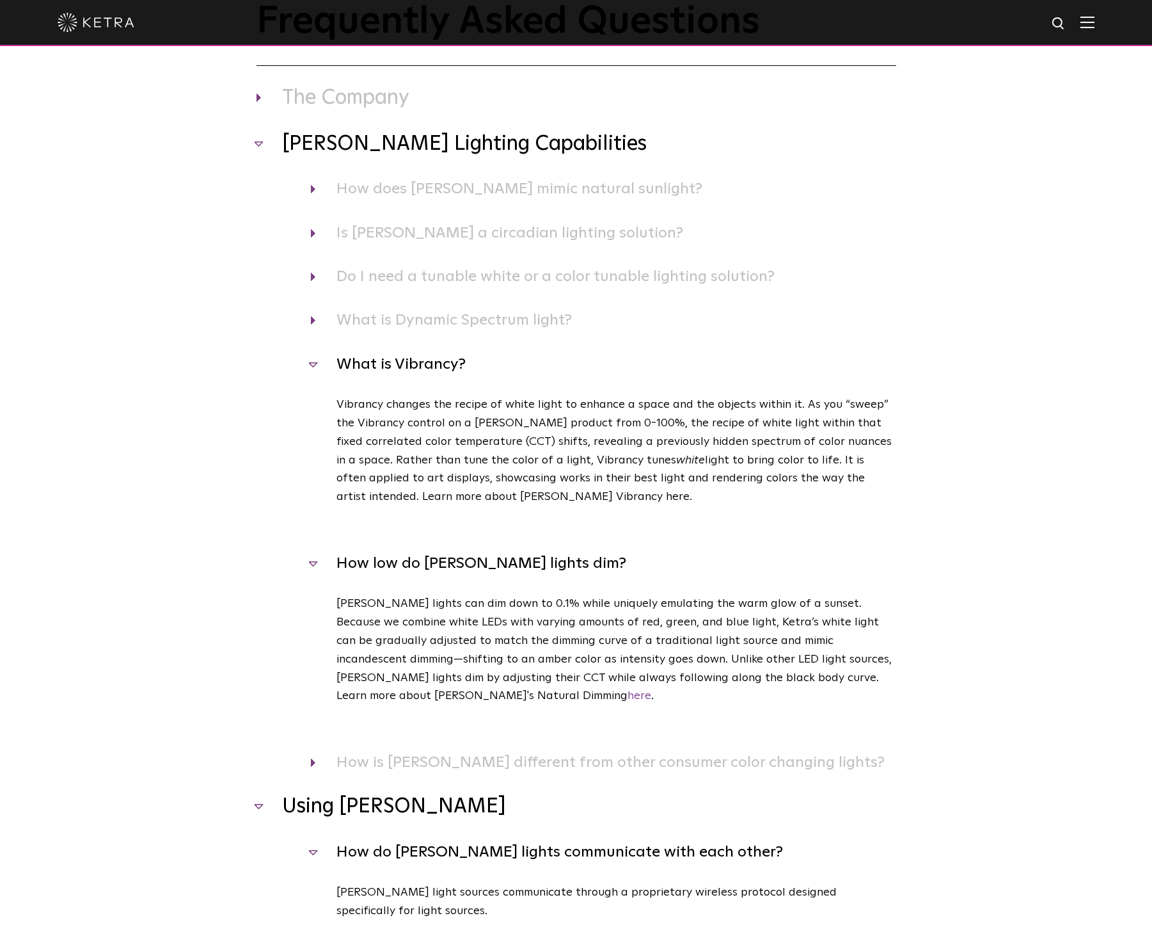
scroll to position [0, 0]
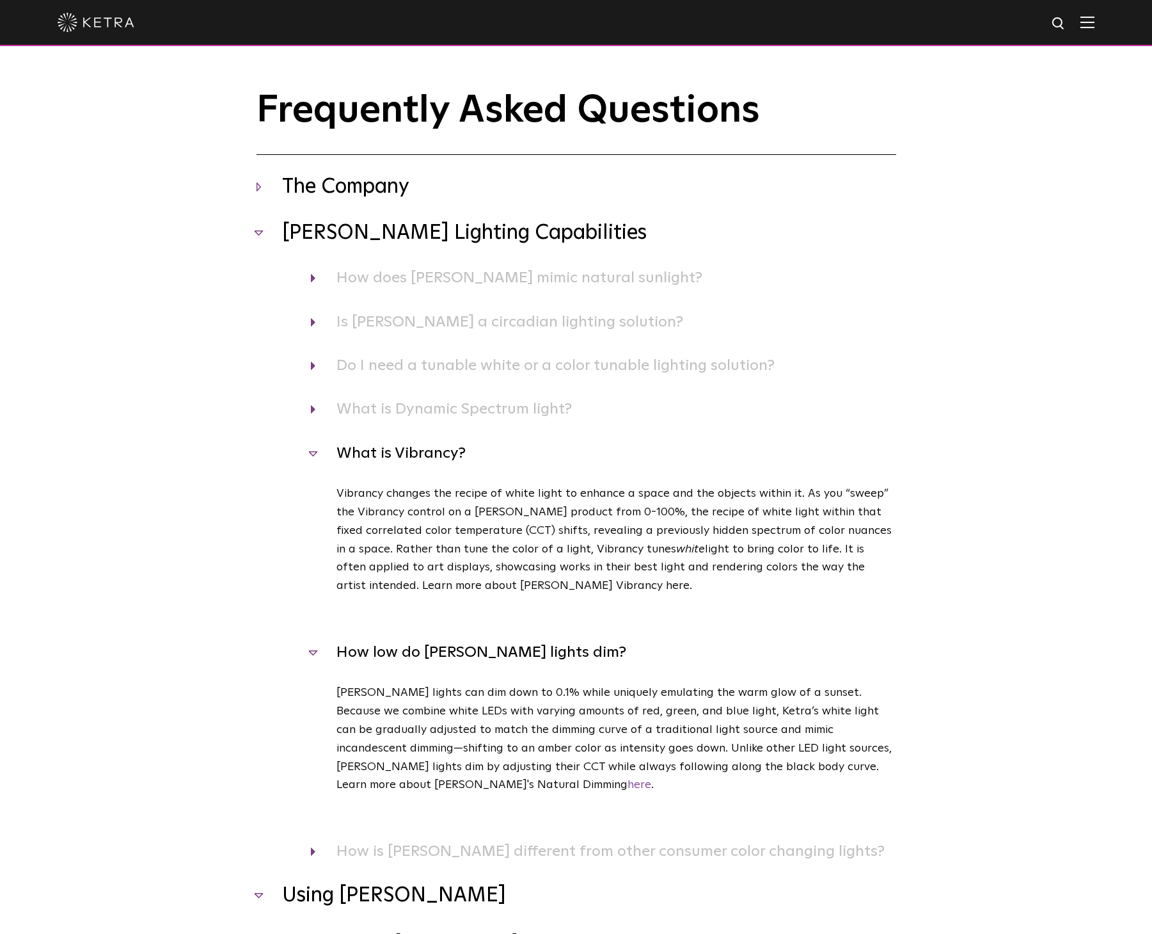
click at [385, 184] on h3 "The Company" at bounding box center [577, 187] width 640 height 27
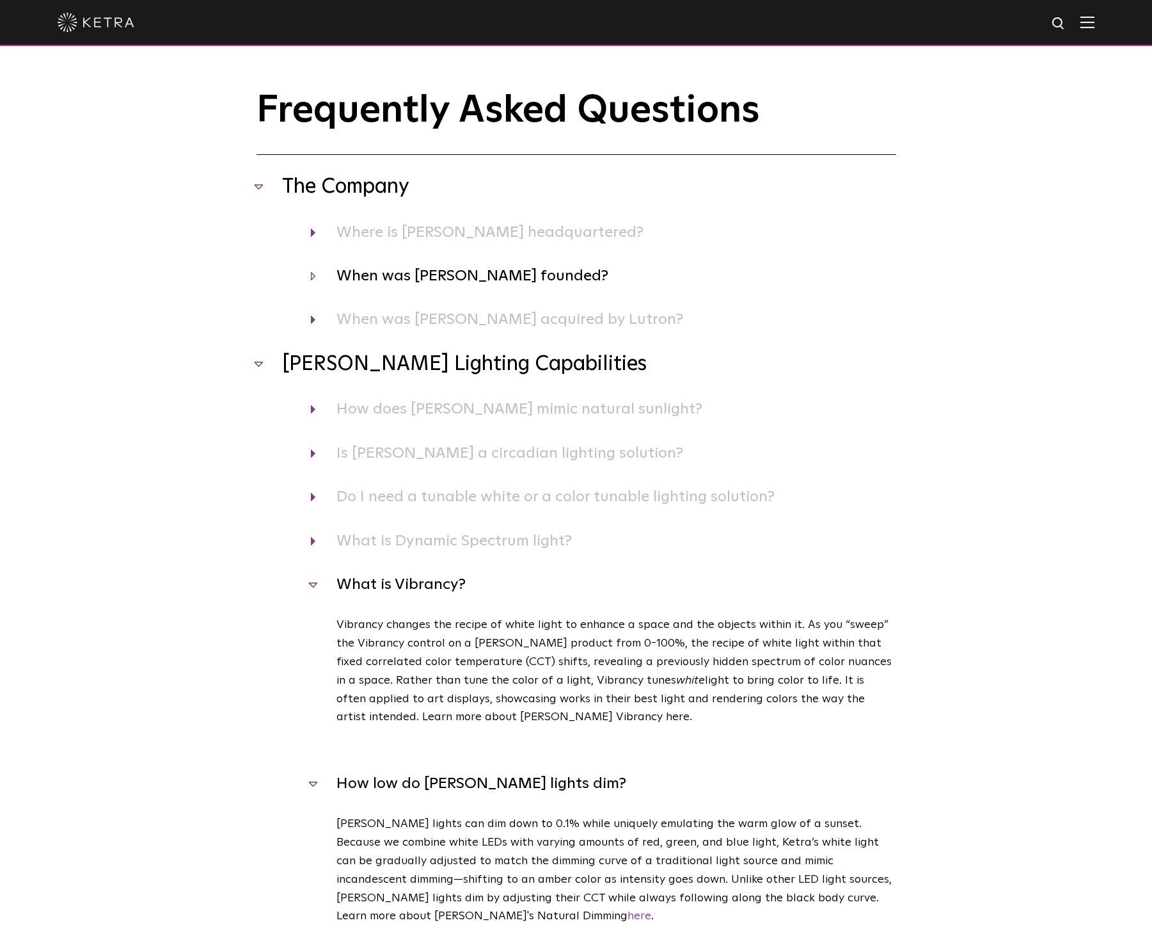
click at [447, 276] on h4 "When was Ketra founded?" at bounding box center [604, 276] width 586 height 24
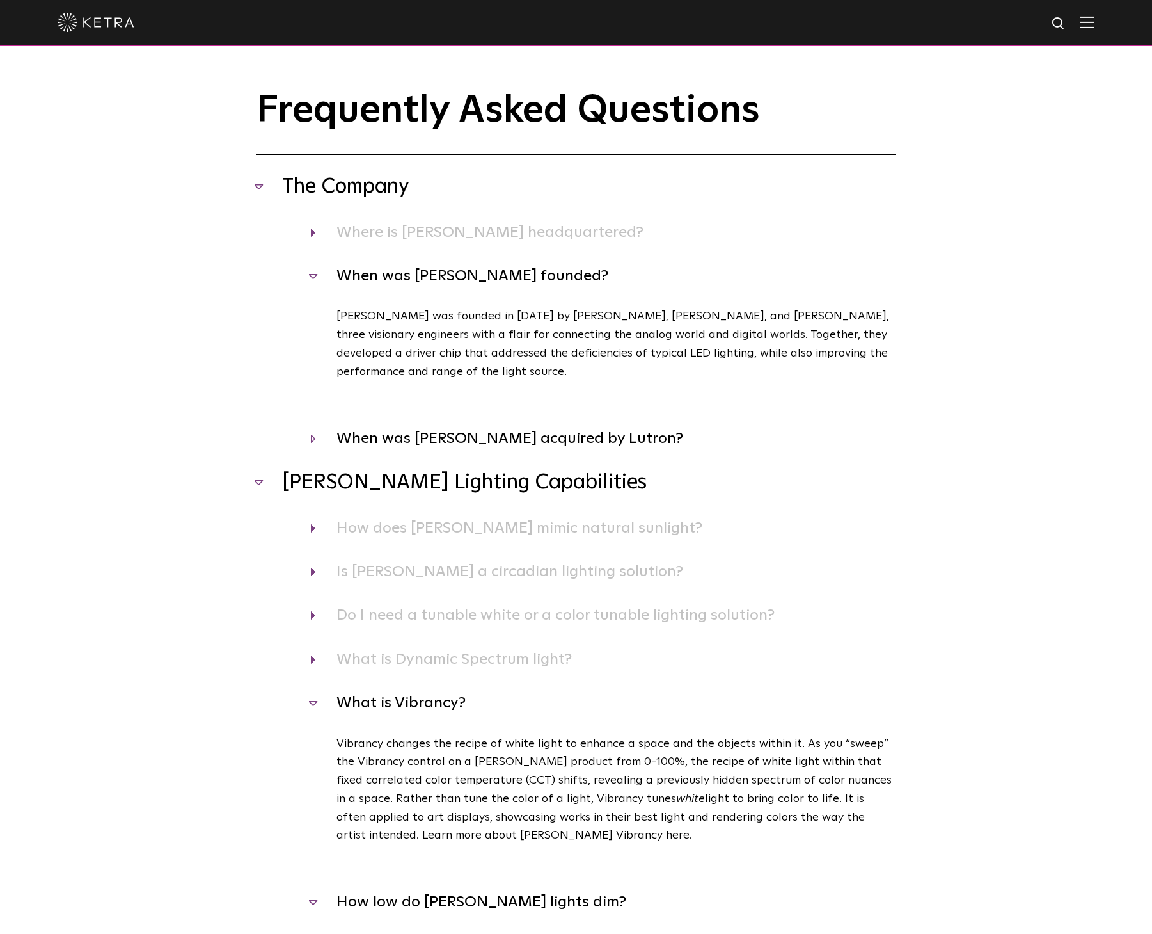
click at [450, 442] on h4 "When was Ketra acquired by Lutron?" at bounding box center [604, 438] width 586 height 24
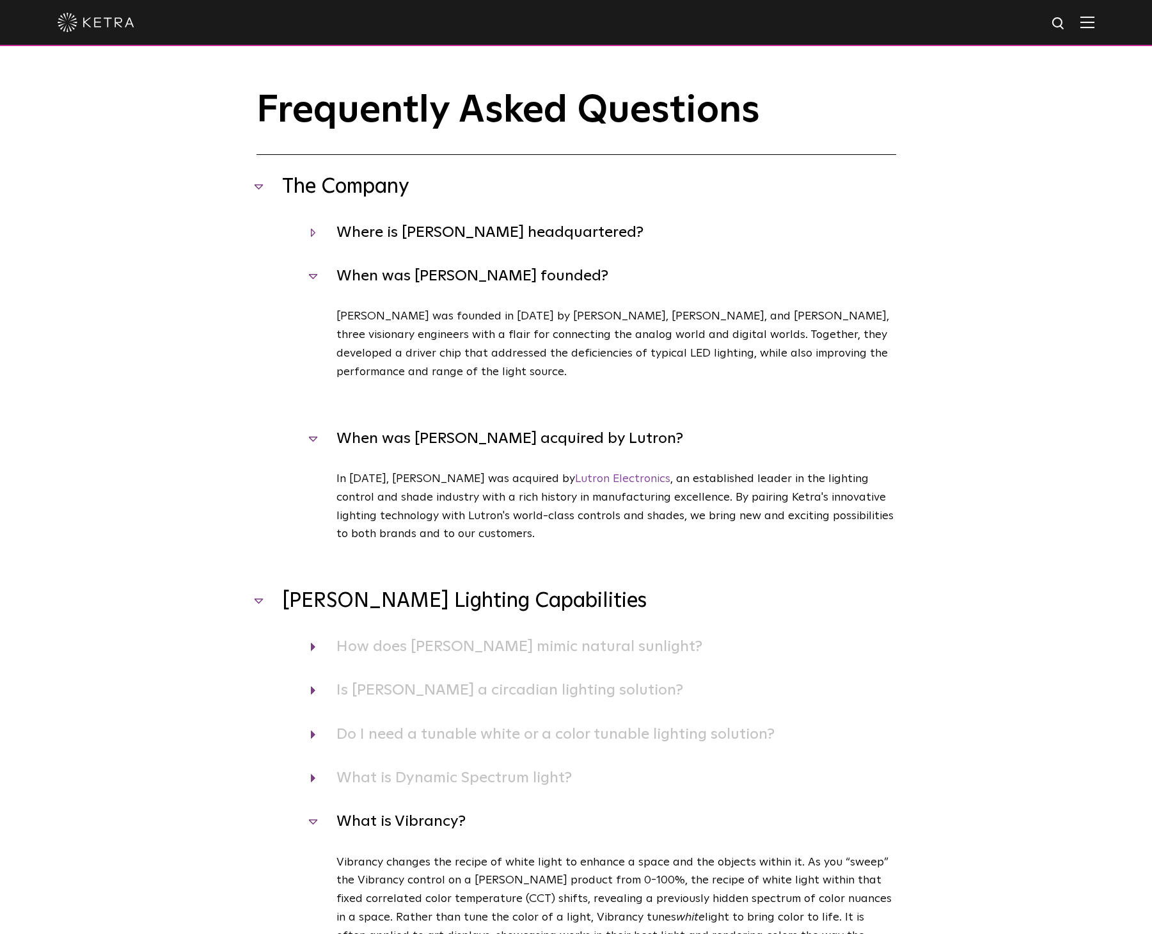
click at [465, 234] on h4 "Where is Ketra headquartered?" at bounding box center [604, 232] width 586 height 24
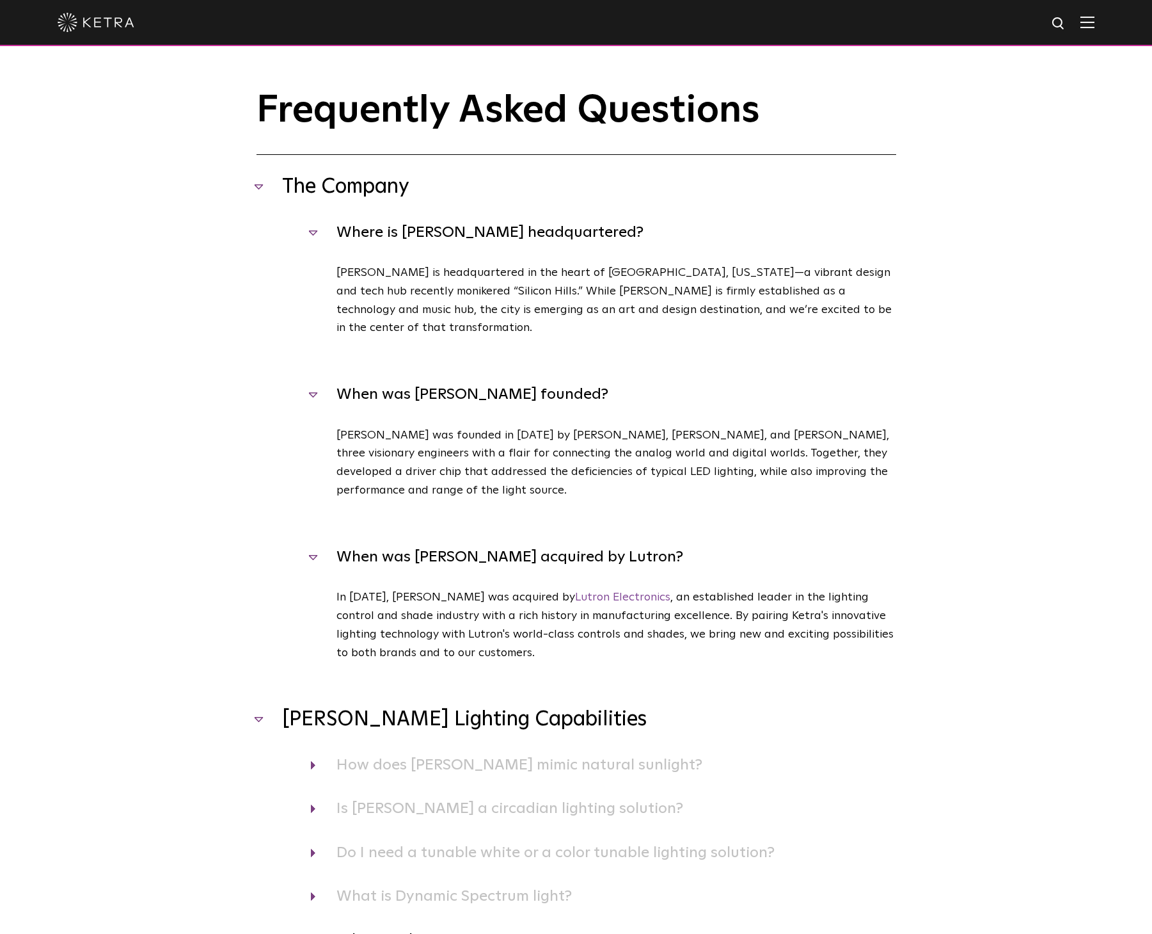
click at [1067, 23] on img at bounding box center [1059, 24] width 16 height 16
type input "matter"
click at [1019, 14] on button "Search" at bounding box center [1028, 23] width 19 height 19
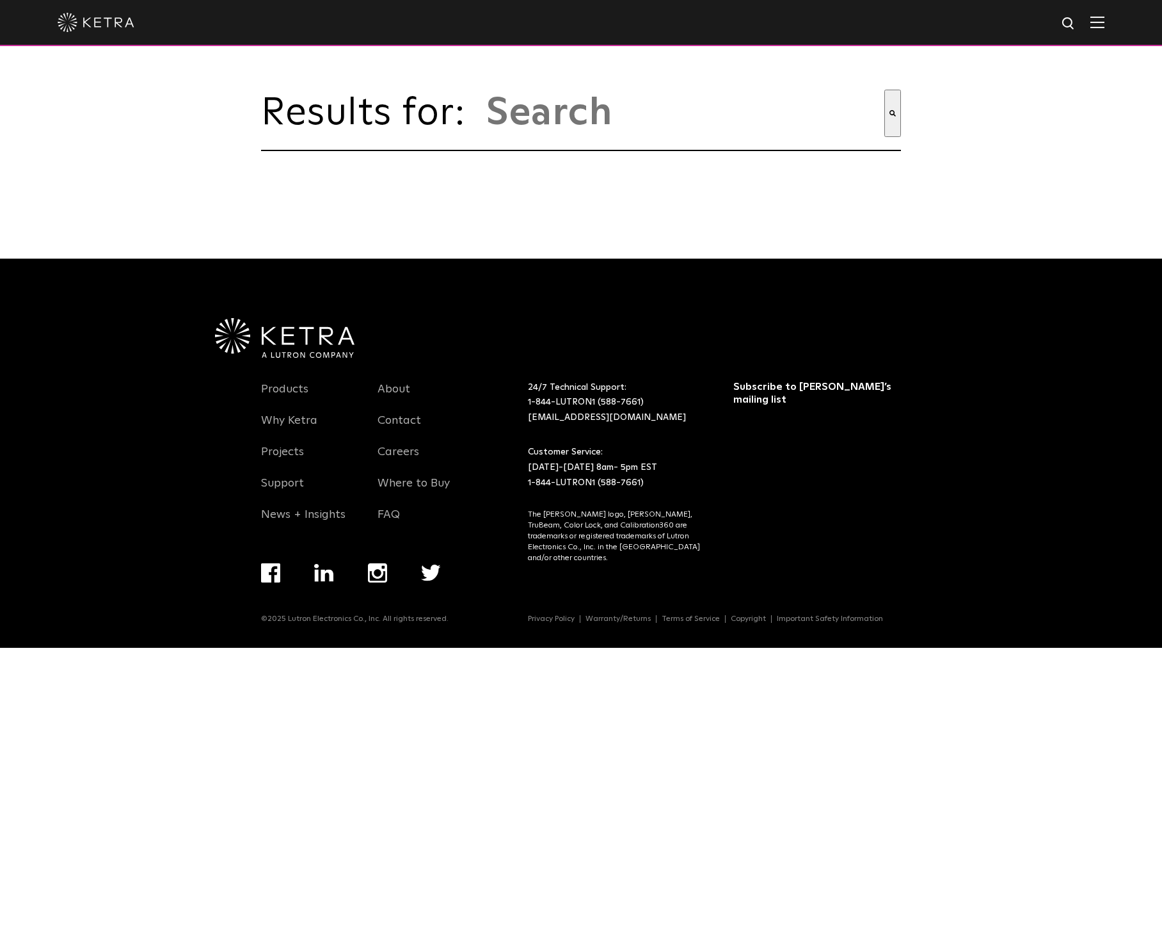
select select "Contractor"
select select "[GEOGRAPHIC_DATA]"
select select "Contractor"
select select "[GEOGRAPHIC_DATA]"
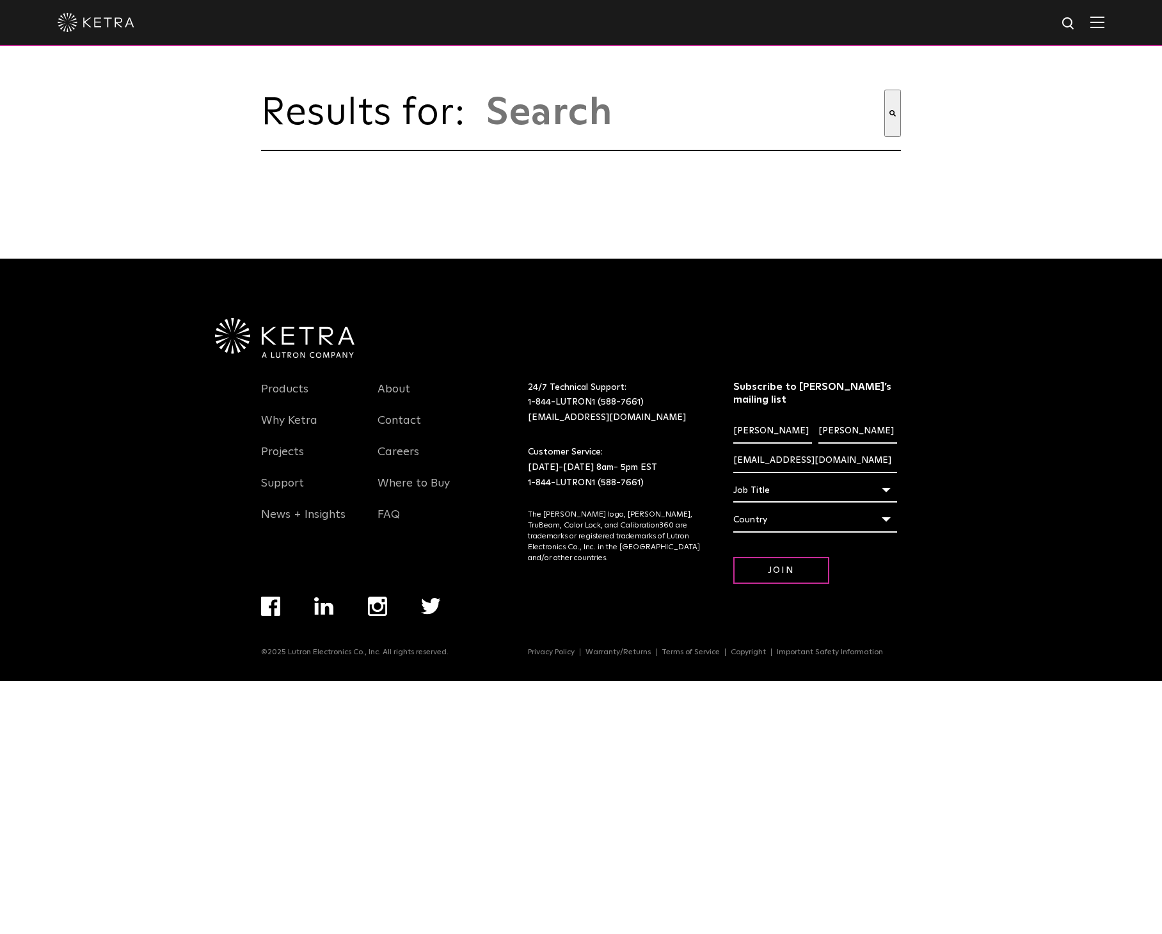
type input "matter"
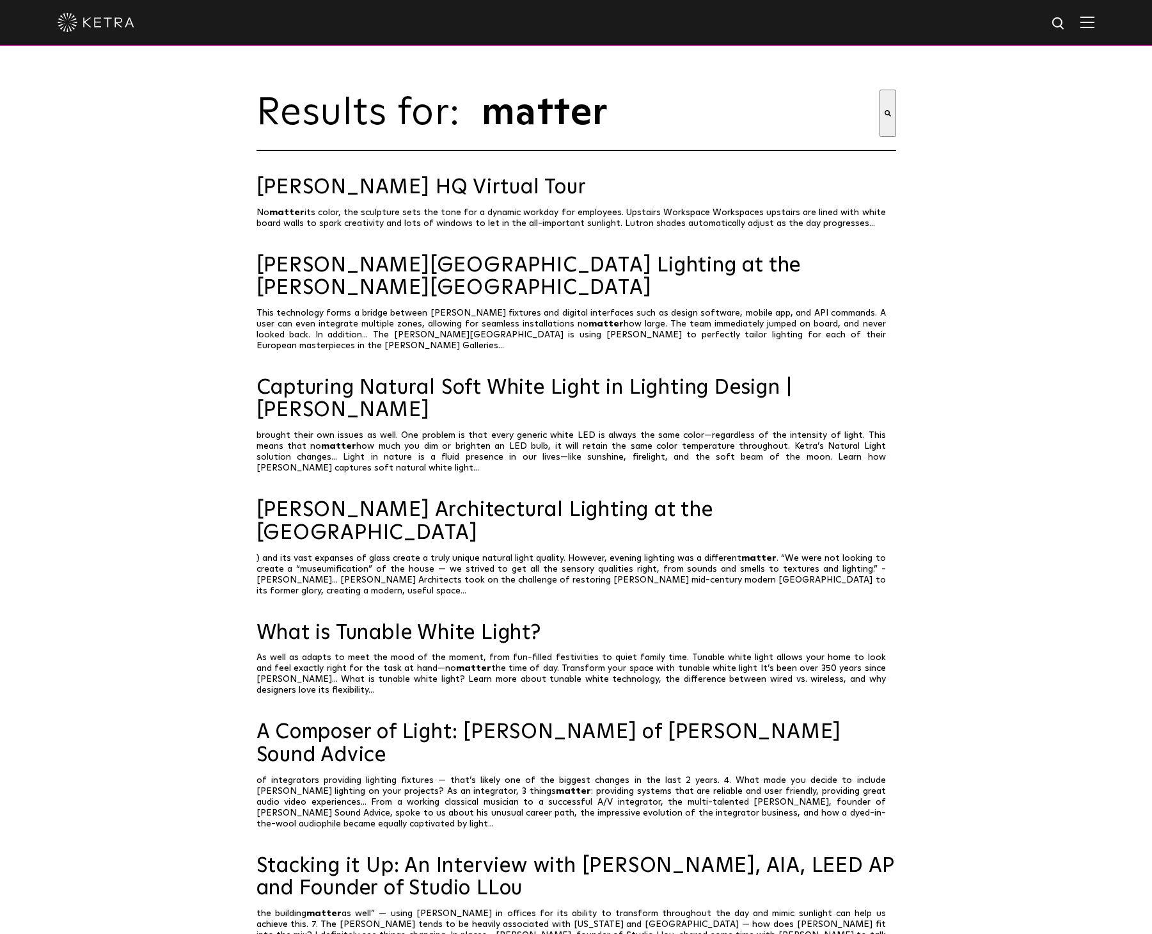
click at [1067, 24] on img at bounding box center [1059, 24] width 16 height 16
type input "m"
type input "smartthings"
click at [1023, 14] on button "Search" at bounding box center [1032, 23] width 19 height 19
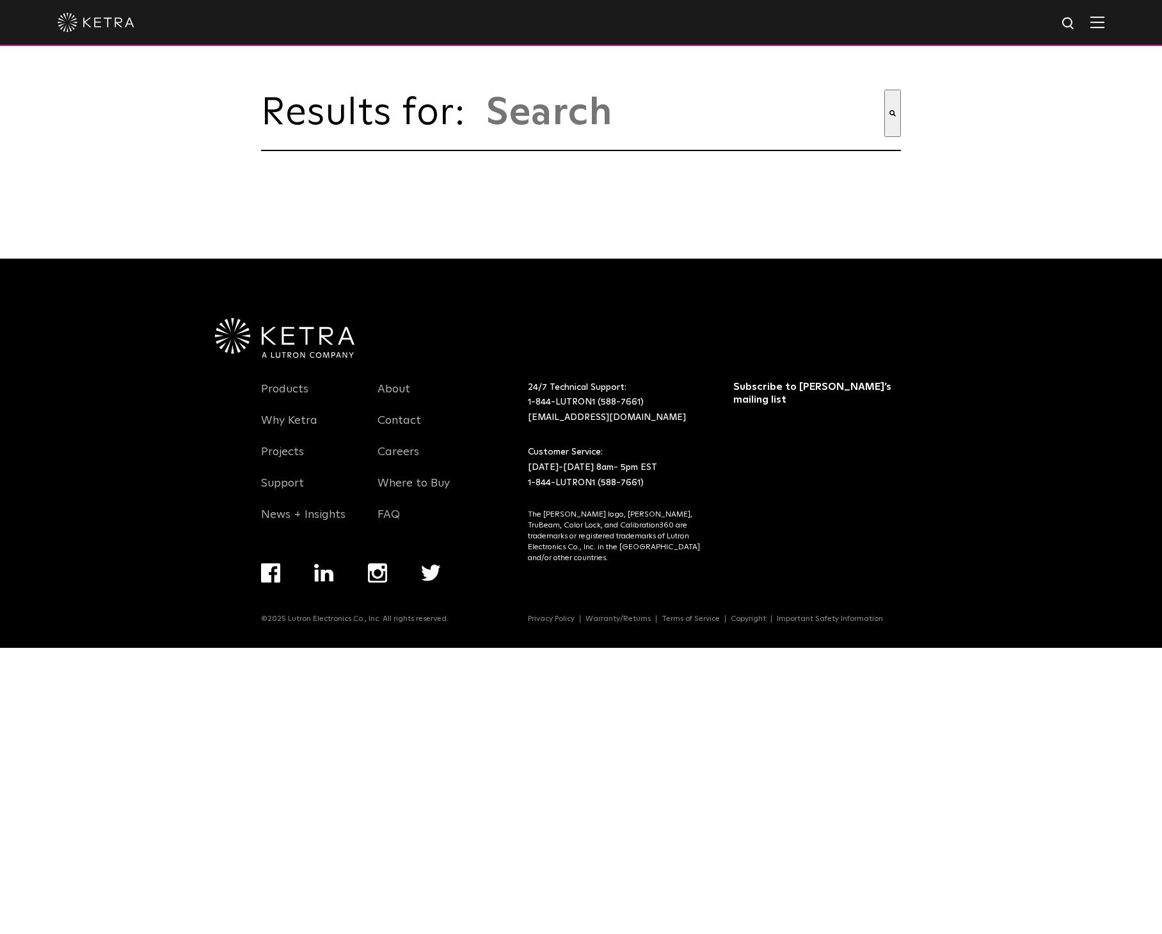
type input "smartthings"
select select "Contractor"
select select "[GEOGRAPHIC_DATA]"
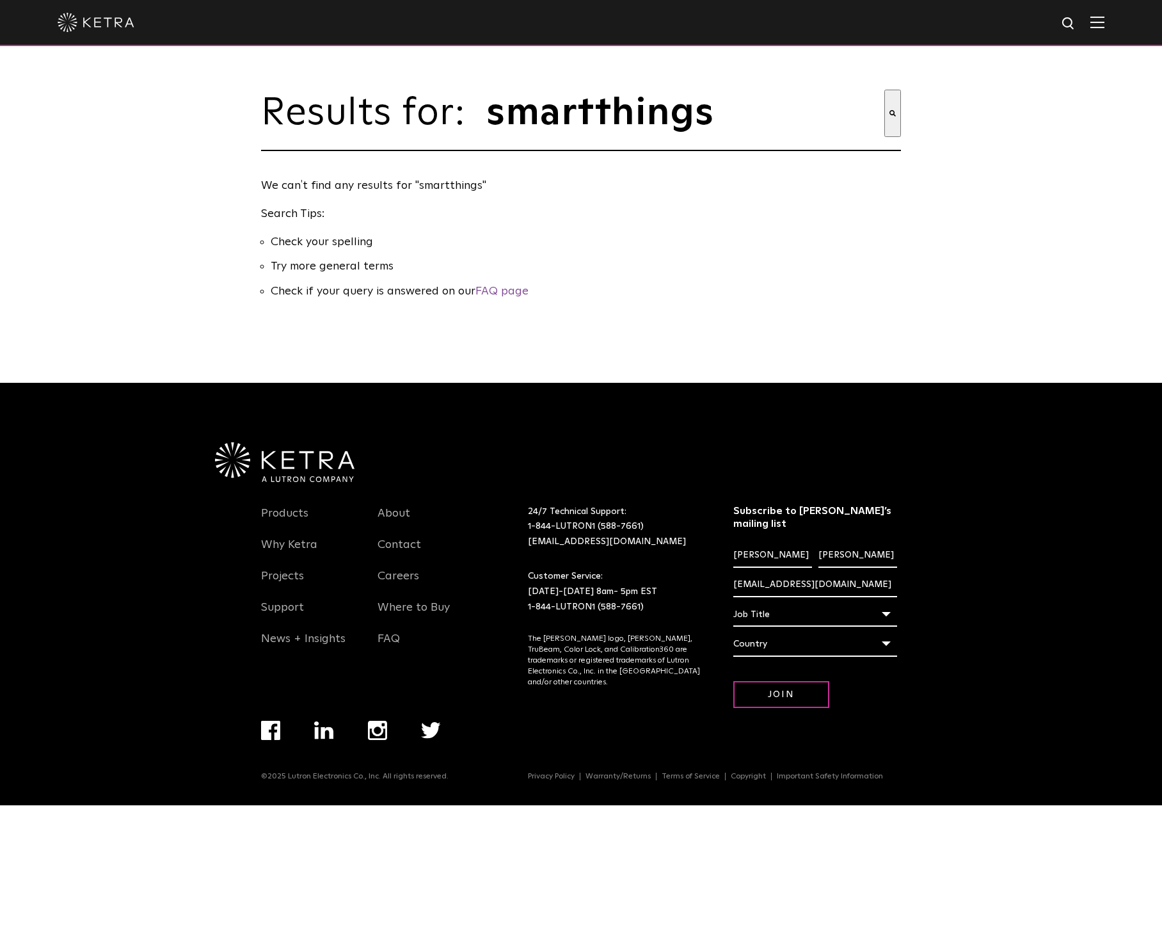
select select "Contractor"
select select "[GEOGRAPHIC_DATA]"
click at [1066, 24] on img at bounding box center [1069, 24] width 16 height 16
drag, startPoint x: 953, startPoint y: 20, endPoint x: 852, endPoint y: 29, distance: 102.1
click at [852, 29] on div "smartthings" at bounding box center [581, 23] width 1162 height 46
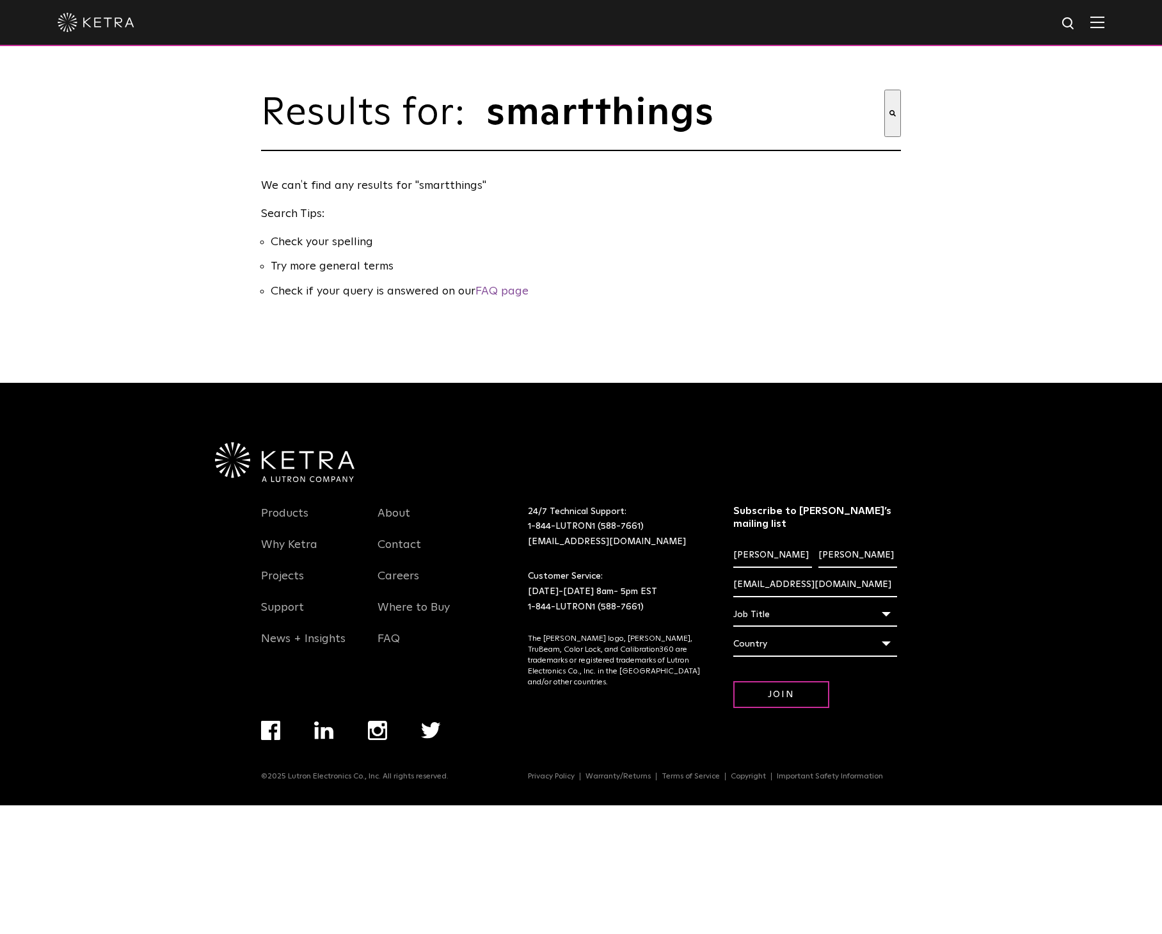
type input "hue"
click at [1032, 14] on button "Search" at bounding box center [1041, 23] width 19 height 19
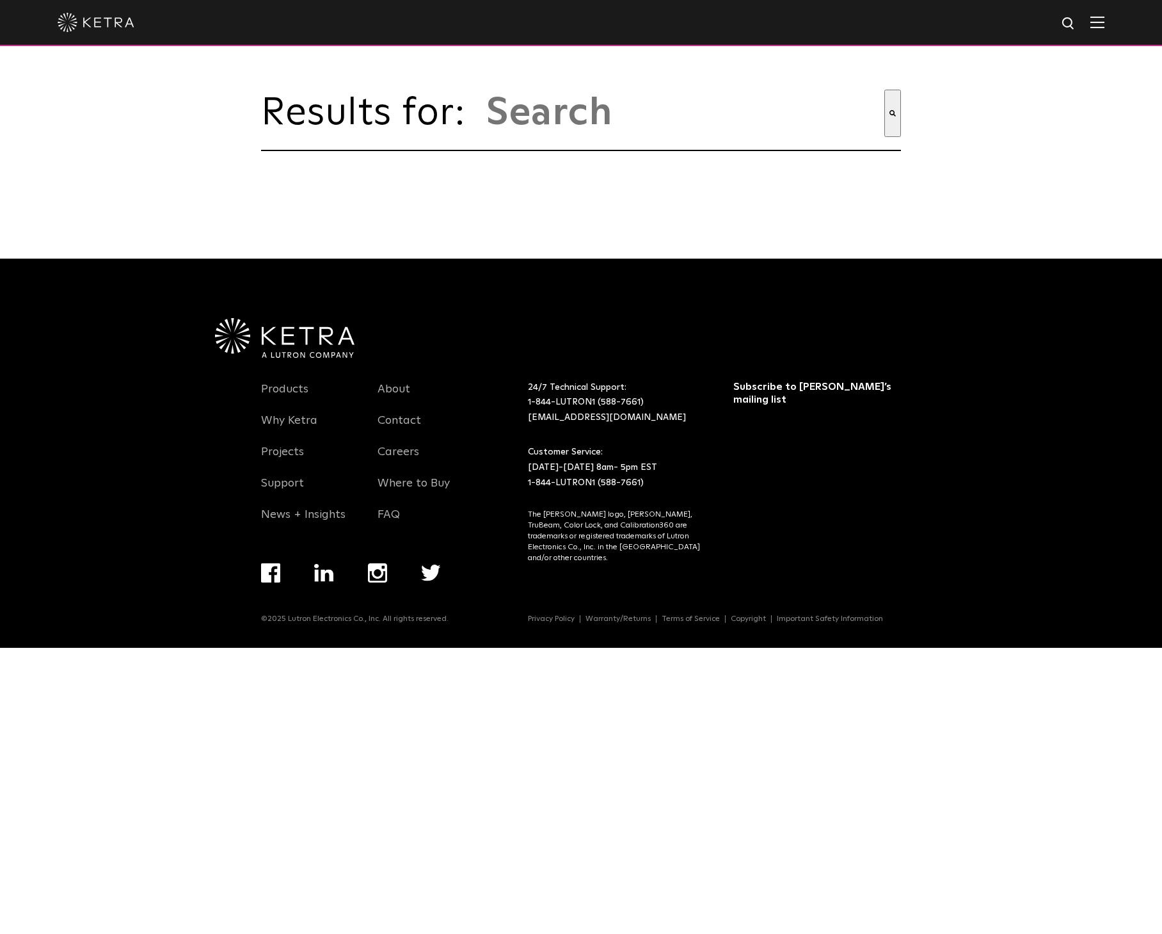
type input "hue"
select select "Contractor"
select select "[GEOGRAPHIC_DATA]"
select select "Contractor"
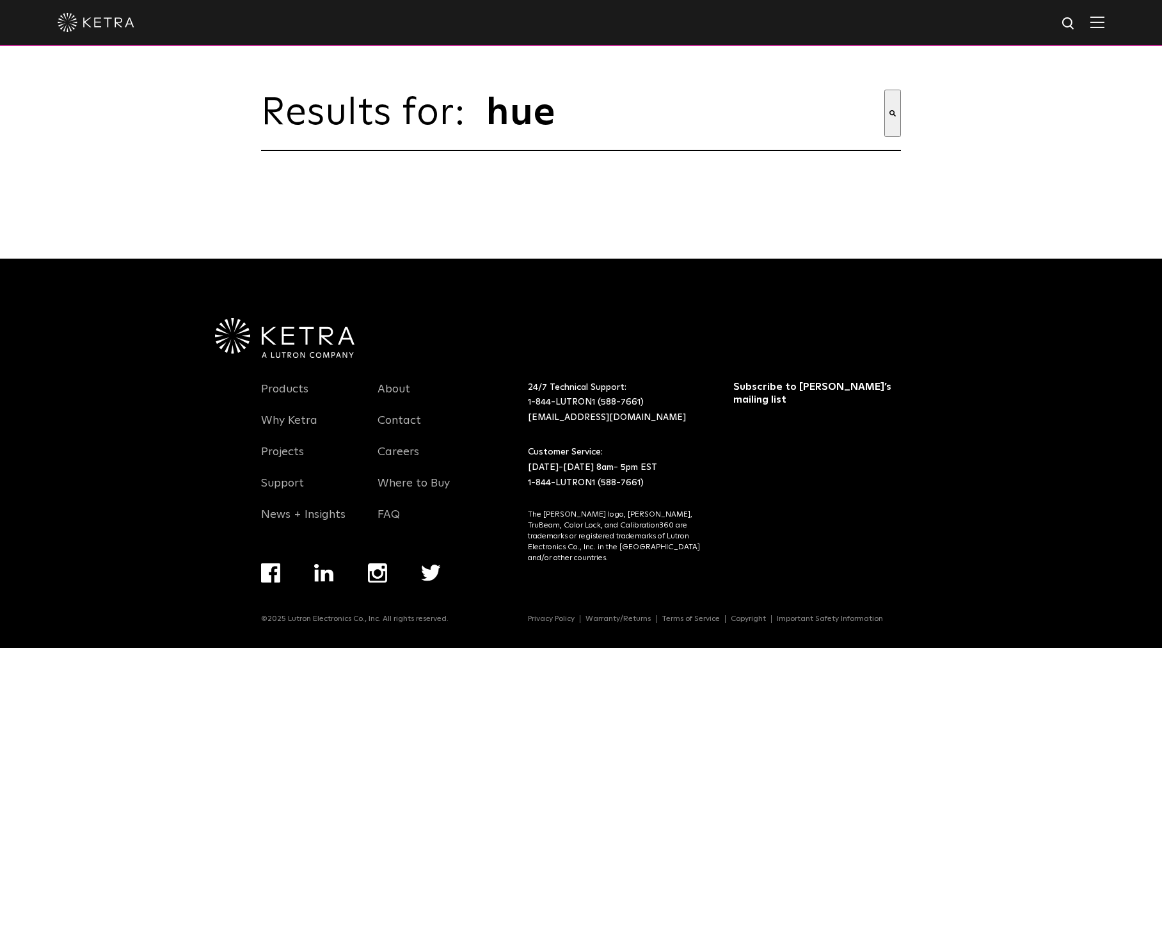
select select "[GEOGRAPHIC_DATA]"
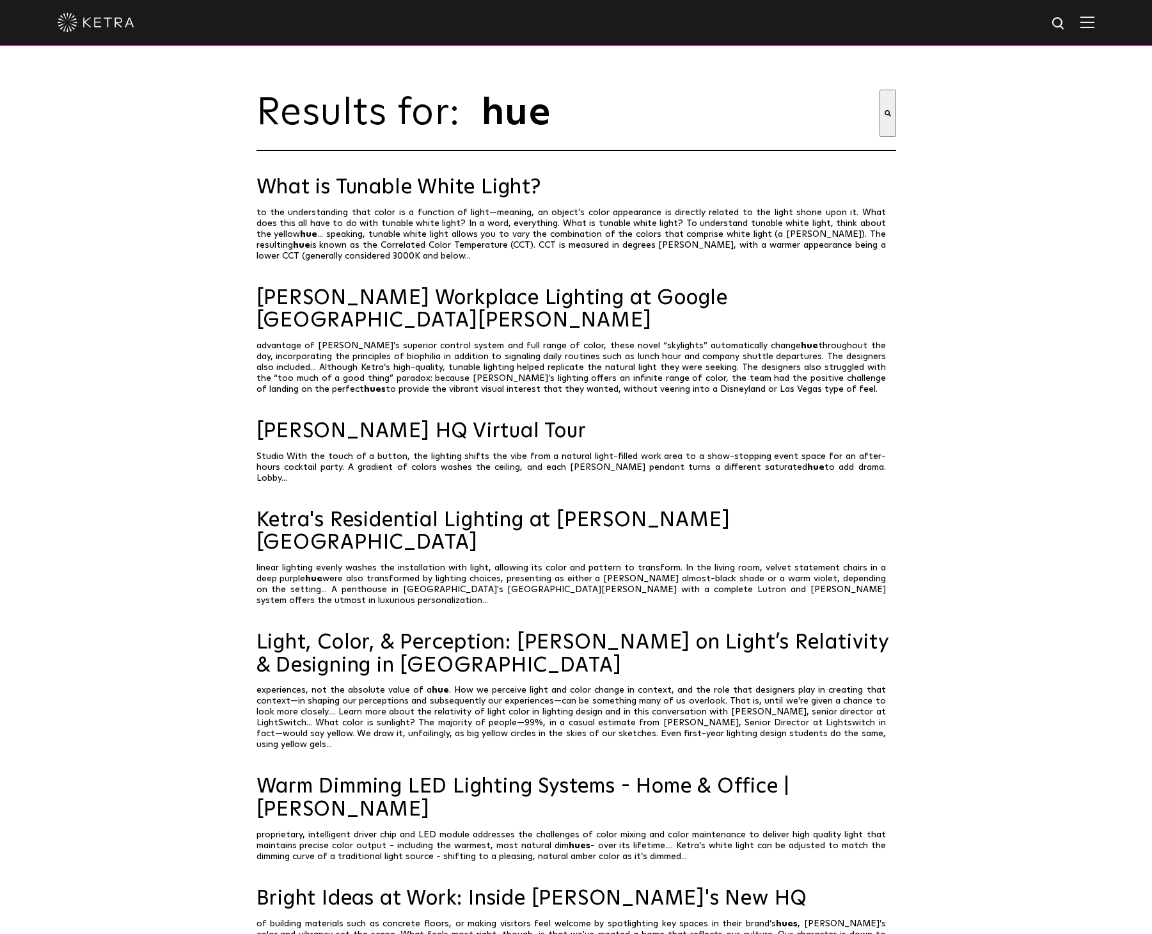
click at [1065, 23] on img at bounding box center [1059, 24] width 16 height 16
click at [123, 22] on img at bounding box center [96, 22] width 77 height 19
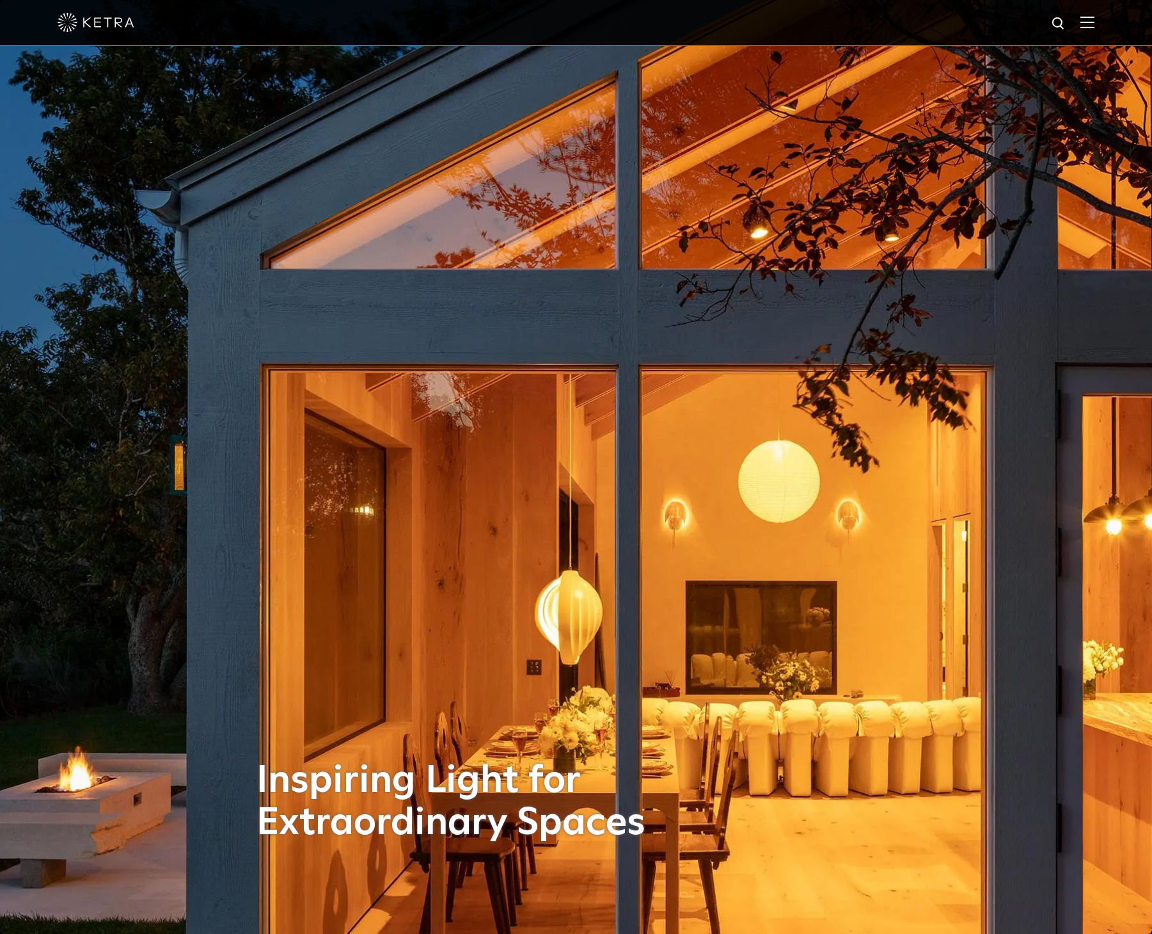
select select "Contractor"
select select "[GEOGRAPHIC_DATA]"
select select "Contractor"
select select "[GEOGRAPHIC_DATA]"
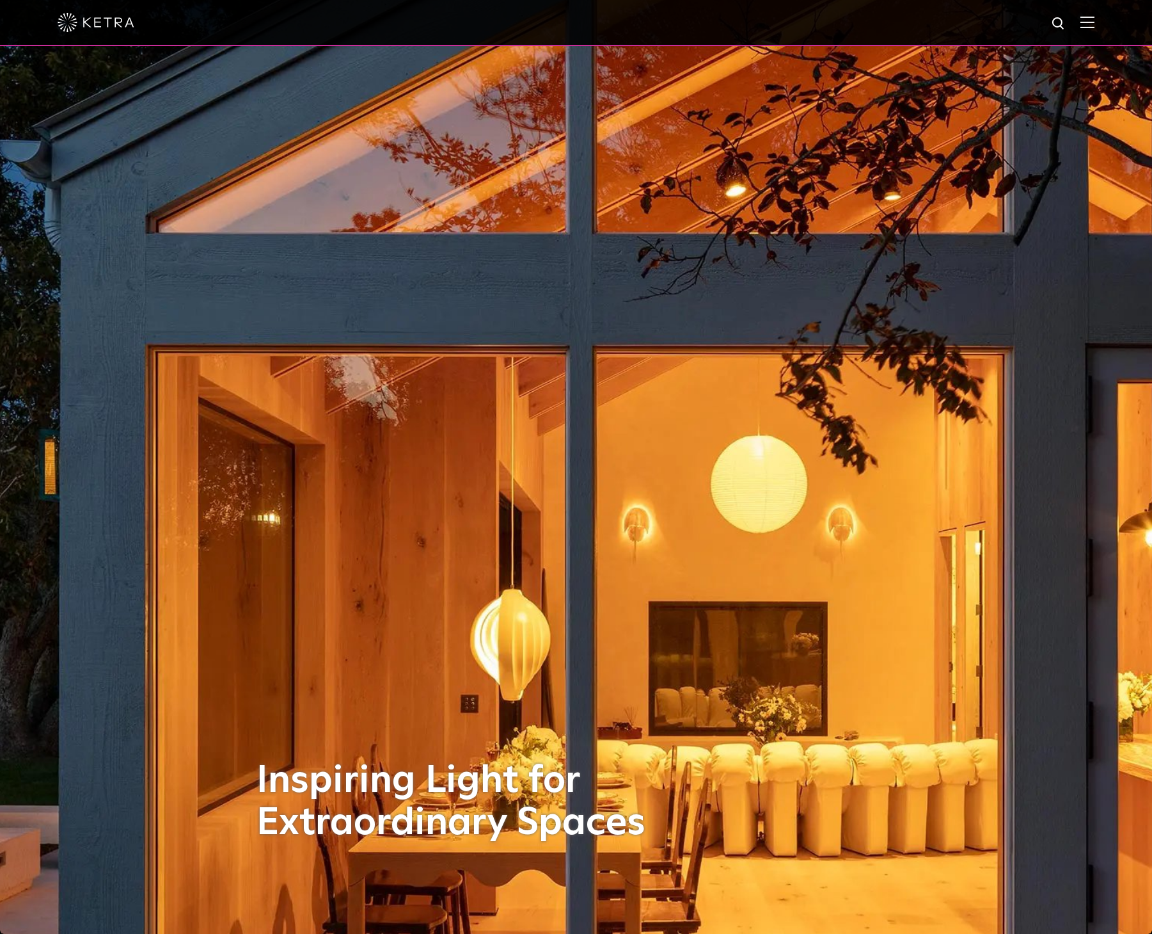
select select "Contractor"
select select "[GEOGRAPHIC_DATA]"
click at [1095, 28] on img at bounding box center [1088, 22] width 14 height 12
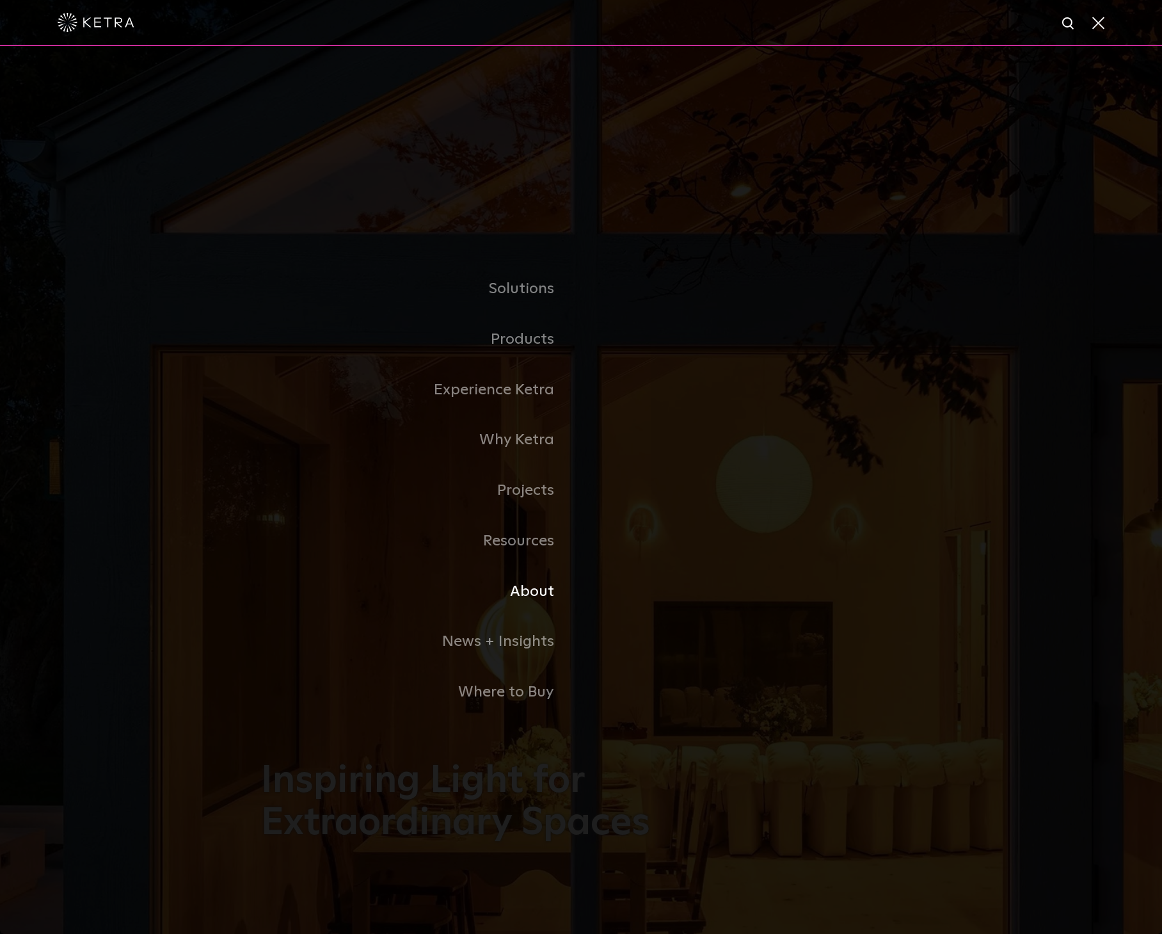
click at [527, 593] on link "About" at bounding box center [421, 591] width 320 height 51
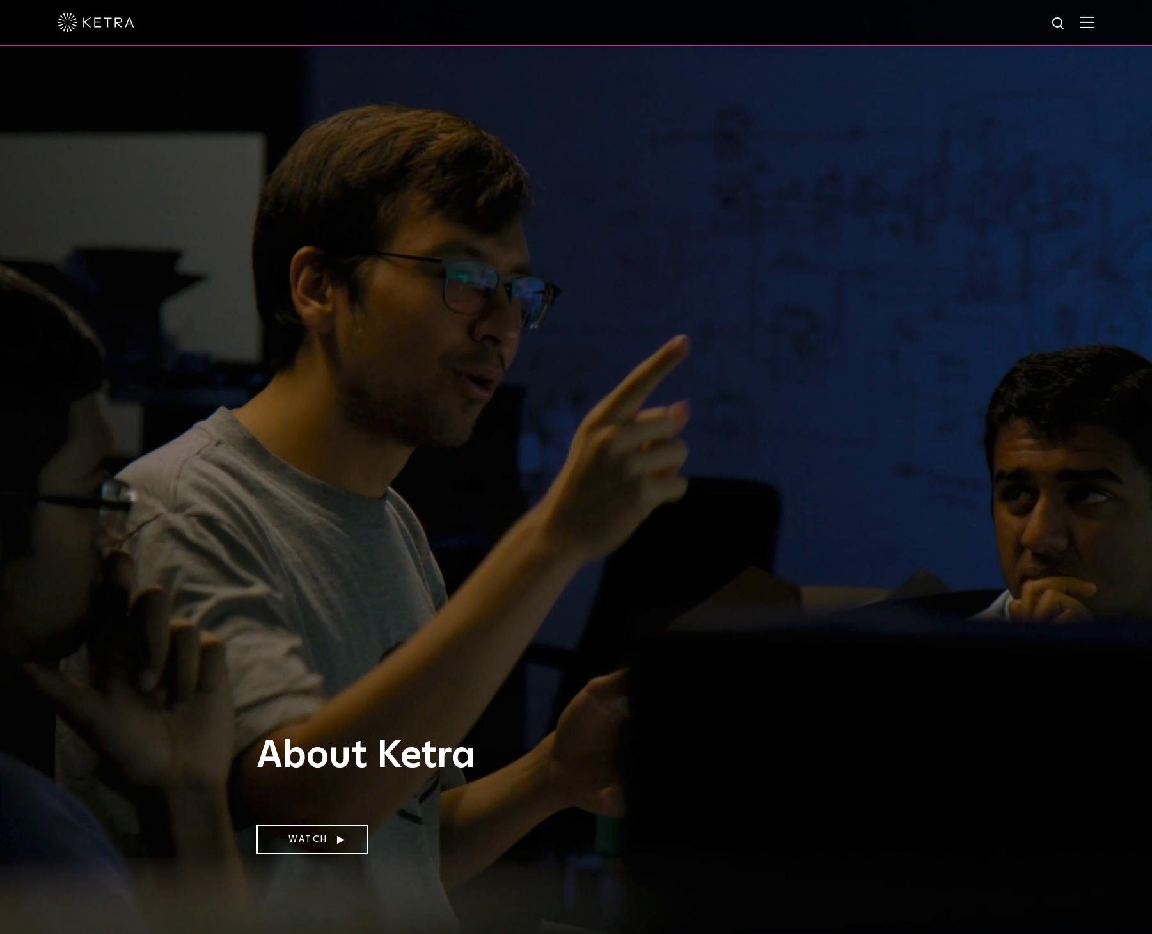
select select "Contractor"
select select "[GEOGRAPHIC_DATA]"
select select "Contractor"
select select "[GEOGRAPHIC_DATA]"
select select "Contractor"
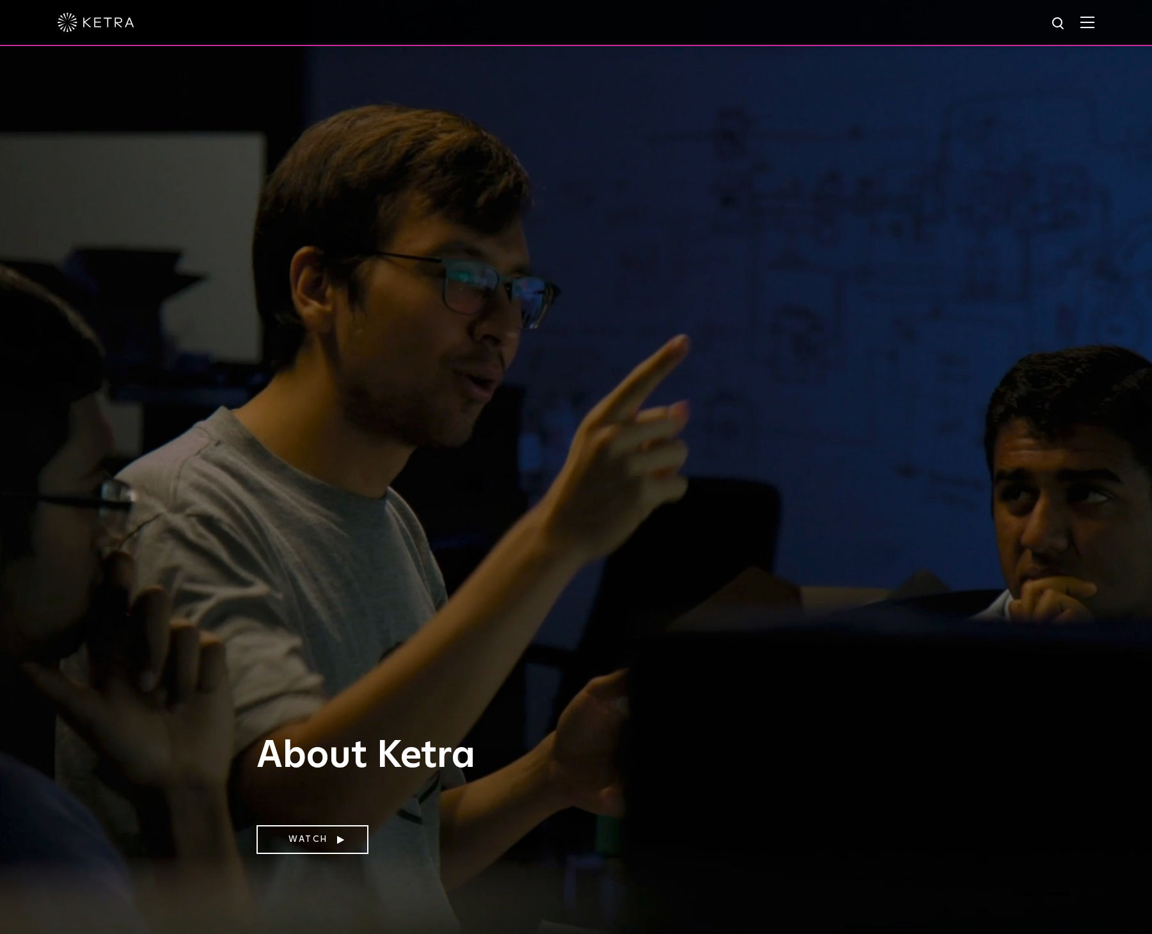
select select "[GEOGRAPHIC_DATA]"
click at [1095, 21] on img at bounding box center [1088, 22] width 14 height 12
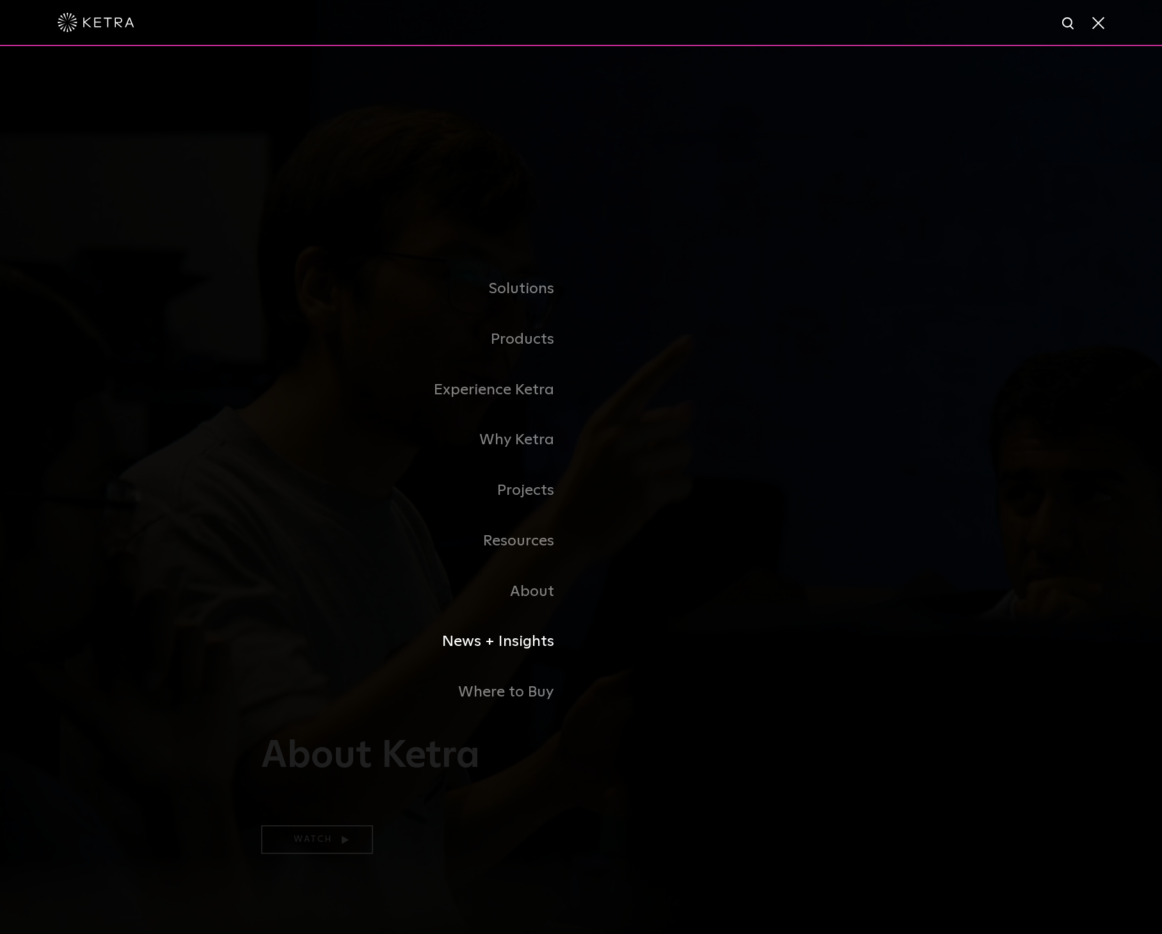
click at [534, 640] on link "News + Insights" at bounding box center [421, 641] width 320 height 51
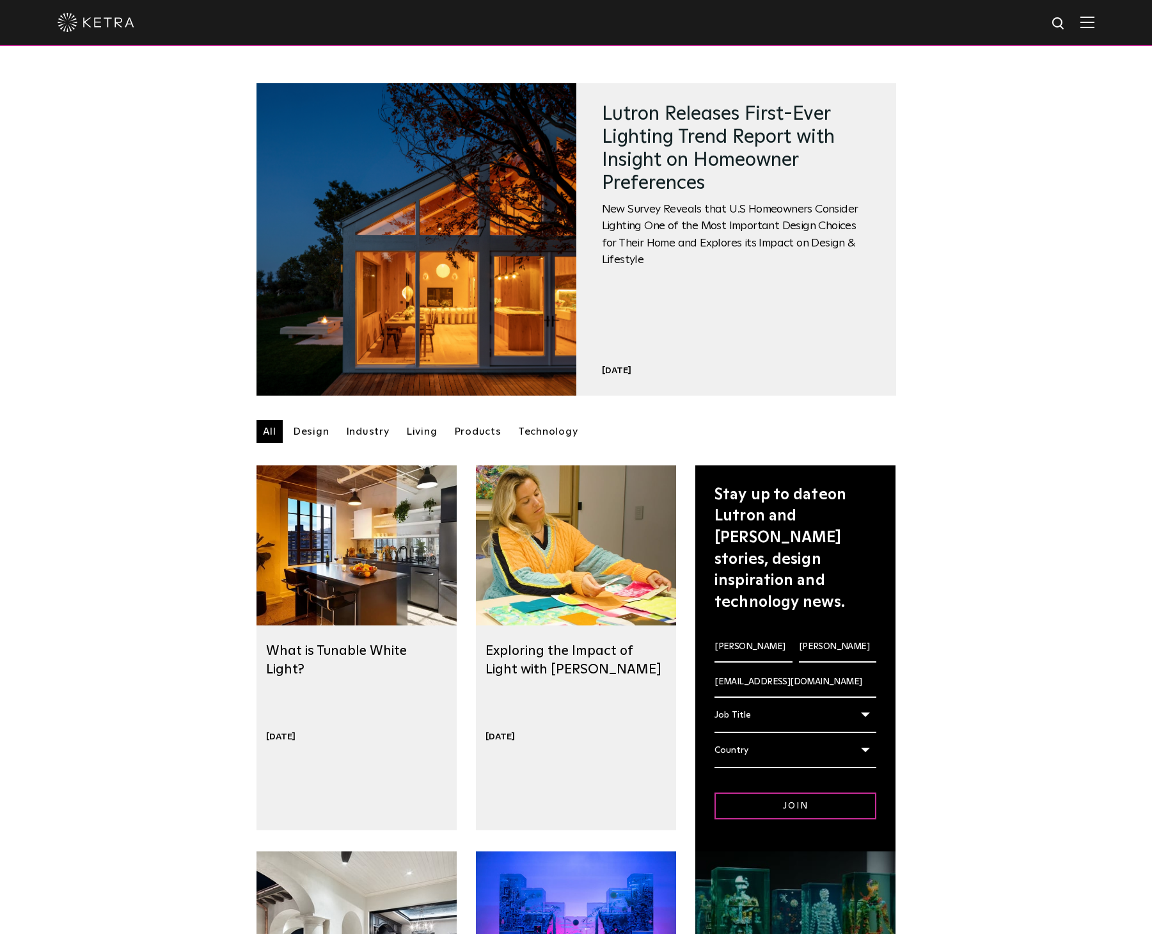
select select "Contractor"
select select "[GEOGRAPHIC_DATA]"
select select "Contractor"
select select "[GEOGRAPHIC_DATA]"
select select "Contractor"
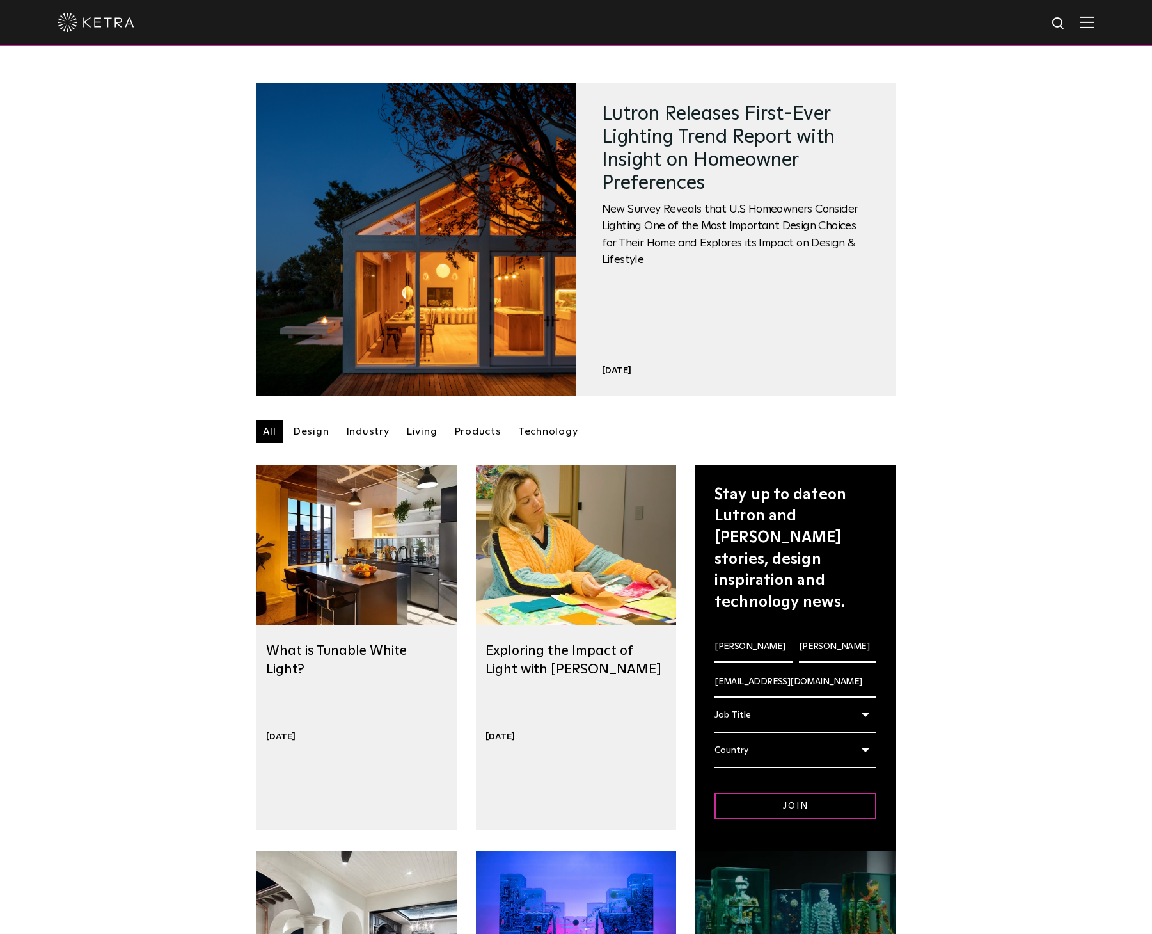
select select "[GEOGRAPHIC_DATA]"
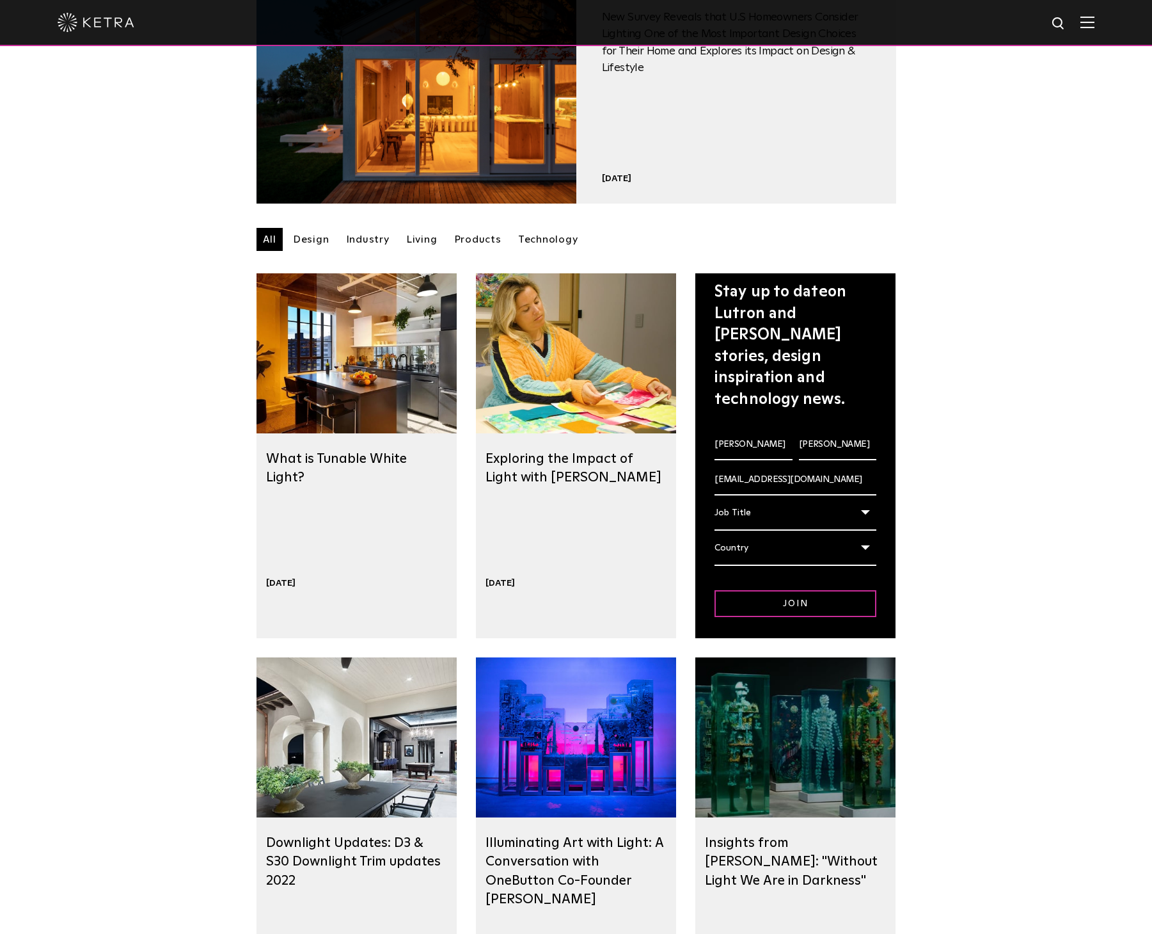
scroll to position [128, 0]
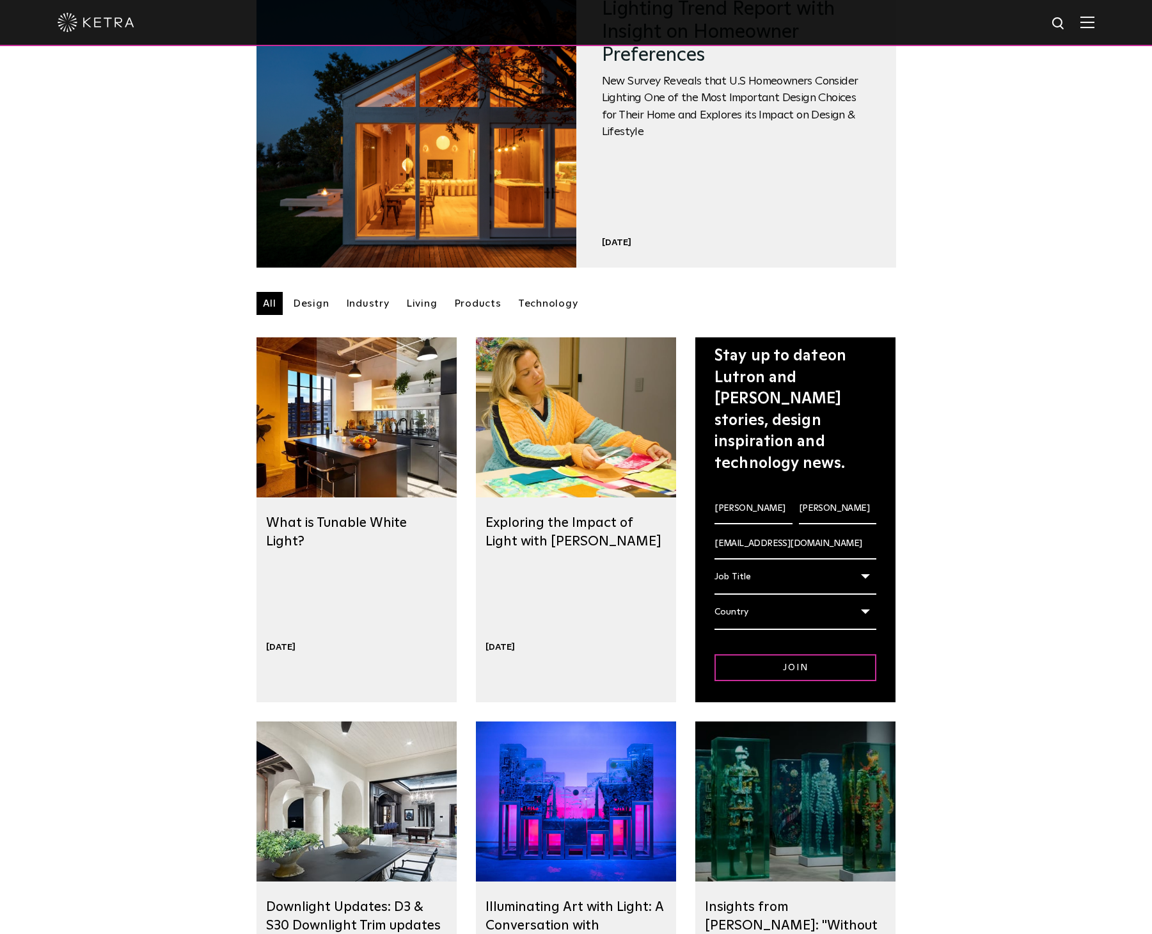
click at [309, 304] on link "Design" at bounding box center [311, 303] width 49 height 23
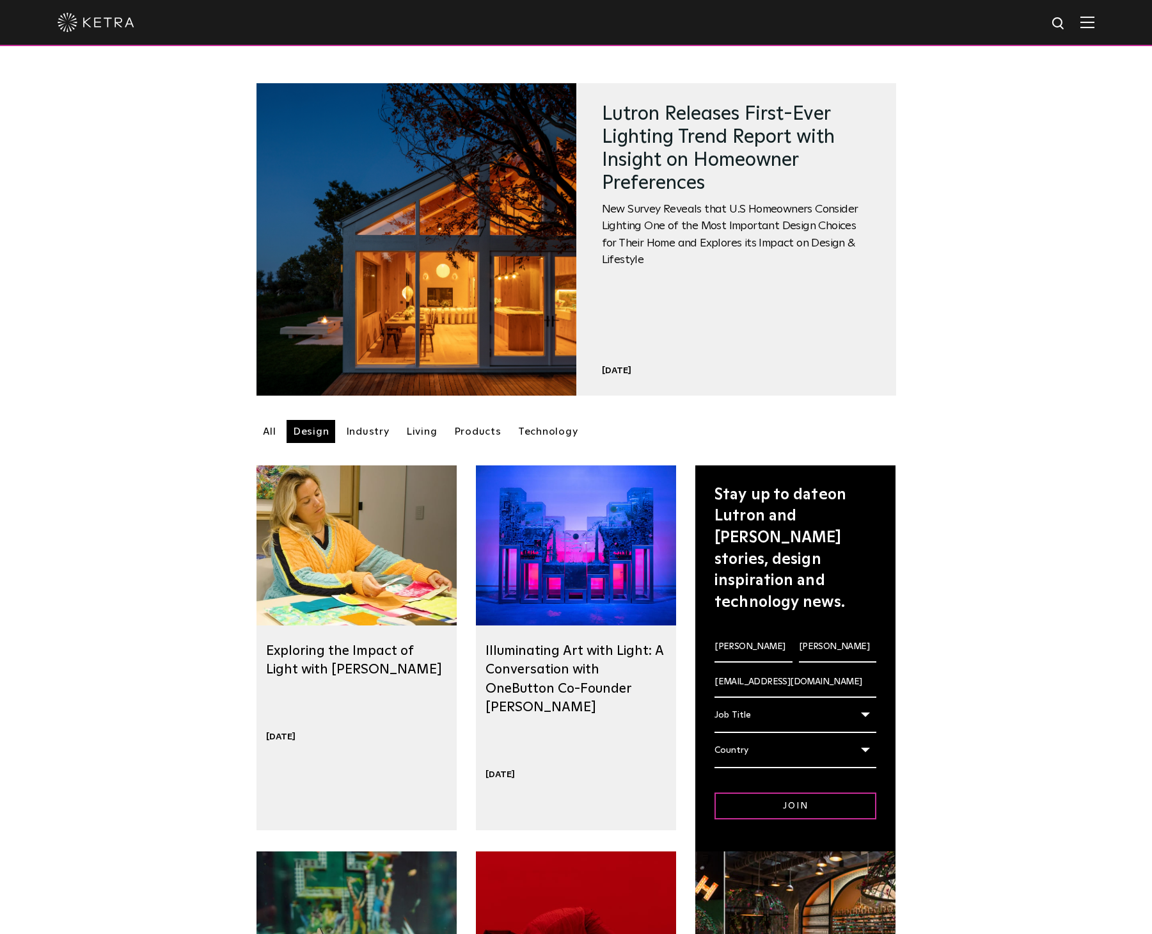
select select "Contractor"
select select "[GEOGRAPHIC_DATA]"
select select "Contractor"
select select "[GEOGRAPHIC_DATA]"
select select "Contractor"
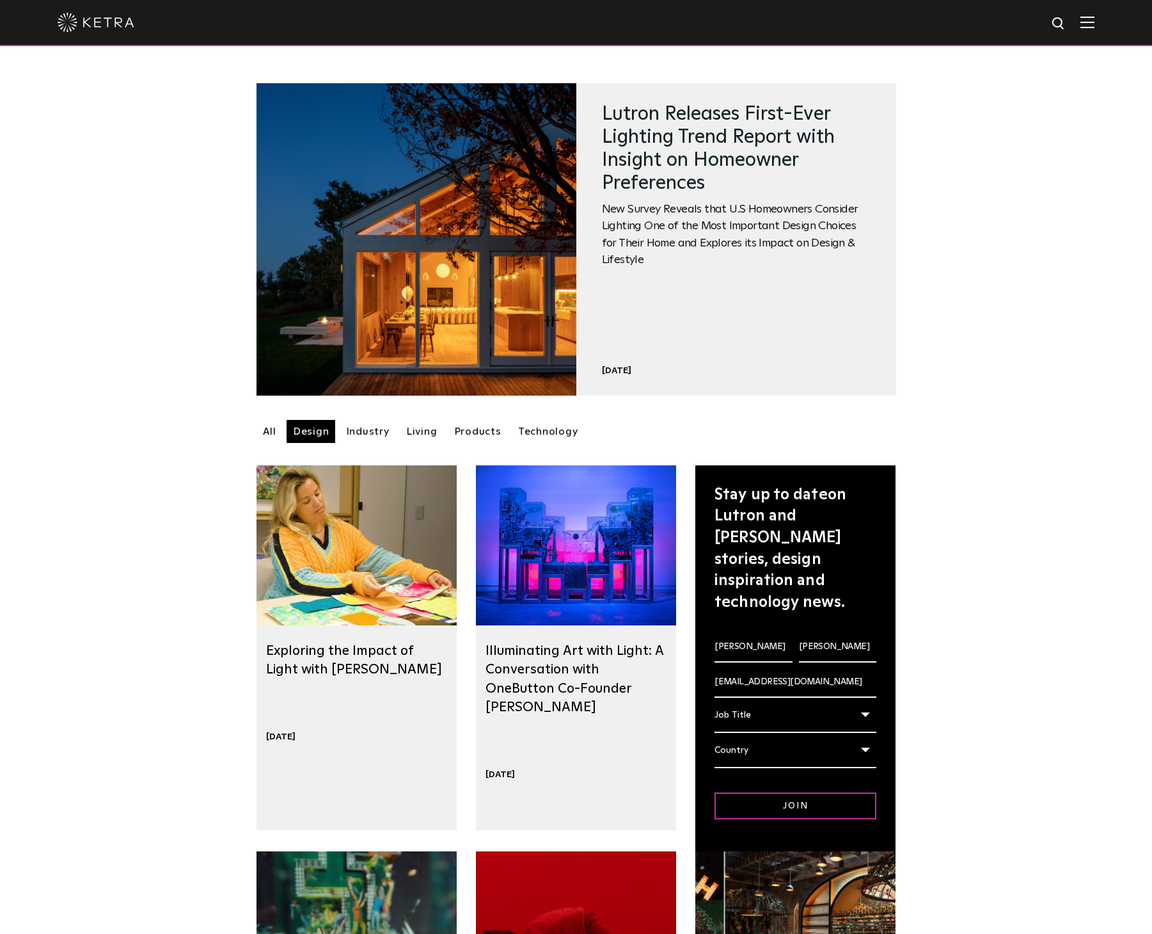
select select "[GEOGRAPHIC_DATA]"
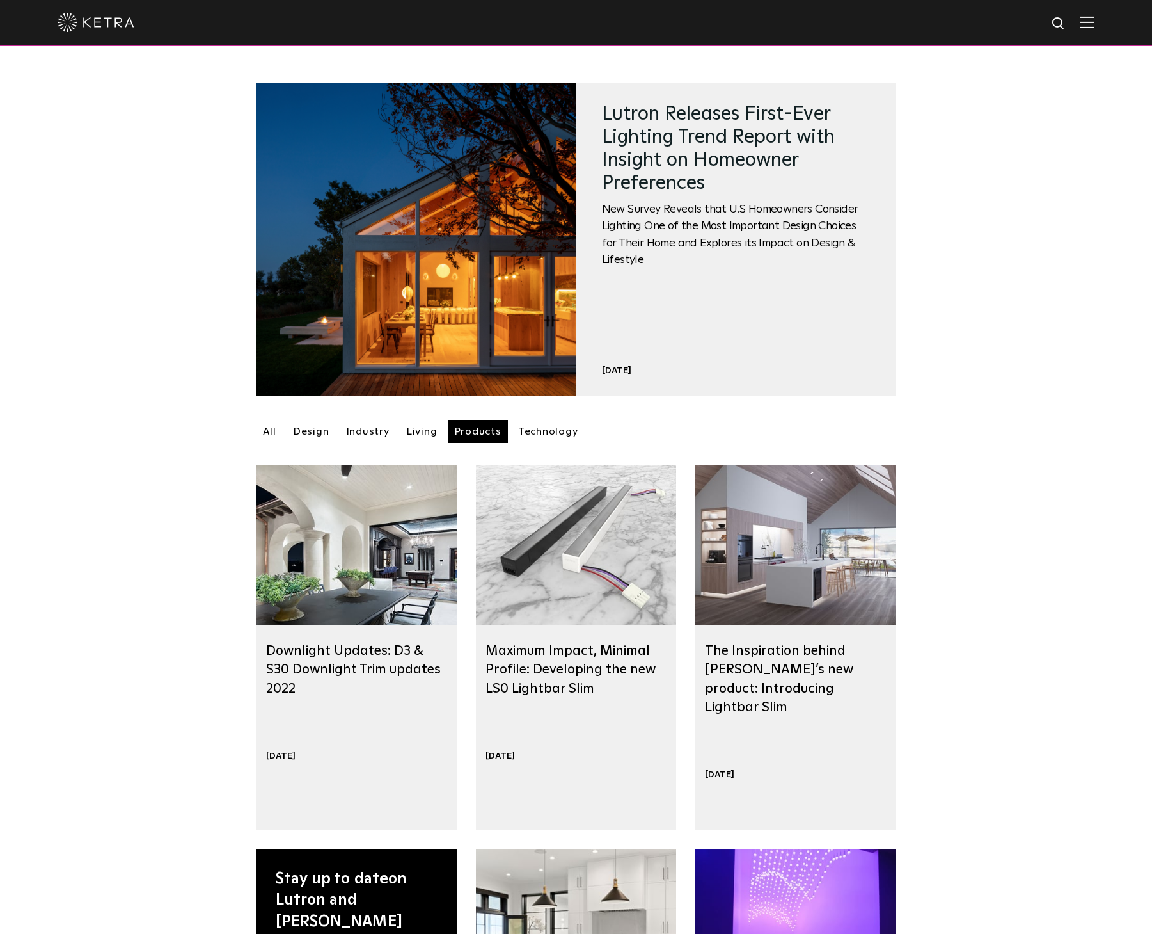
select select "Contractor"
select select "[GEOGRAPHIC_DATA]"
select select "Contractor"
select select "[GEOGRAPHIC_DATA]"
select select "Contractor"
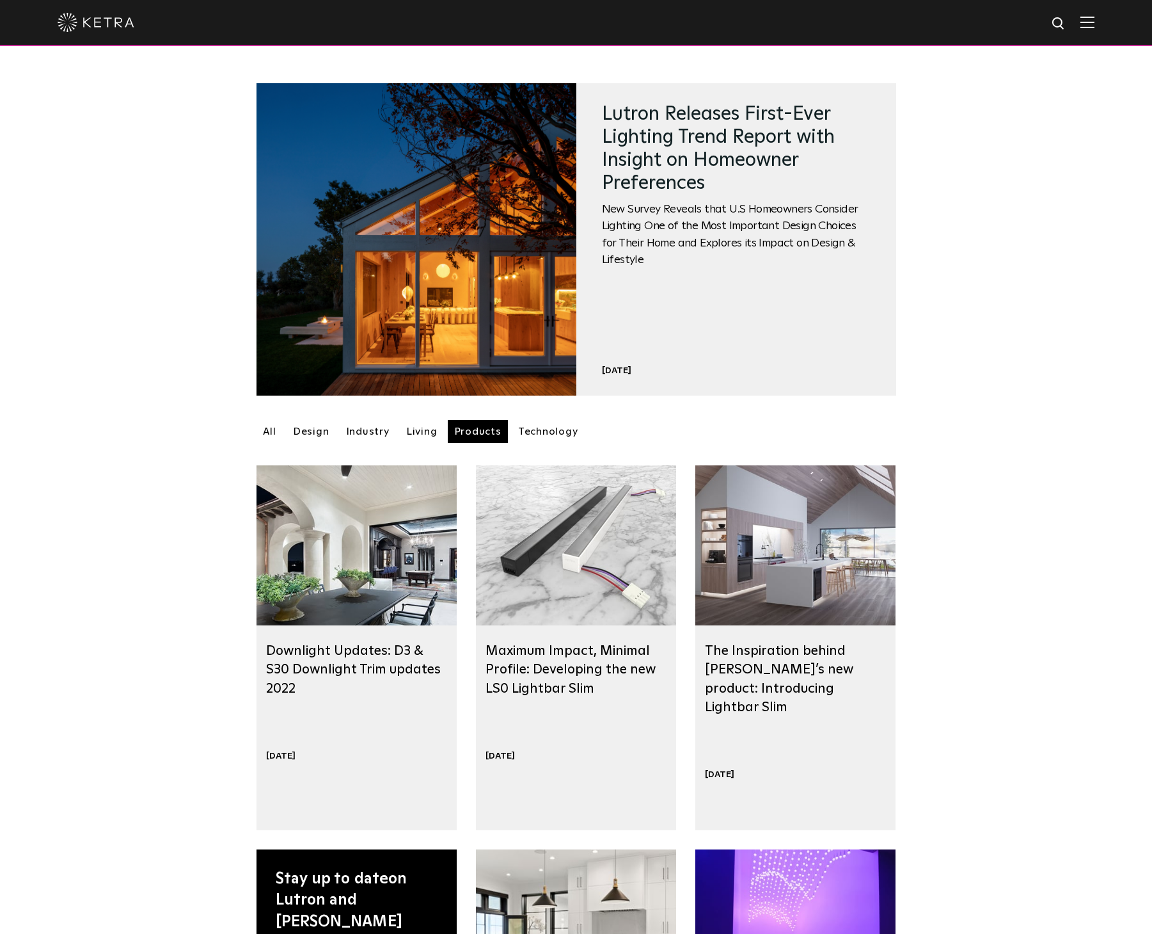
select select "[GEOGRAPHIC_DATA]"
